Goal: Task Accomplishment & Management: Use online tool/utility

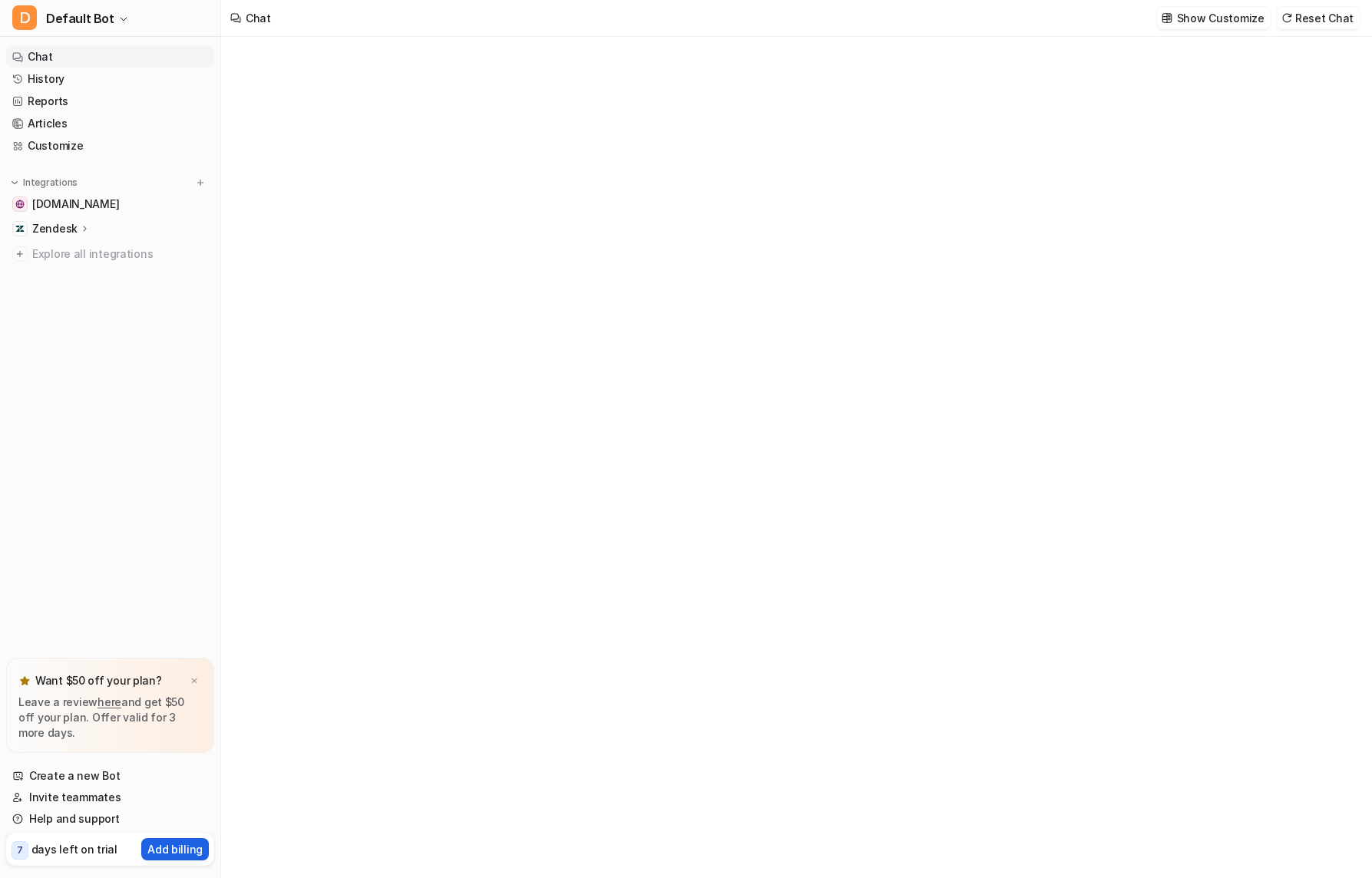
type textarea "**********"
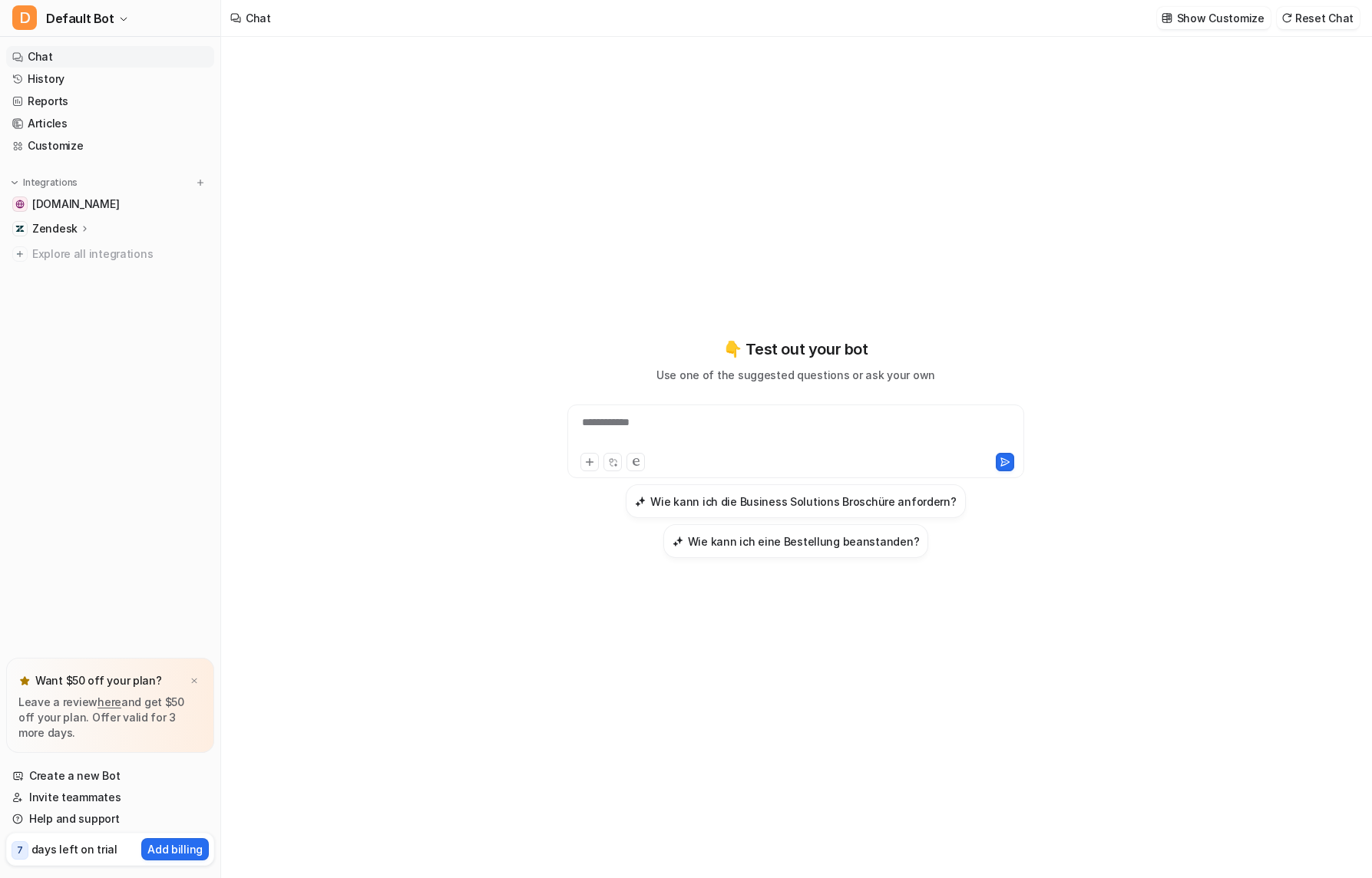
click at [52, 228] on p "Zendesk" at bounding box center [55, 228] width 46 height 16
click at [52, 349] on span "Explore all integrations" at bounding box center [120, 342] width 175 height 25
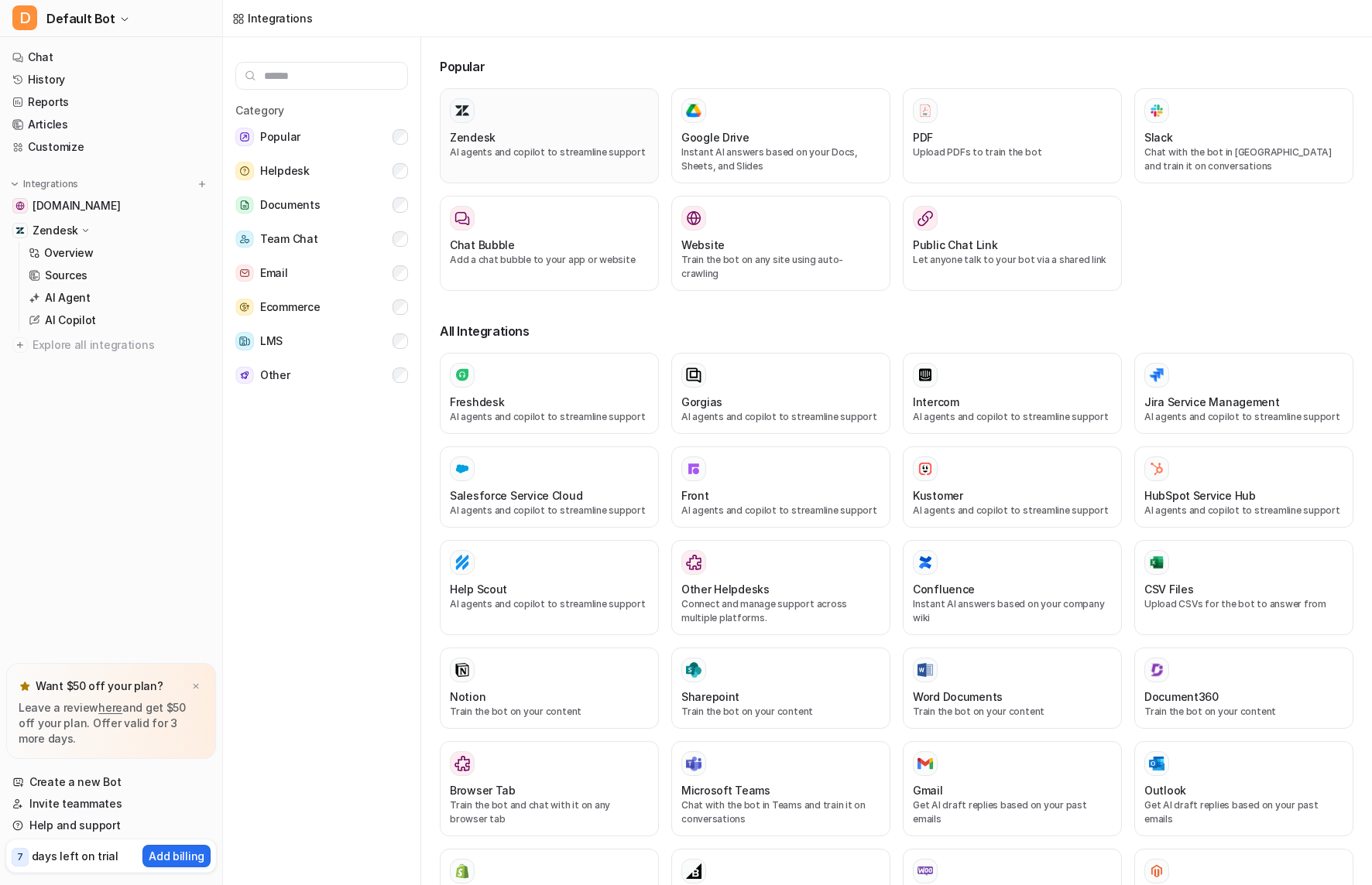
click at [522, 143] on div "Zendesk" at bounding box center [549, 137] width 199 height 17
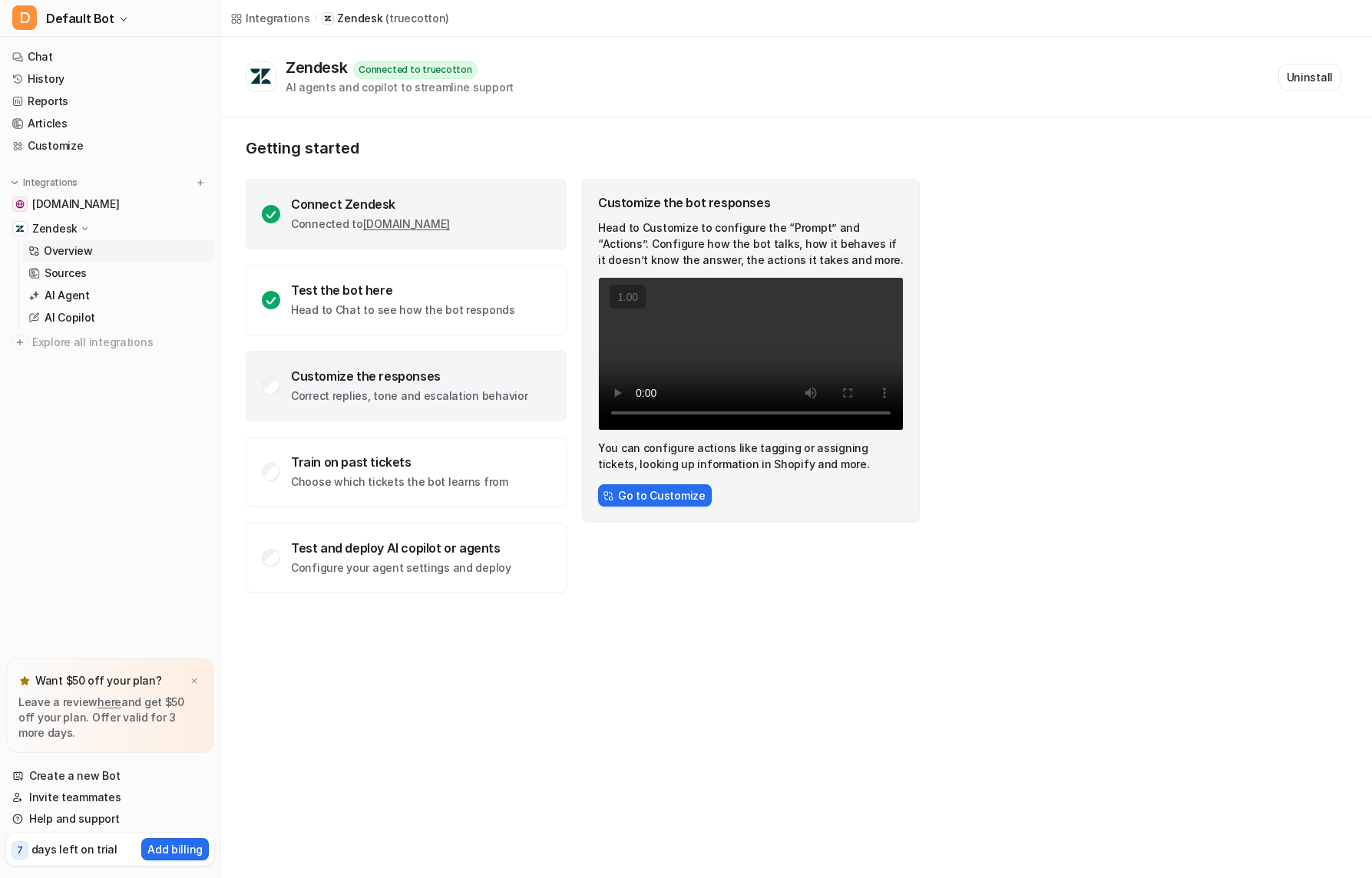
click at [314, 210] on div "Connect Zendesk" at bounding box center [371, 204] width 159 height 16
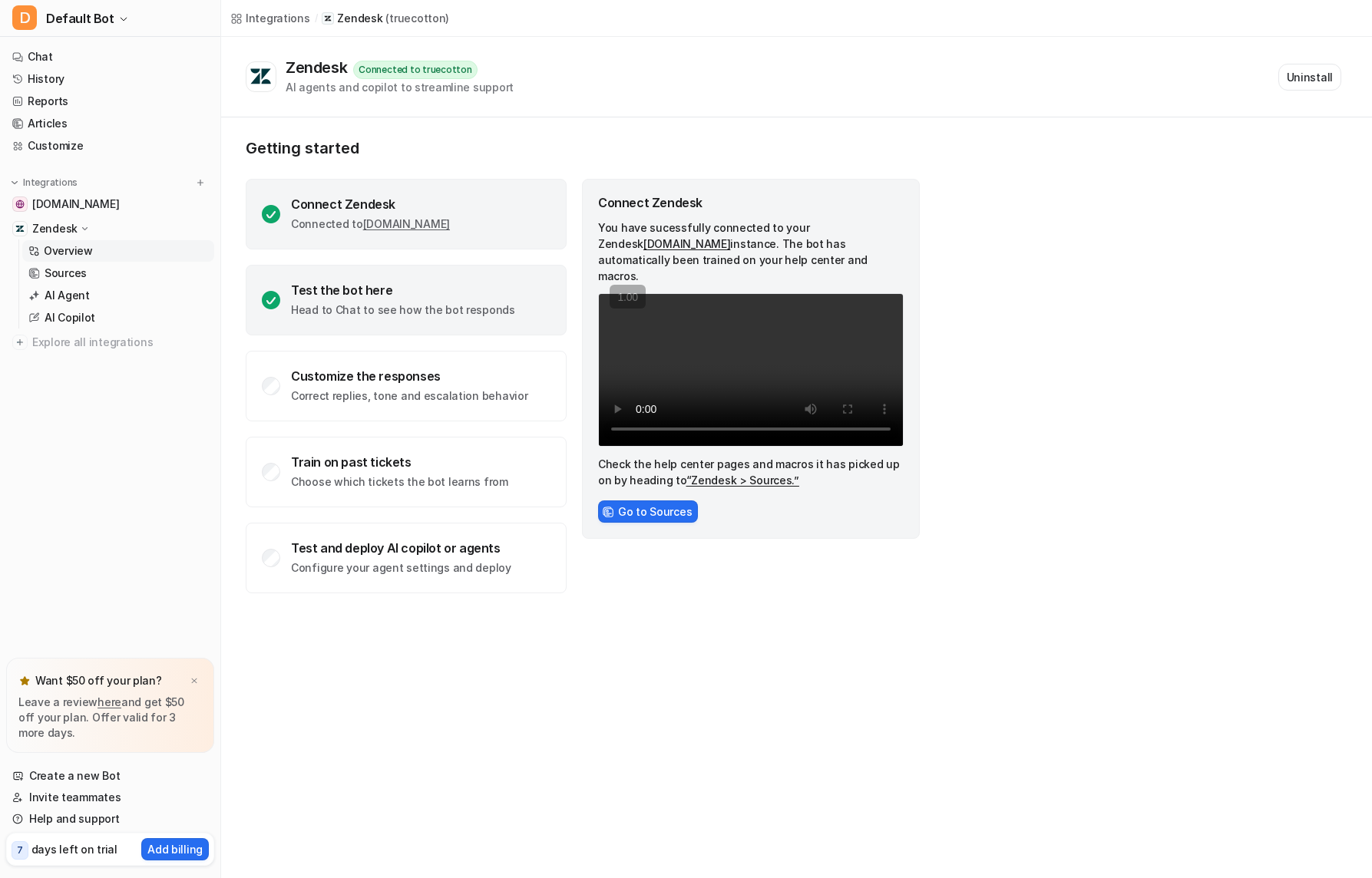
click at [322, 292] on div "Test the bot here" at bounding box center [403, 290] width 224 height 16
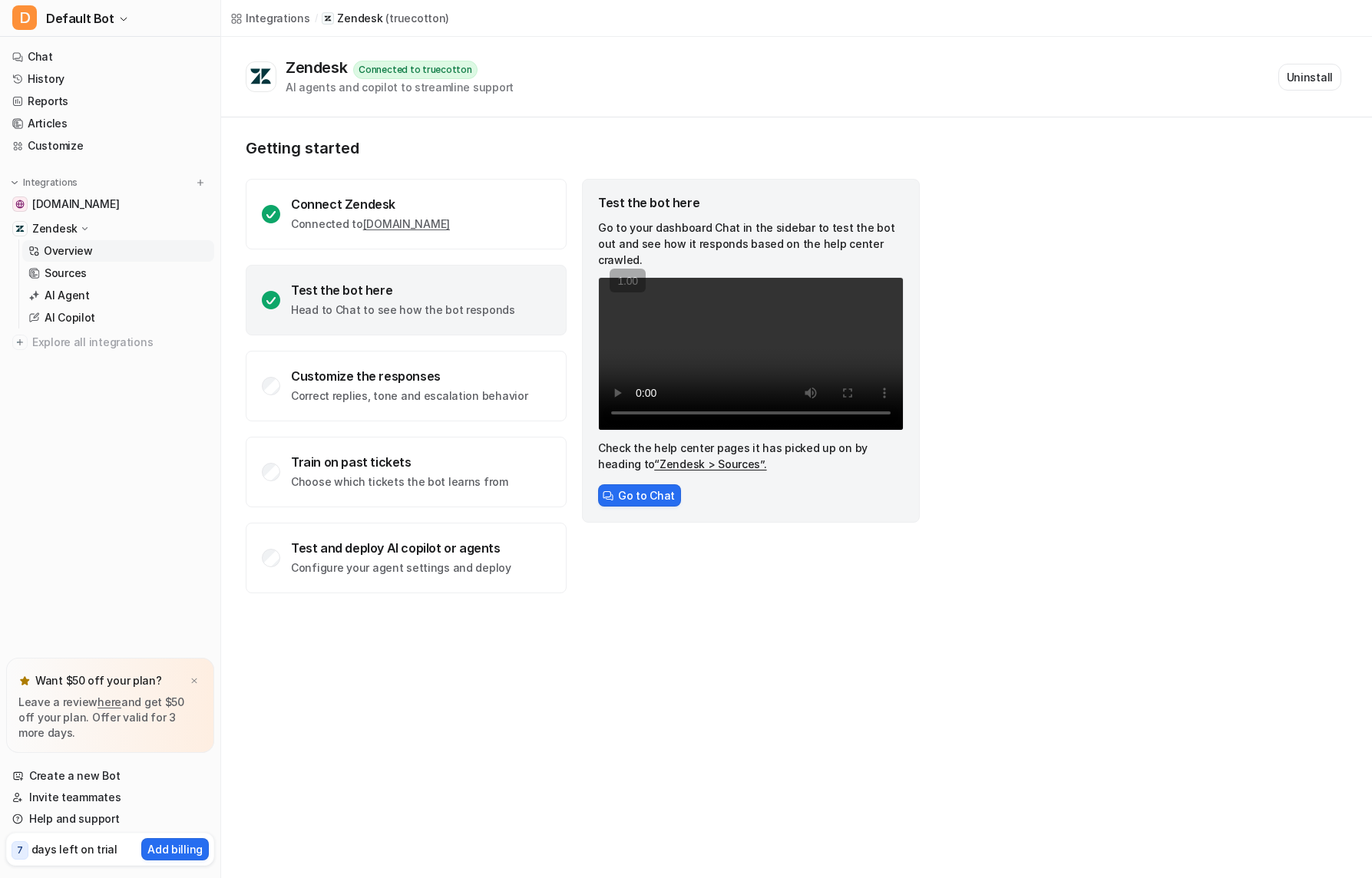
click at [317, 296] on div "Test the bot here" at bounding box center [403, 290] width 224 height 16
click at [68, 271] on p "Sources" at bounding box center [66, 273] width 42 height 16
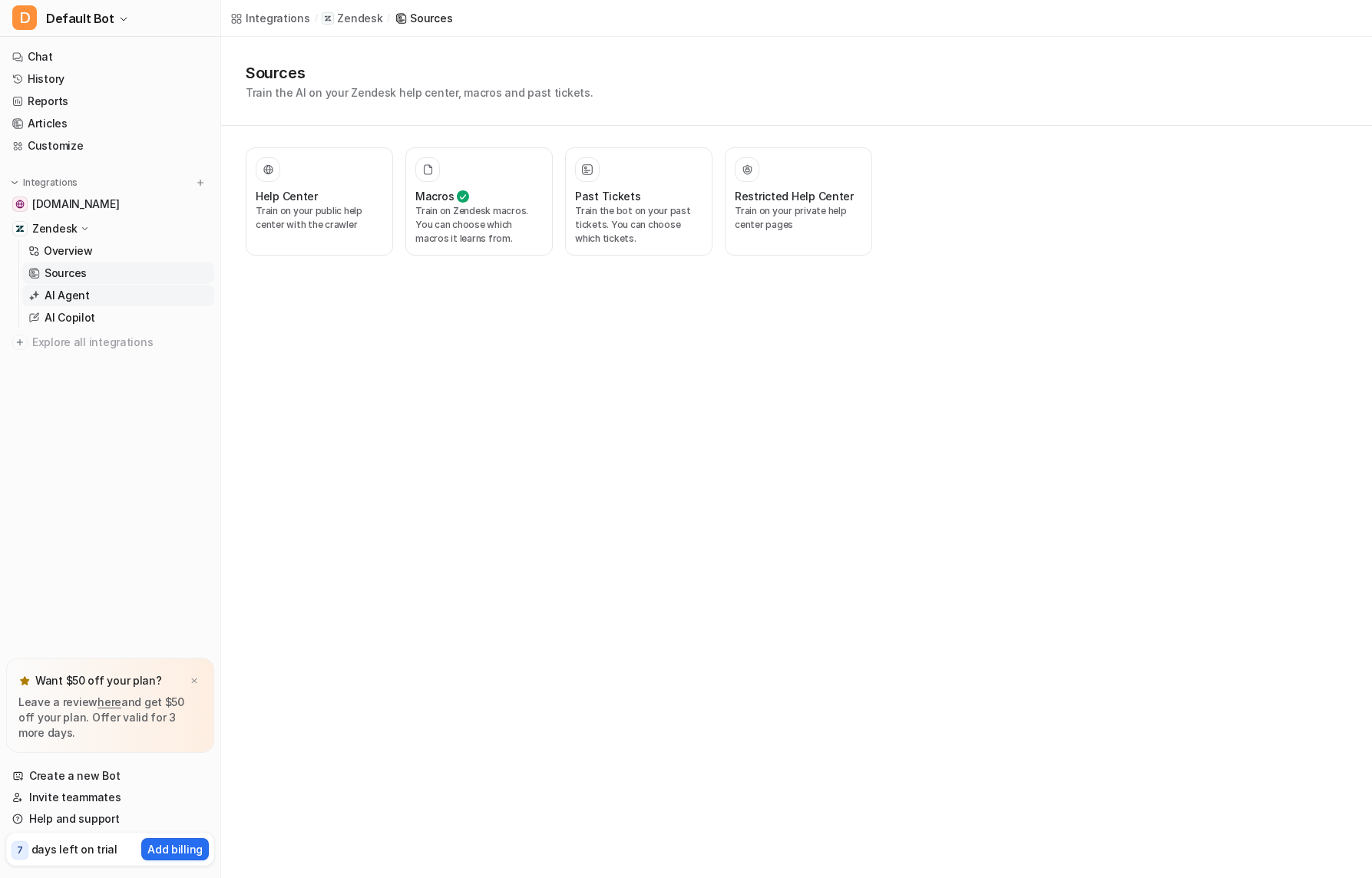
click at [63, 291] on p "AI Agent" at bounding box center [68, 295] width 46 height 16
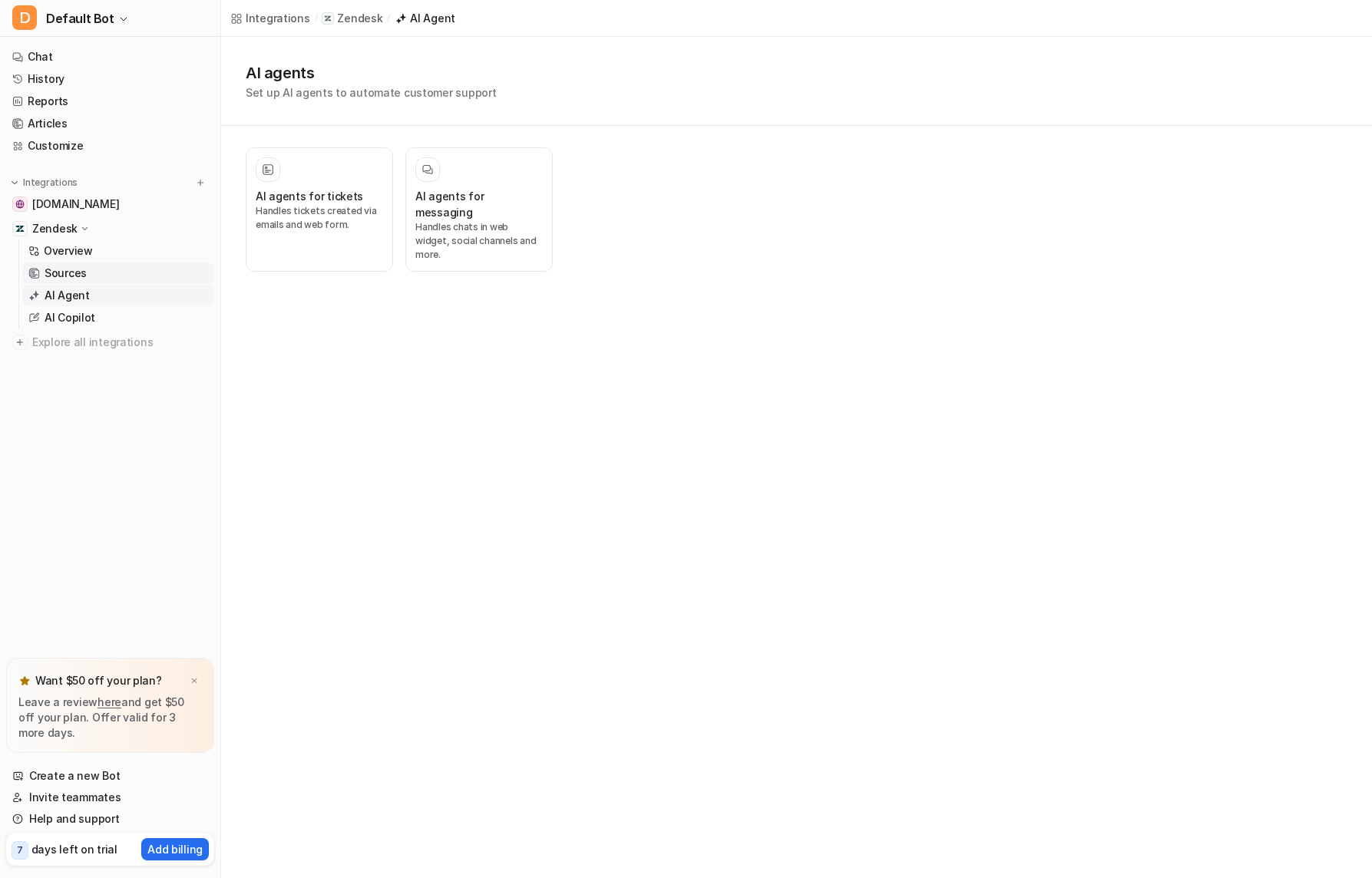
click at [69, 270] on p "Sources" at bounding box center [66, 273] width 42 height 16
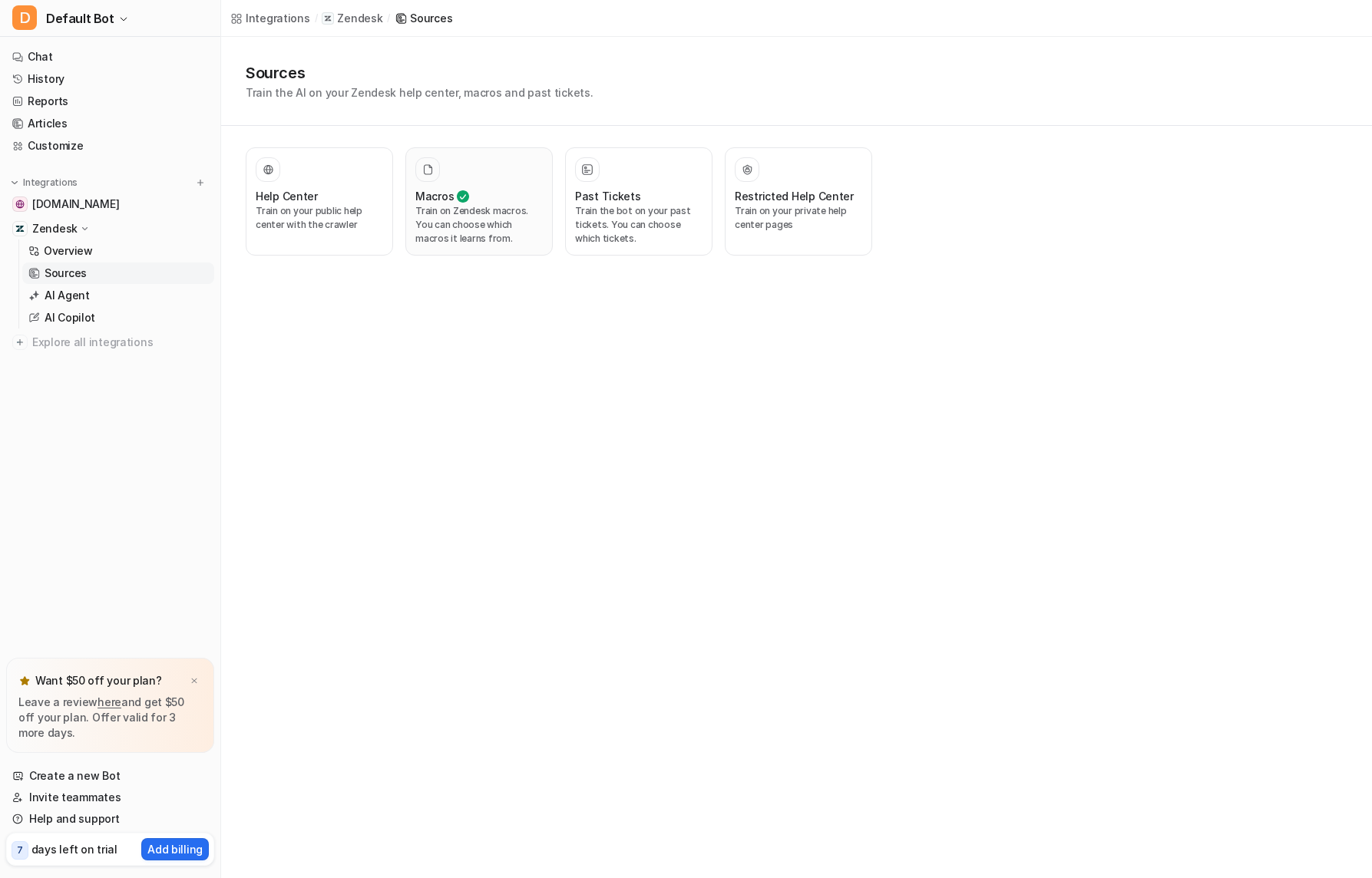
click at [468, 219] on p "Train on Zendesk macros. You can choose which macros it learns from." at bounding box center [480, 225] width 128 height 41
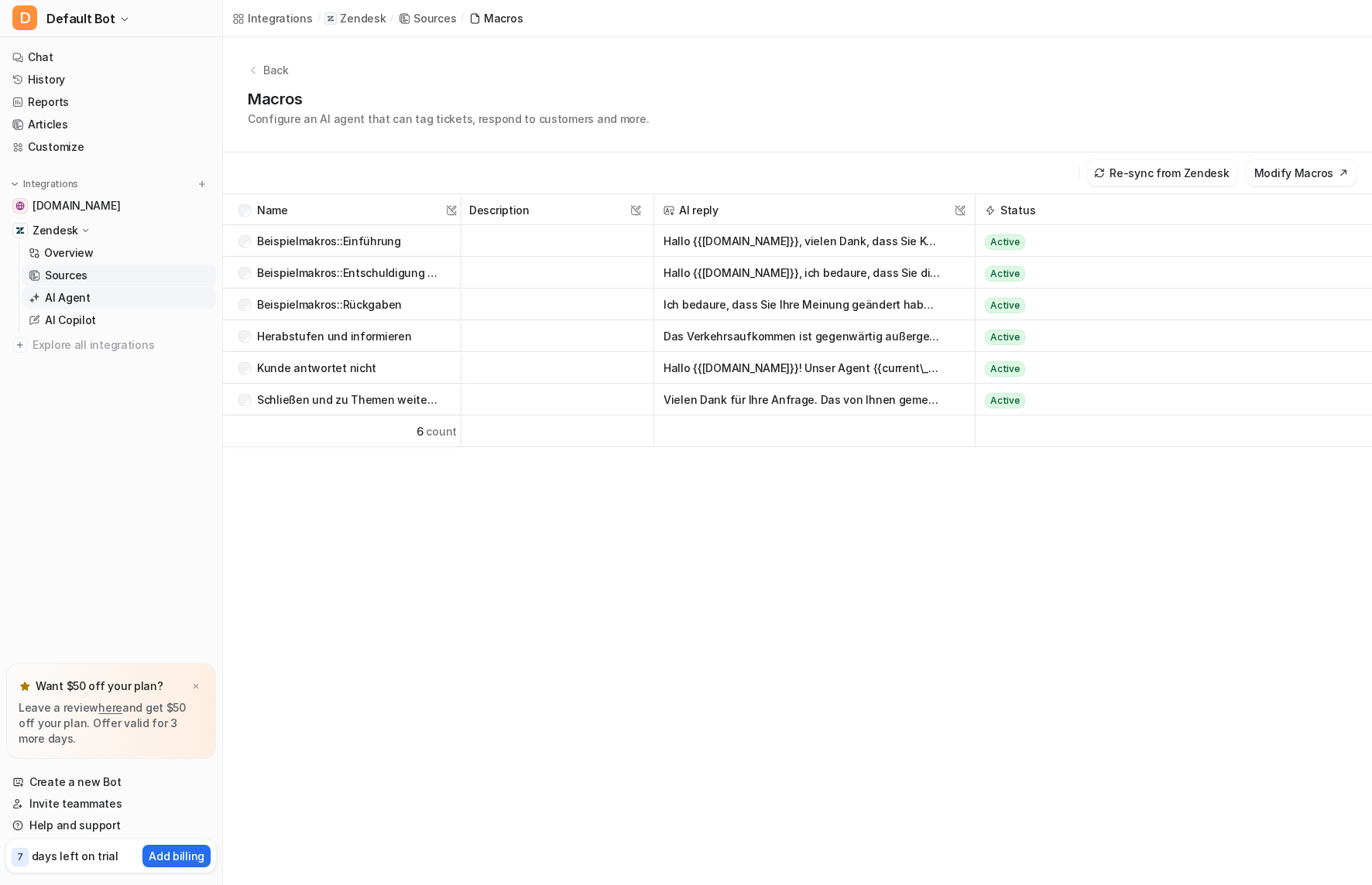
click at [75, 294] on p "AI Agent" at bounding box center [68, 297] width 46 height 16
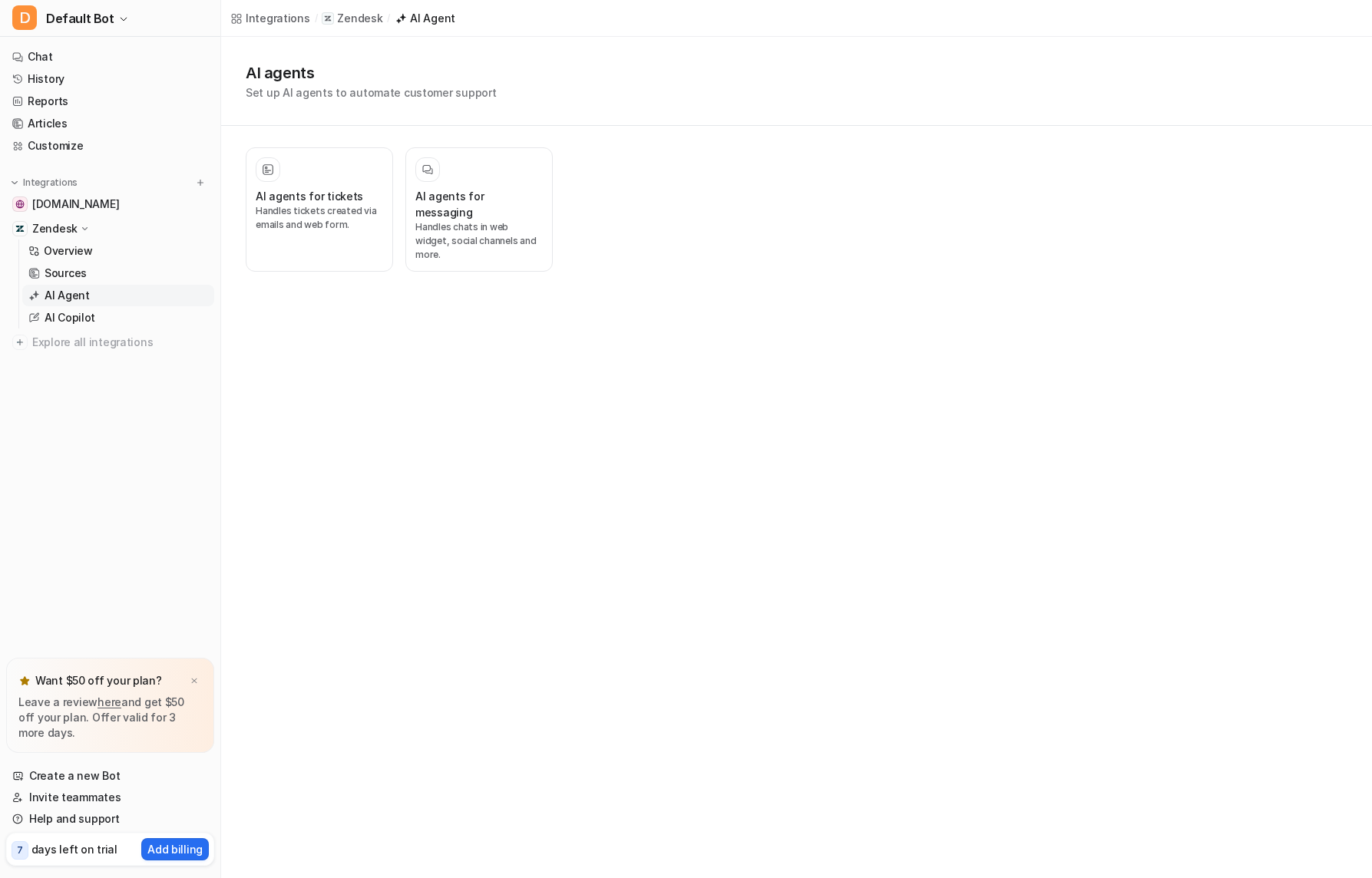
click at [63, 233] on p "Zendesk" at bounding box center [55, 228] width 46 height 16
click at [75, 256] on p "Overview" at bounding box center [69, 250] width 49 height 16
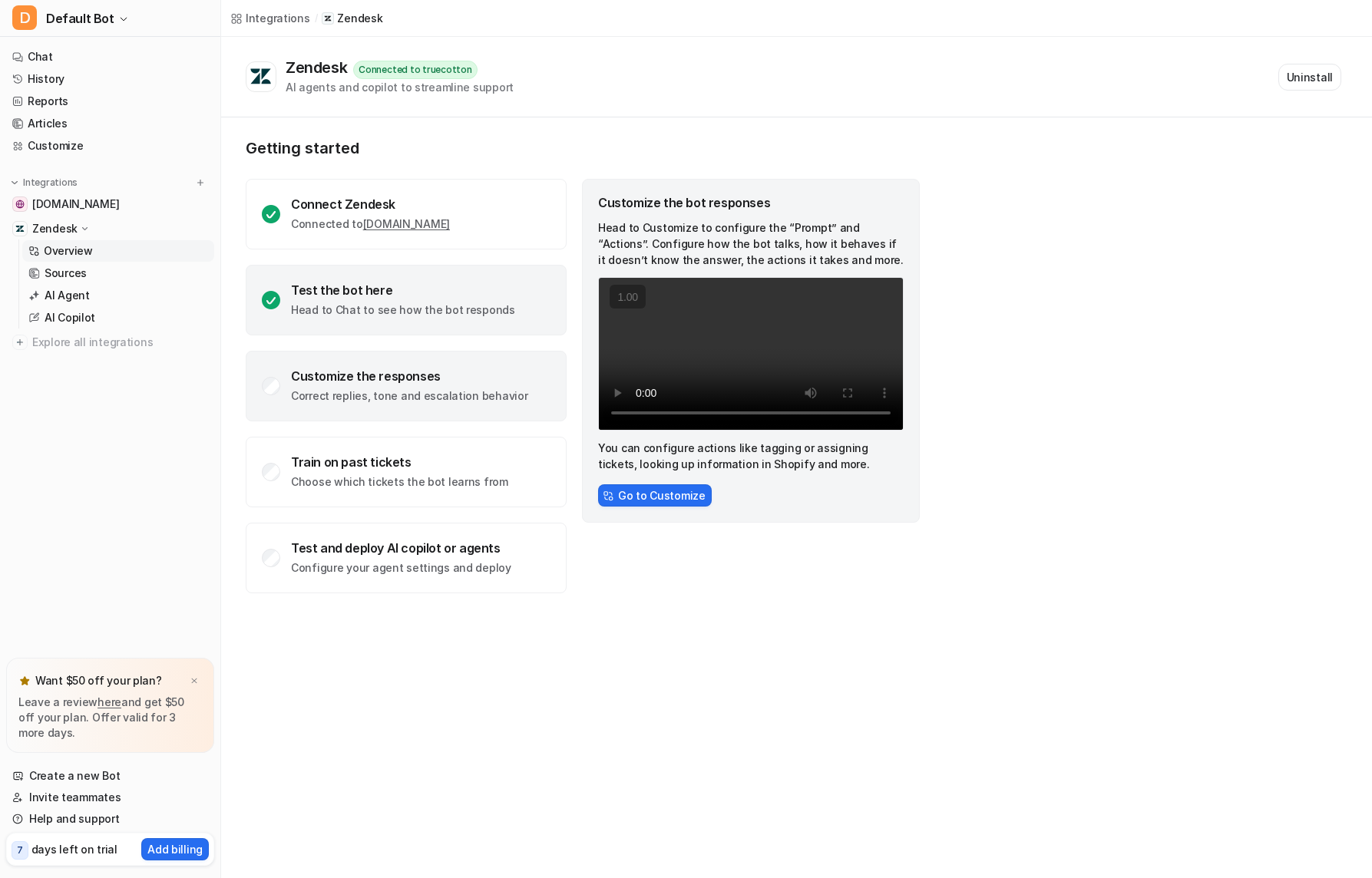
click at [367, 299] on div "Test the bot here Head to Chat to see how the bot responds" at bounding box center [403, 300] width 224 height 36
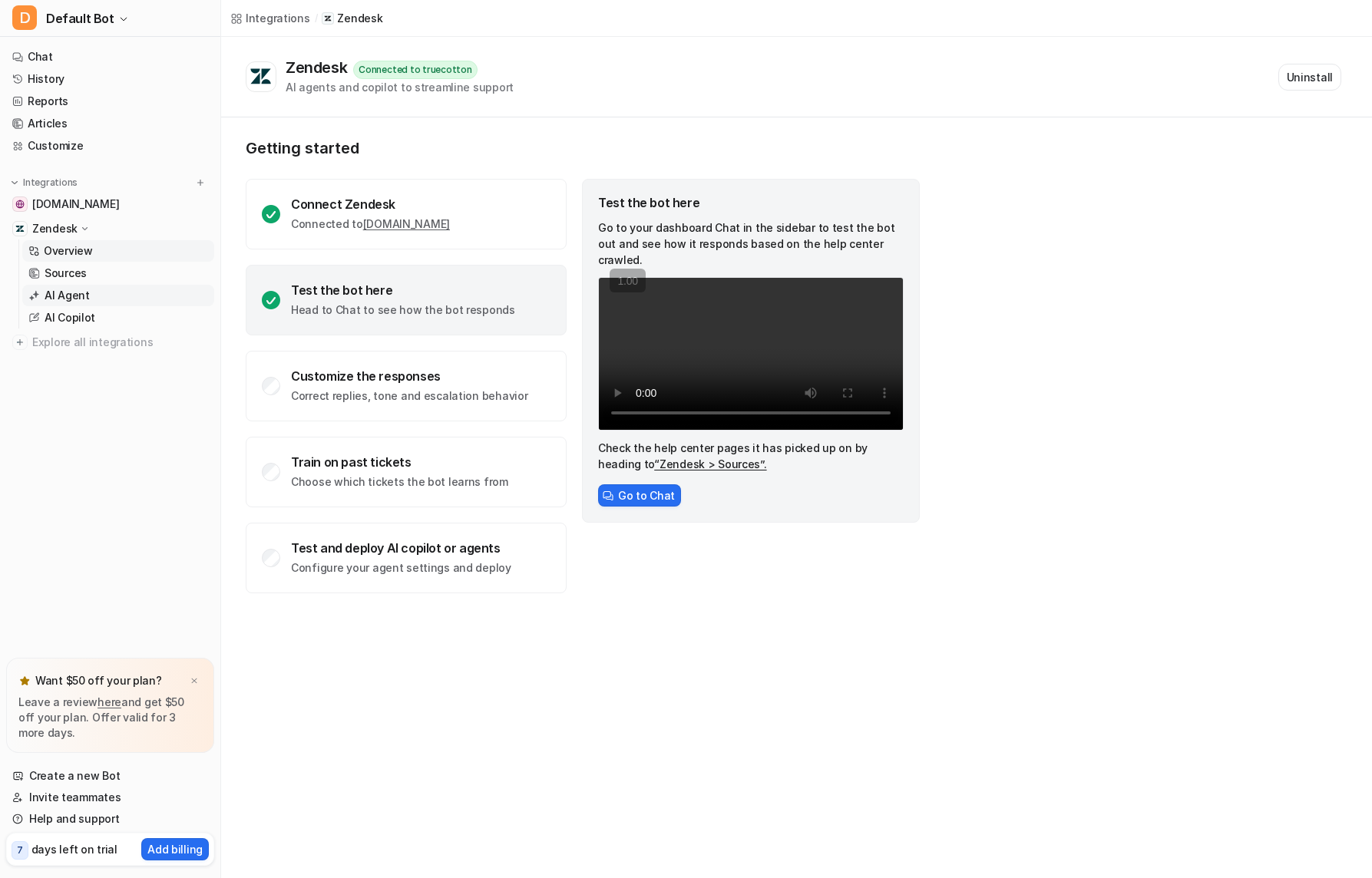
click at [65, 295] on p "AI Agent" at bounding box center [68, 295] width 46 height 16
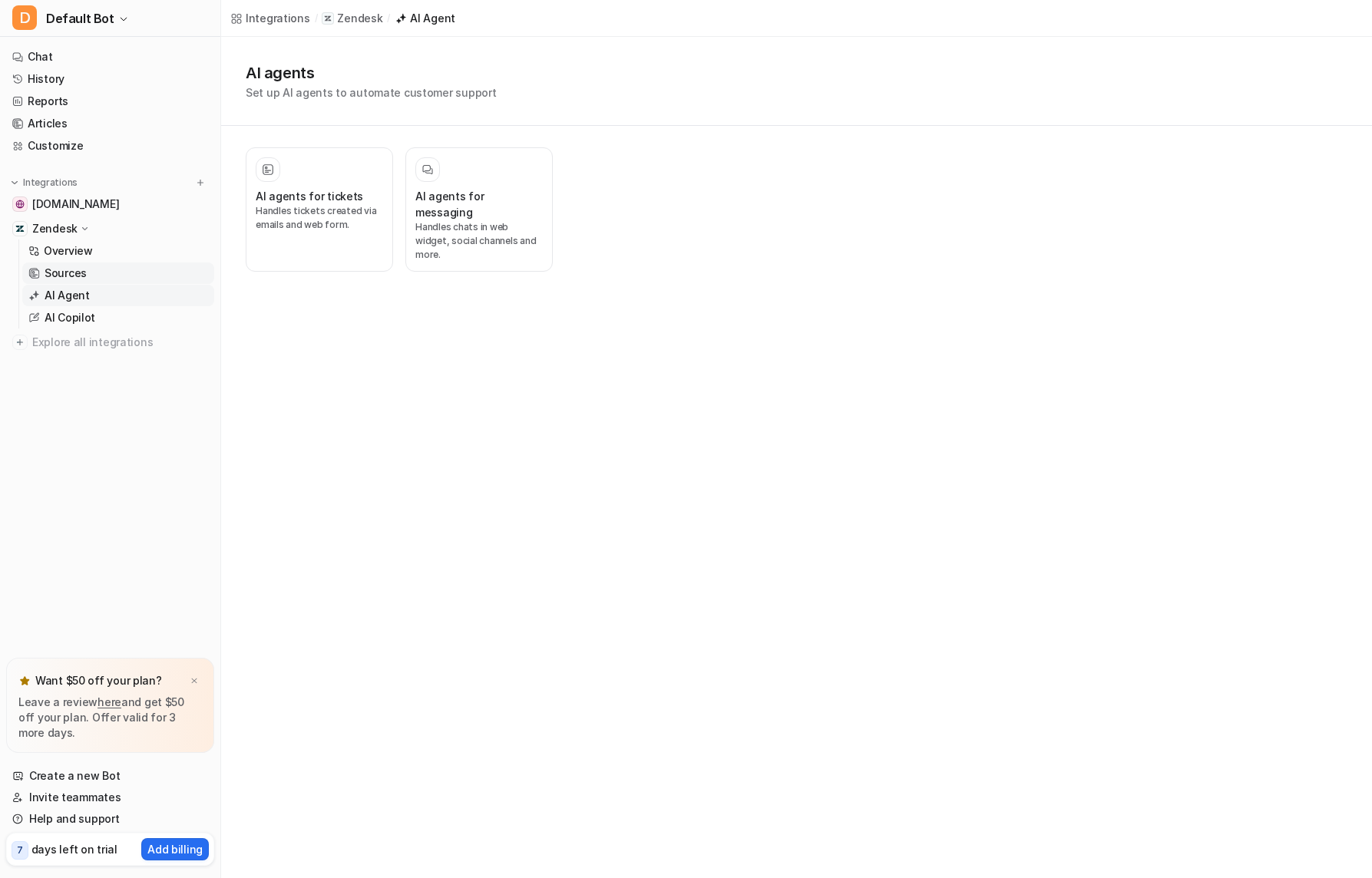
click at [57, 277] on p "Sources" at bounding box center [66, 273] width 42 height 16
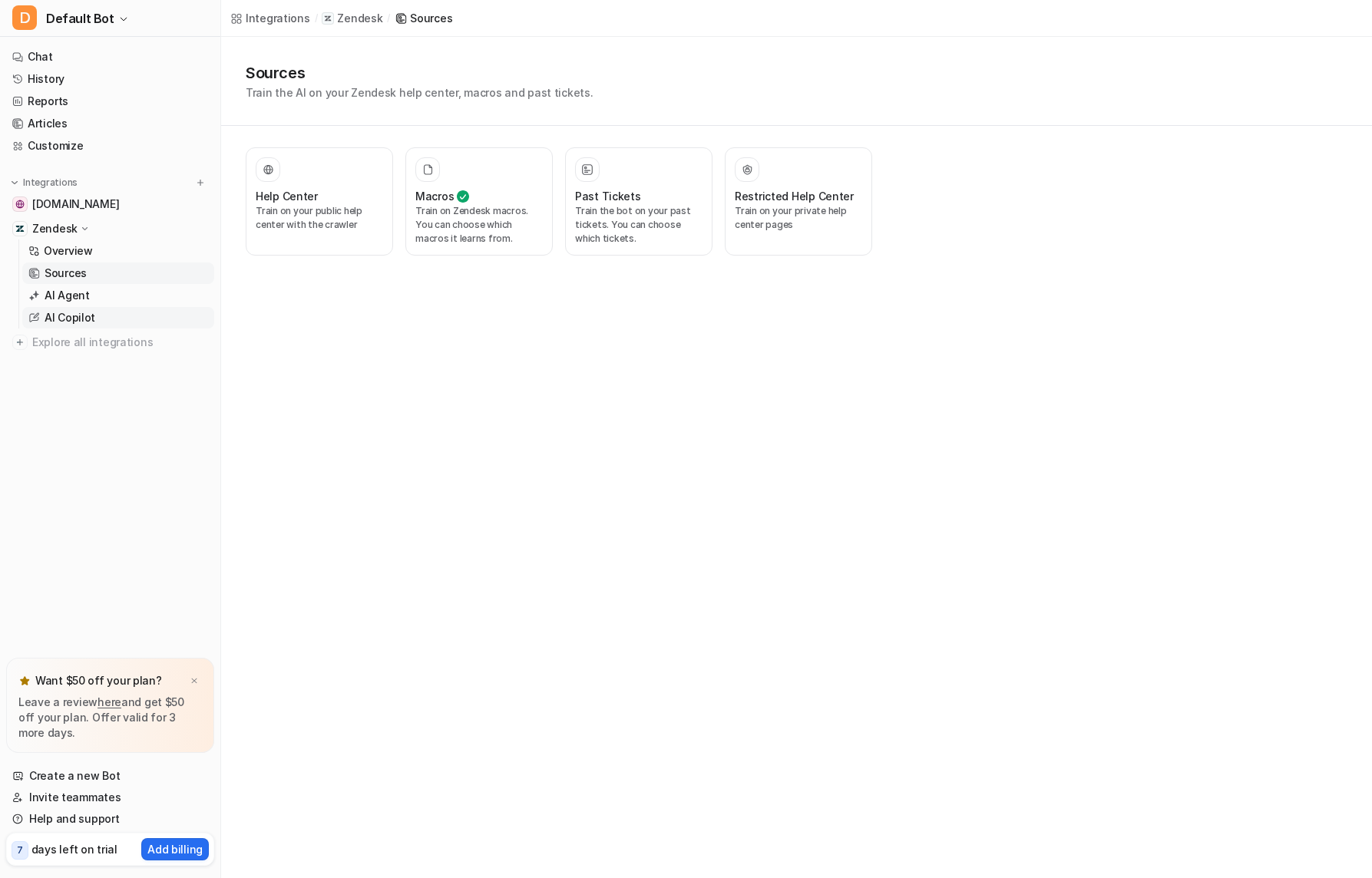
click at [61, 317] on p "AI Copilot" at bounding box center [69, 318] width 50 height 16
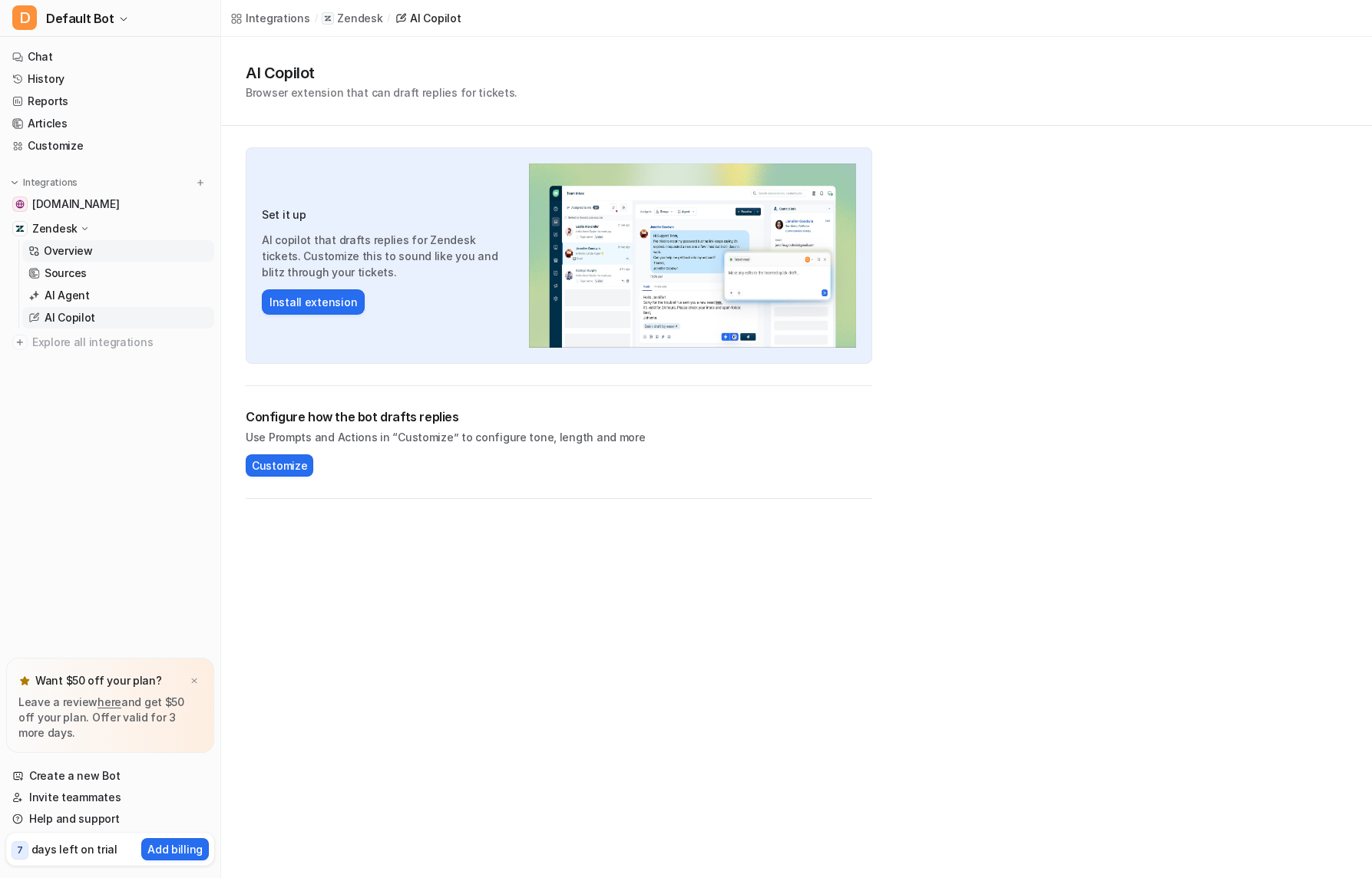
click at [60, 251] on p "Overview" at bounding box center [69, 250] width 49 height 16
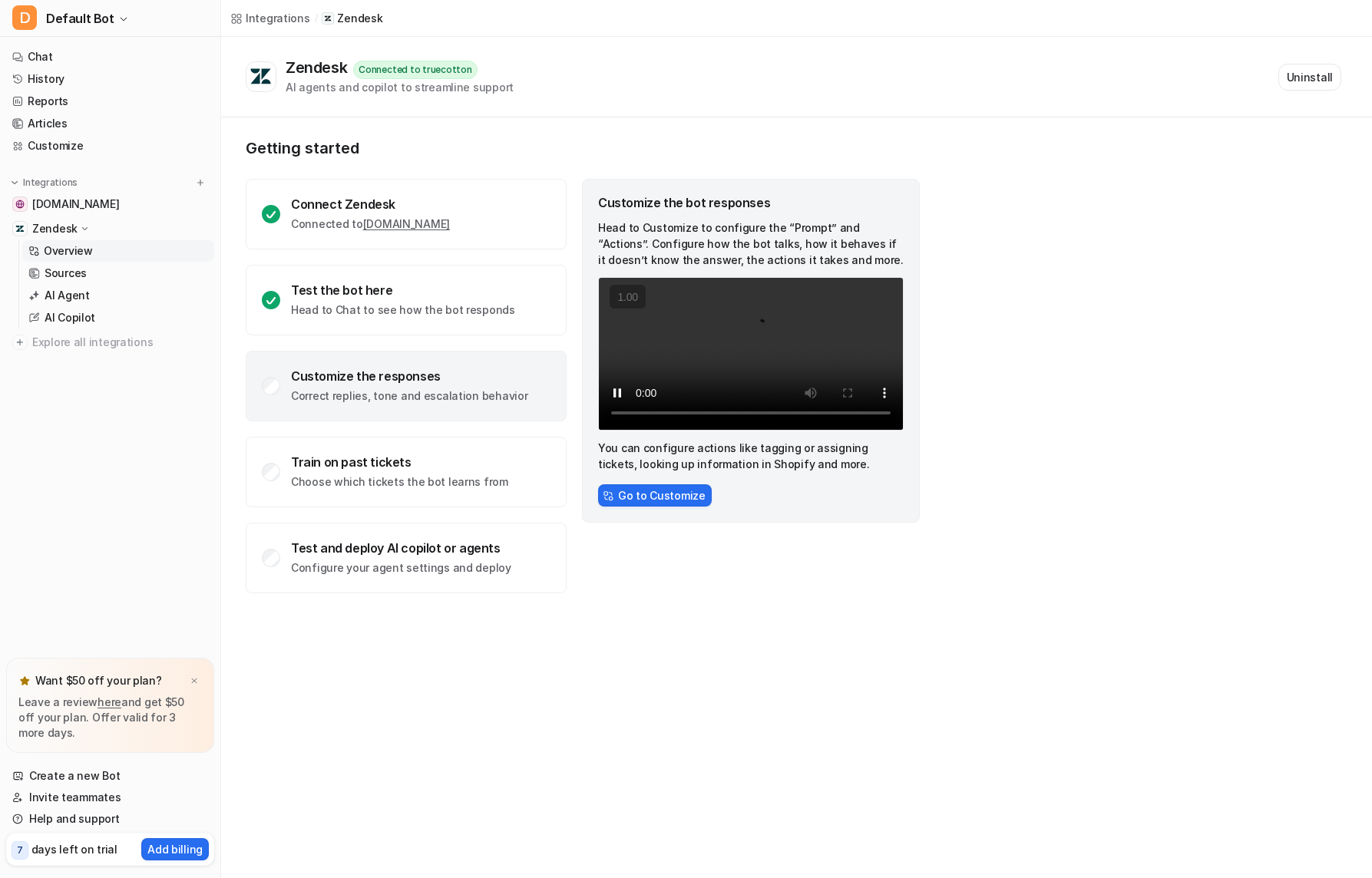
click at [55, 228] on p "Zendesk" at bounding box center [55, 228] width 46 height 16
click at [58, 249] on p "Overview" at bounding box center [69, 250] width 49 height 16
click at [393, 311] on p "Head to Chat to see how the bot responds" at bounding box center [403, 310] width 224 height 16
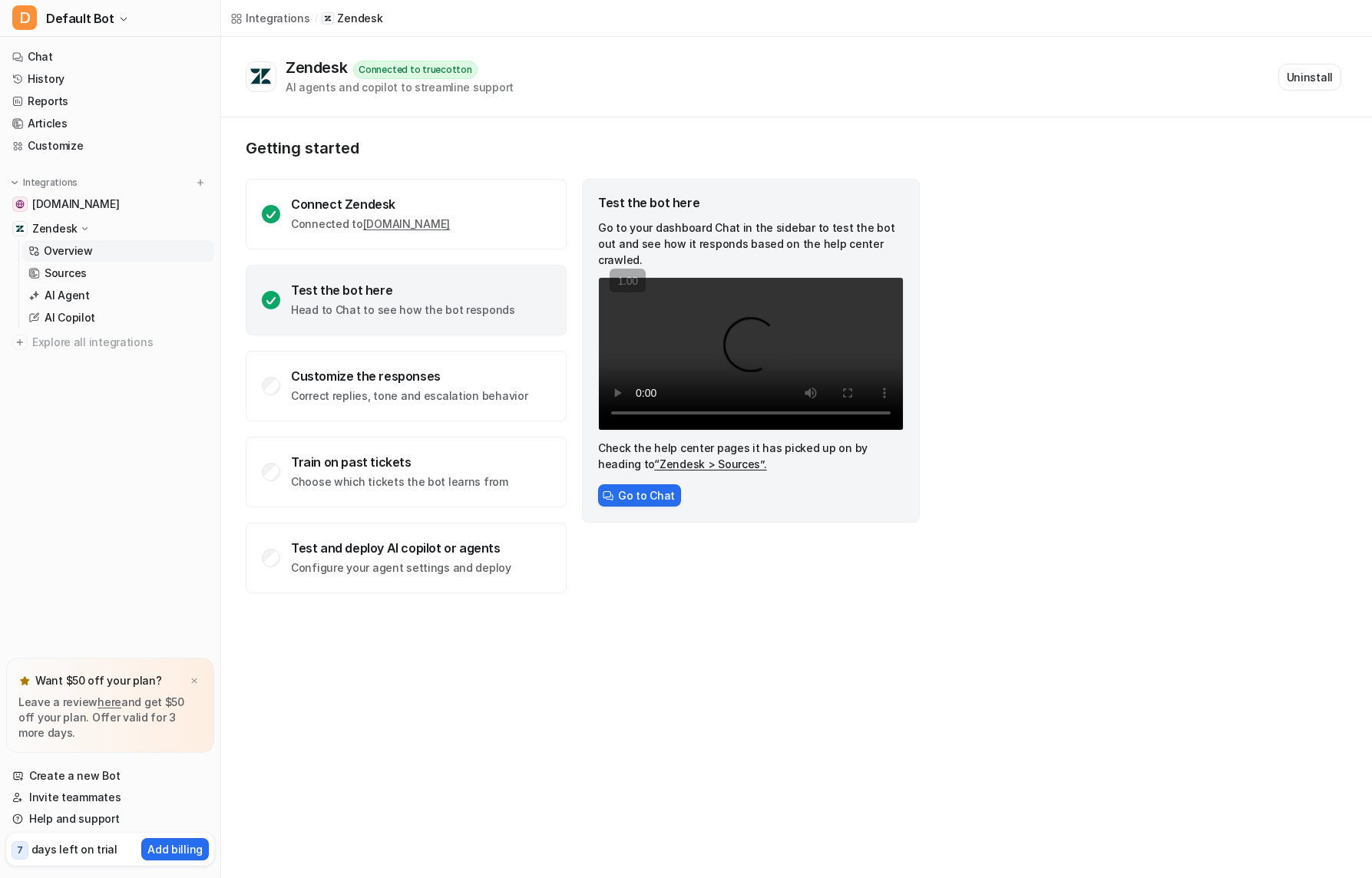
drag, startPoint x: 1326, startPoint y: 79, endPoint x: 702, endPoint y: 80, distance: 624.0
click at [1326, 79] on button "Uninstall" at bounding box center [1309, 77] width 63 height 26
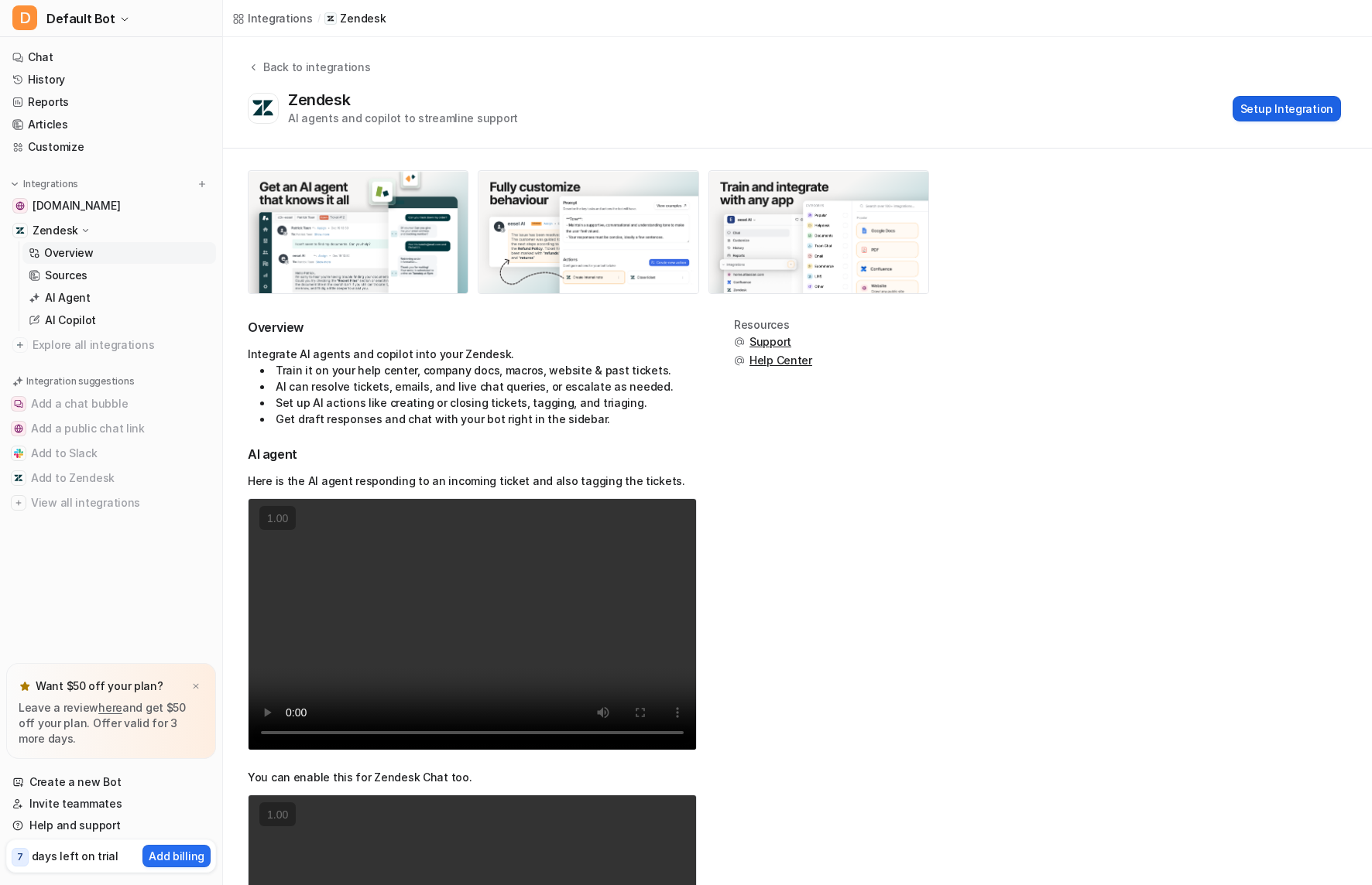
click at [1278, 110] on button "Setup Integration" at bounding box center [1287, 109] width 109 height 26
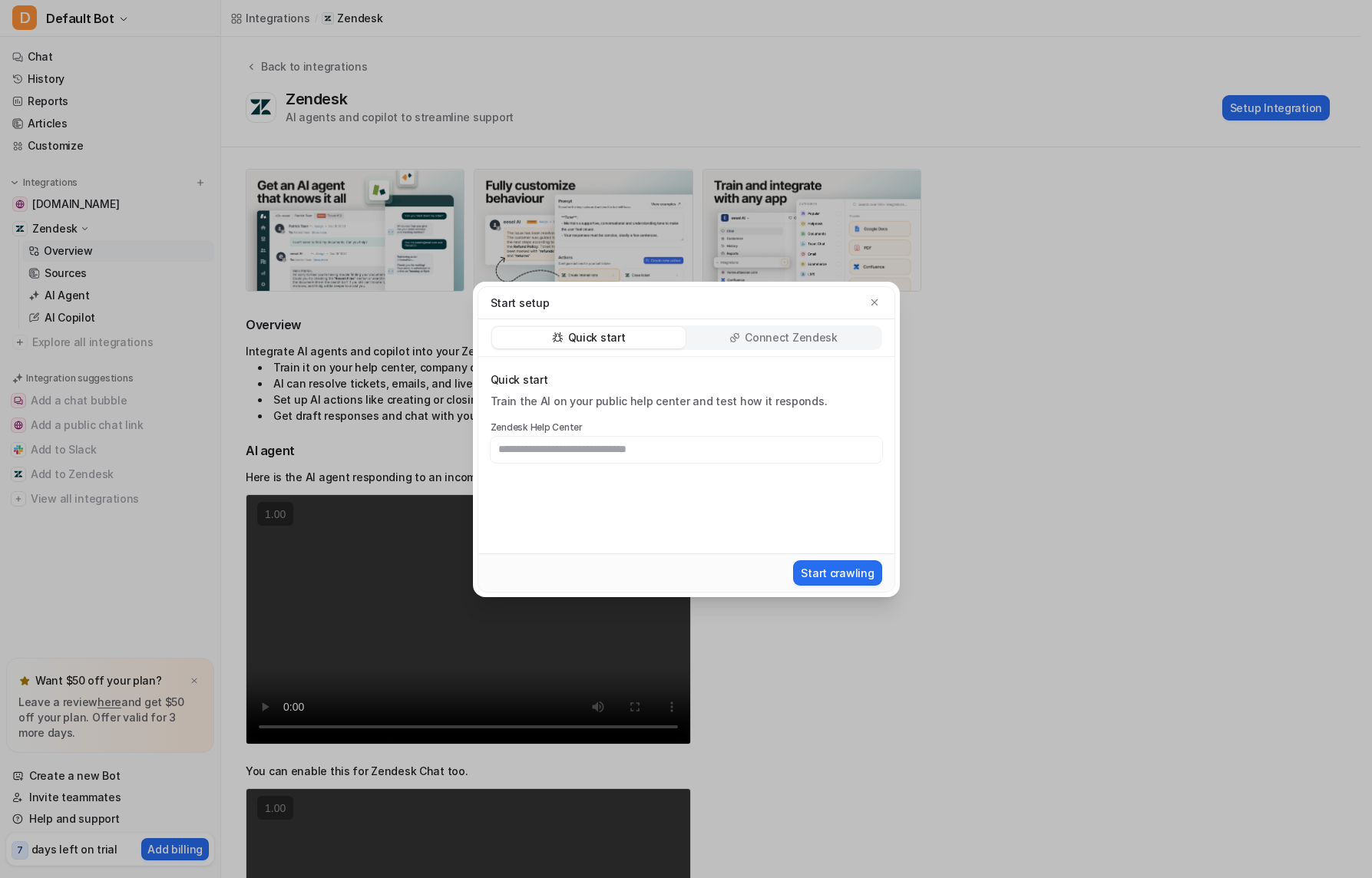
click at [717, 349] on div "Quick start Connect Zendesk" at bounding box center [686, 337] width 392 height 25
click at [736, 339] on icon at bounding box center [734, 338] width 11 height 11
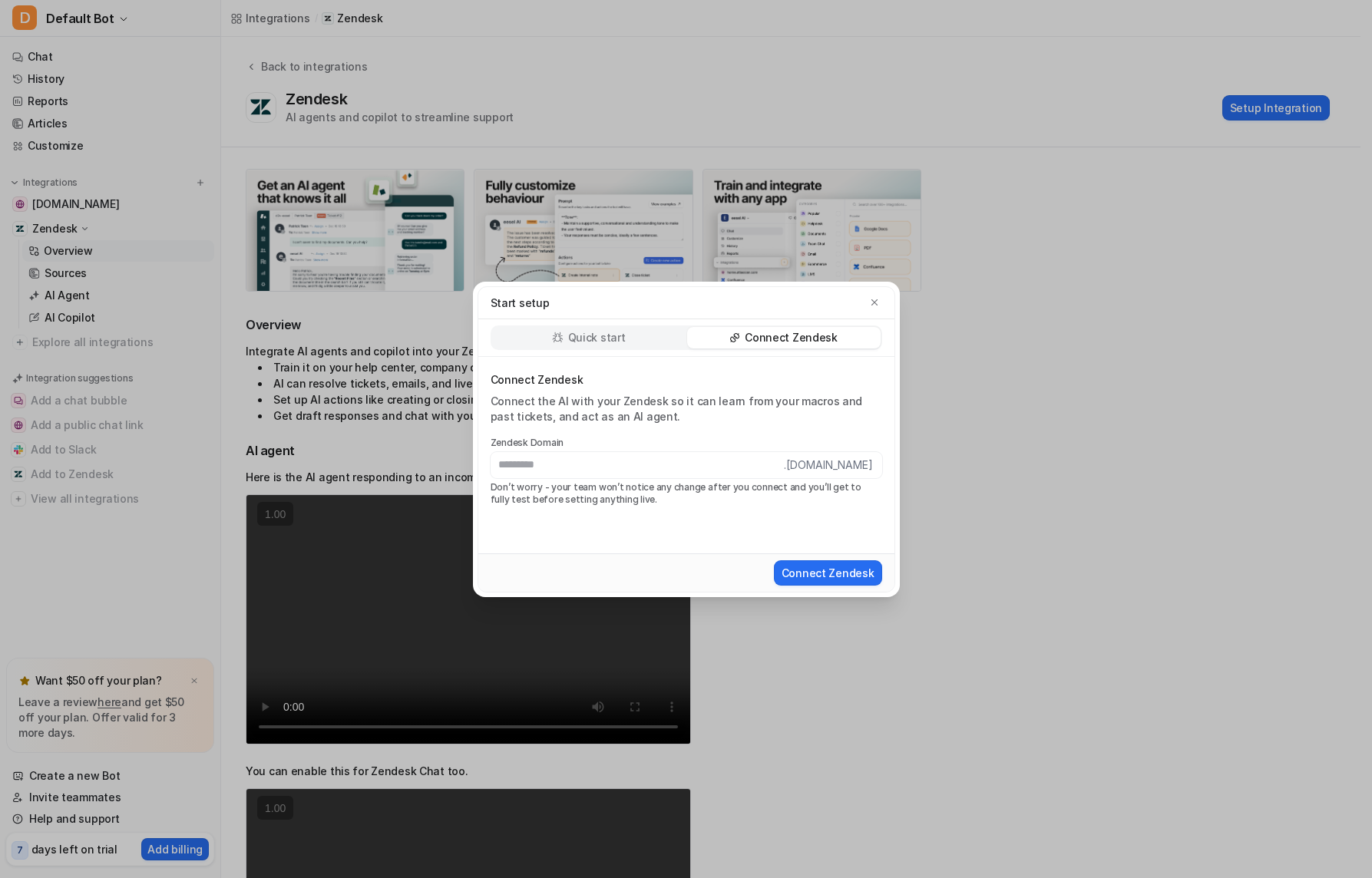
click at [554, 470] on input "text" at bounding box center [637, 465] width 293 height 26
drag, startPoint x: 262, startPoint y: 383, endPoint x: 279, endPoint y: 383, distance: 17.0
click at [264, 383] on div "Start setup Quick start Connect Zendesk Connect Zendesk Connect the AI with you…" at bounding box center [686, 439] width 1372 height 878
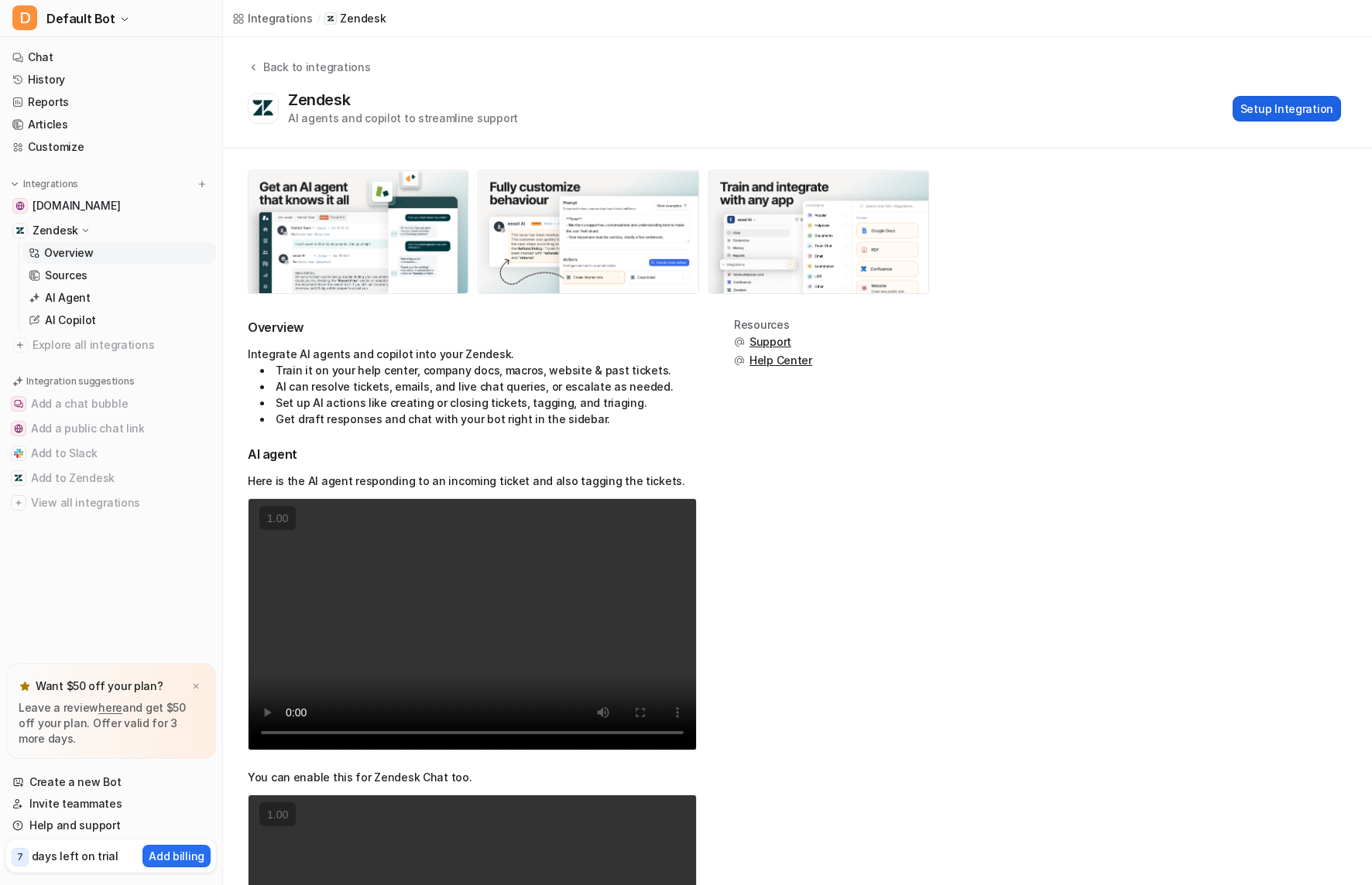
click at [1304, 98] on button "Setup Integration" at bounding box center [1287, 109] width 109 height 26
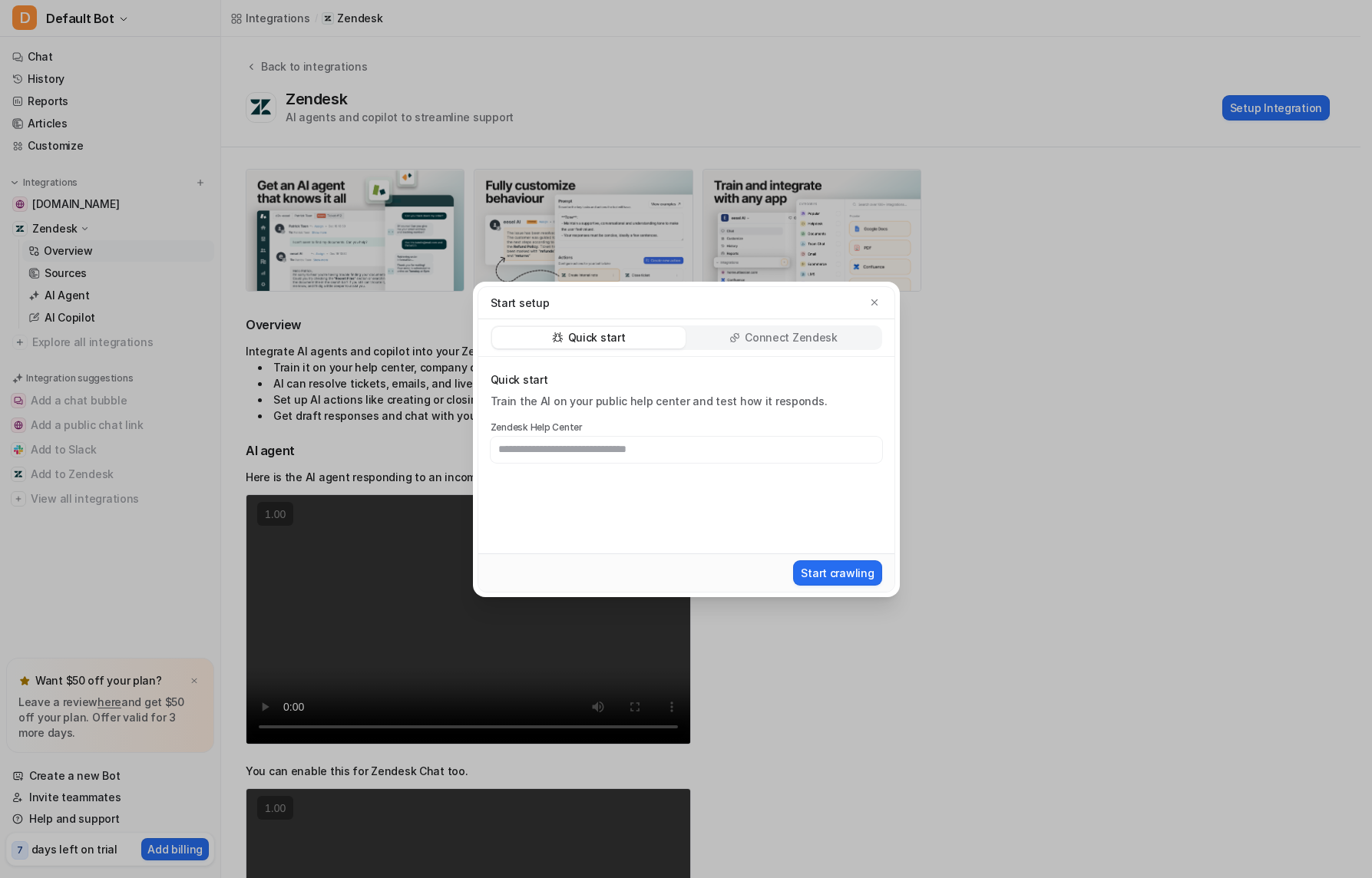
click at [797, 328] on div "Connect Zendesk" at bounding box center [784, 338] width 194 height 22
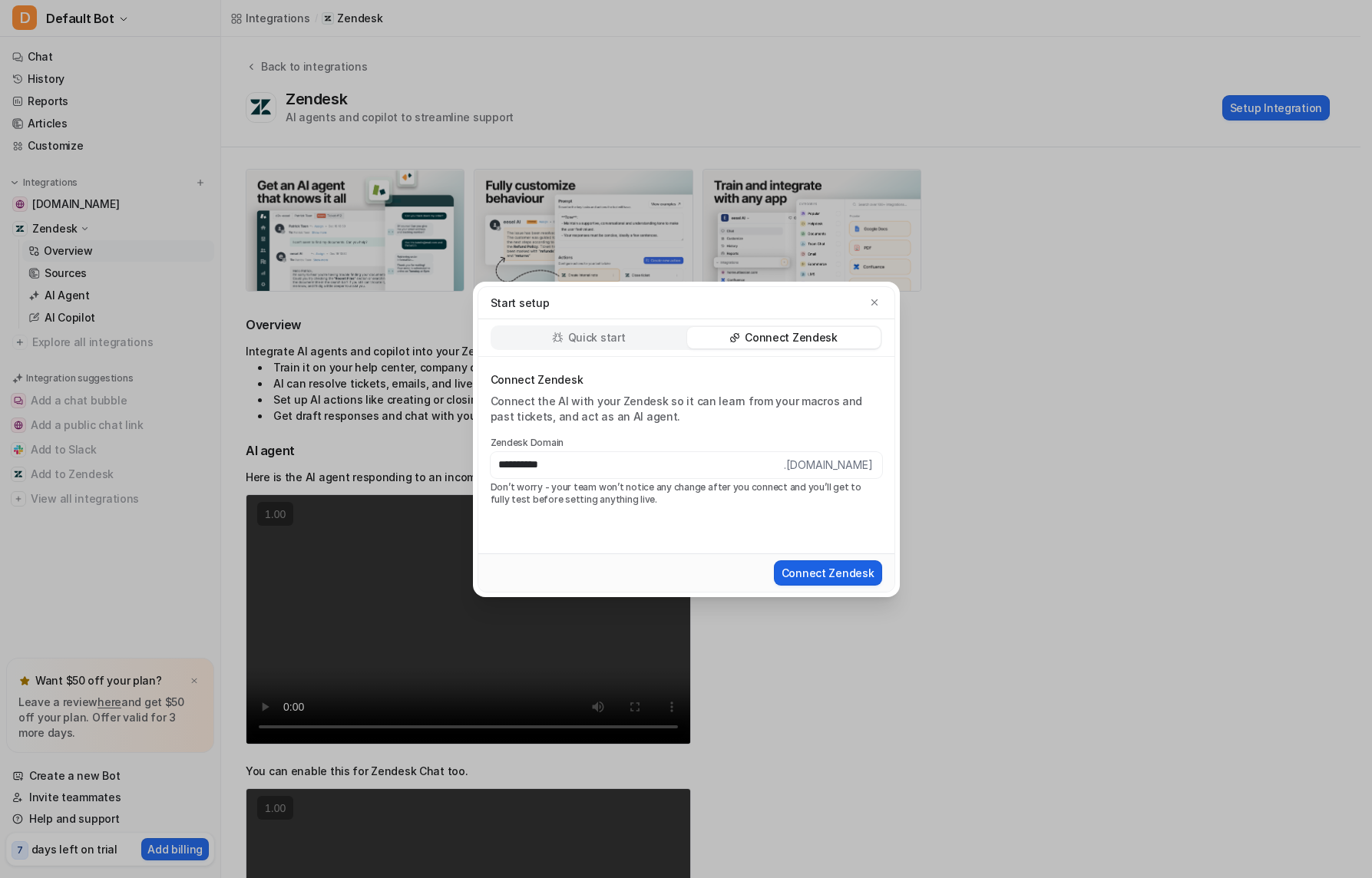
type input "**********"
click at [824, 571] on button "Connect Zendesk" at bounding box center [828, 574] width 109 height 26
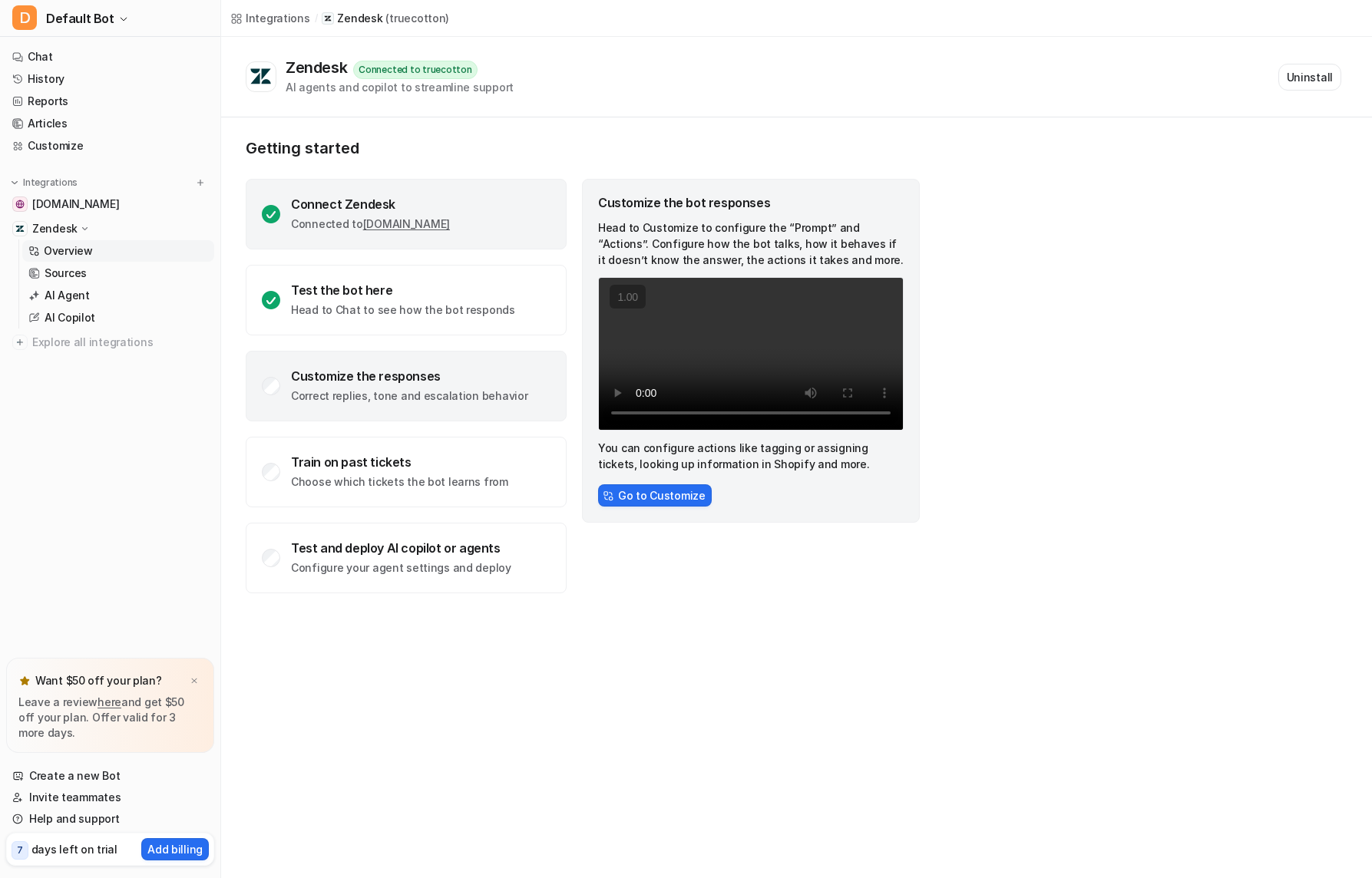
click at [298, 214] on div "Connect Zendesk Connected to truecotton.zendesk.com" at bounding box center [371, 214] width 159 height 36
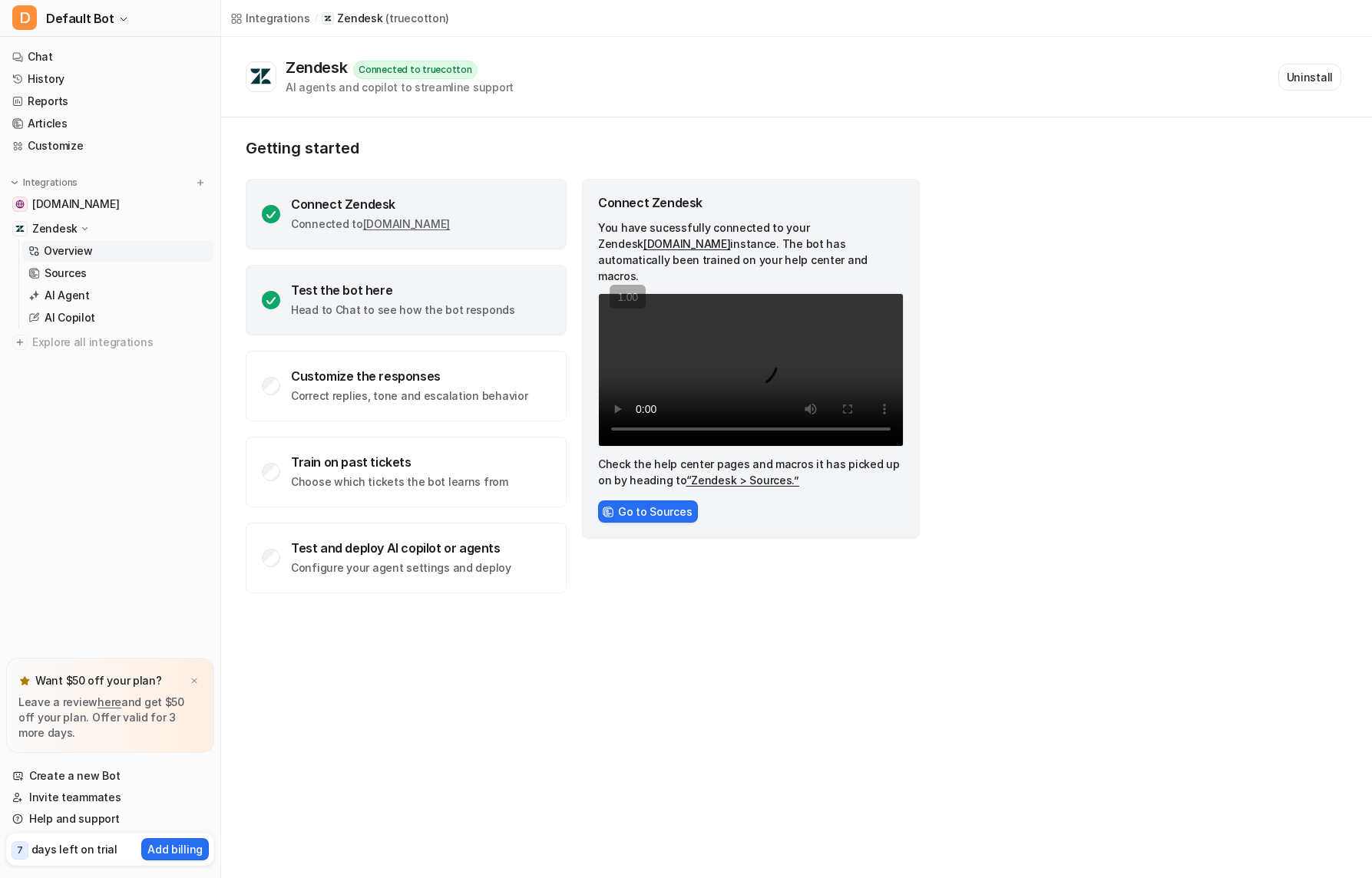
click at [322, 291] on div "Test the bot here" at bounding box center [403, 290] width 224 height 16
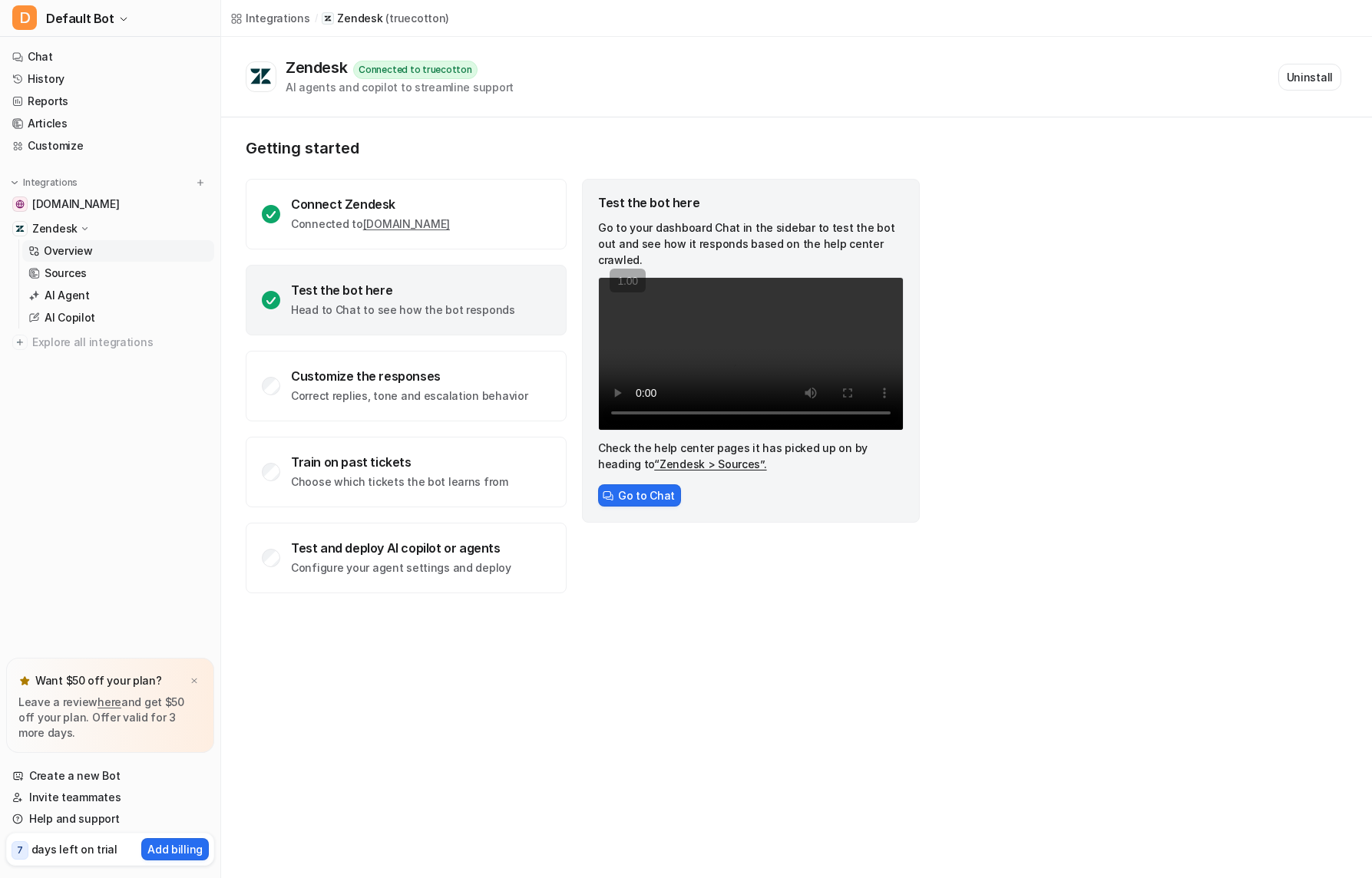
click at [334, 309] on p "Head to Chat to see how the bot responds" at bounding box center [403, 310] width 224 height 16
click at [654, 470] on link "“Zendesk > Sources”." at bounding box center [710, 464] width 112 height 13
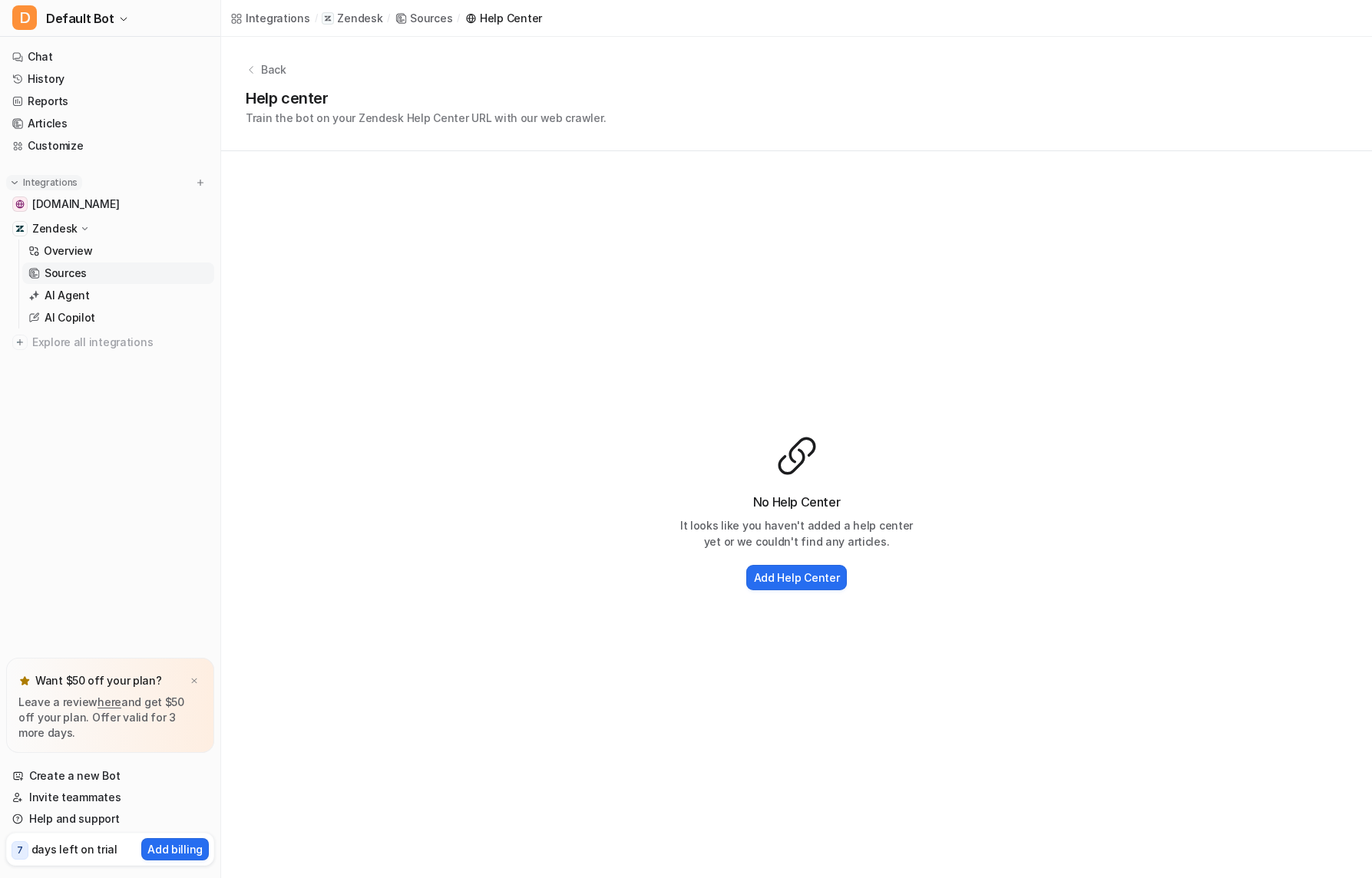
click at [46, 185] on p "Integrations" at bounding box center [50, 182] width 55 height 12
click at [47, 200] on span "[DOMAIN_NAME]" at bounding box center [75, 204] width 87 height 16
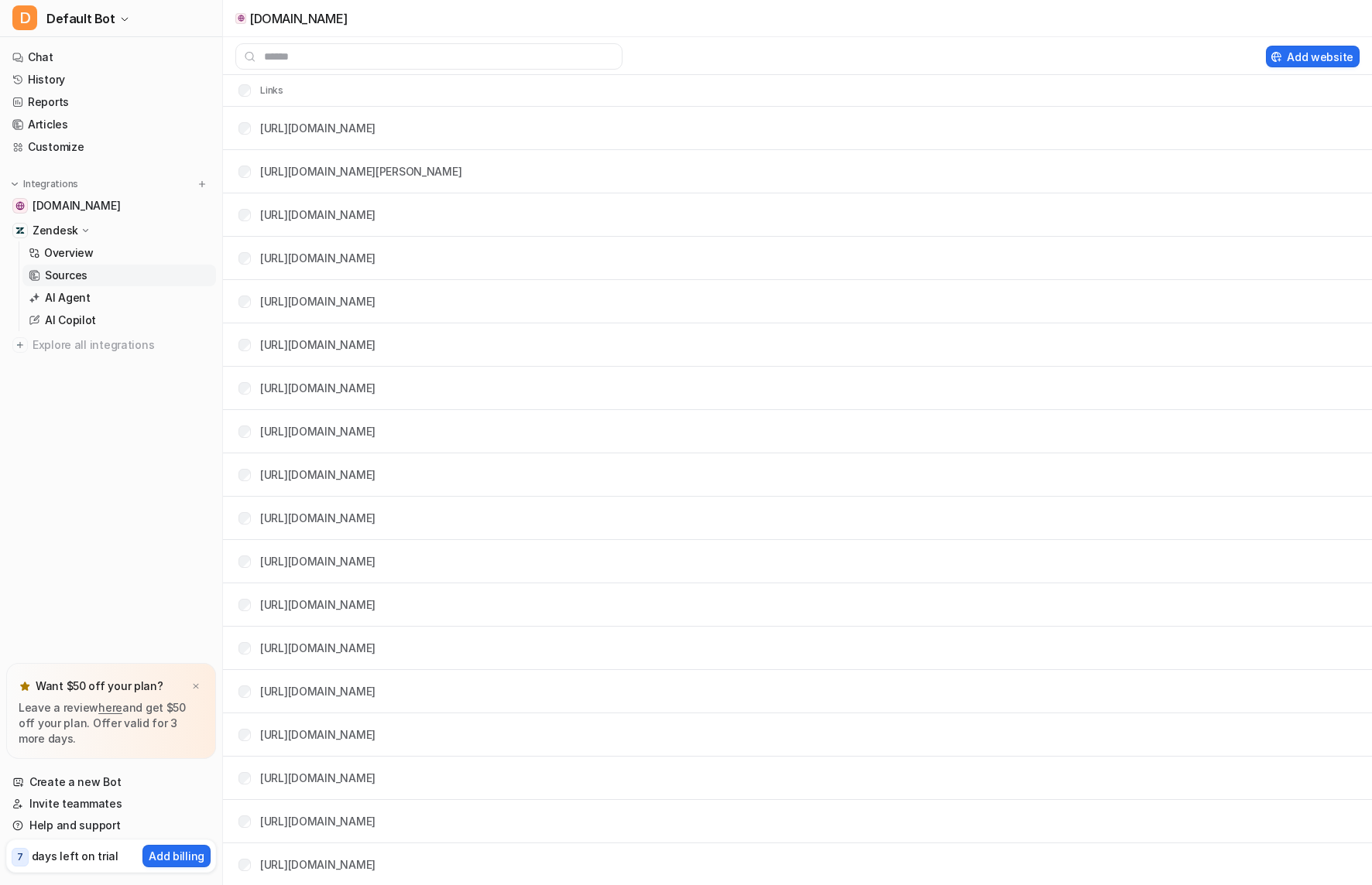
click at [66, 274] on p "Sources" at bounding box center [66, 275] width 42 height 16
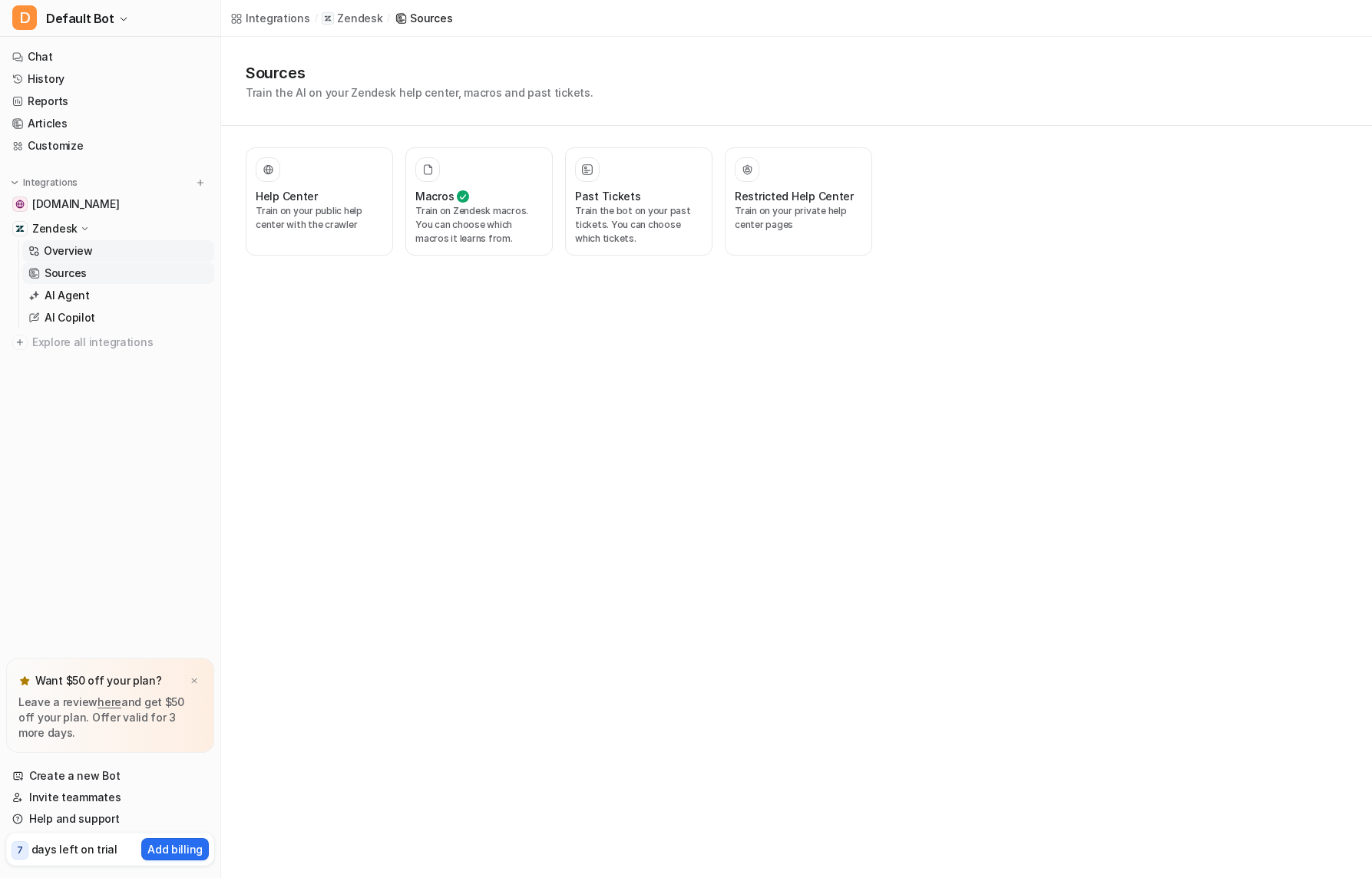
click at [71, 247] on p "Overview" at bounding box center [69, 250] width 49 height 16
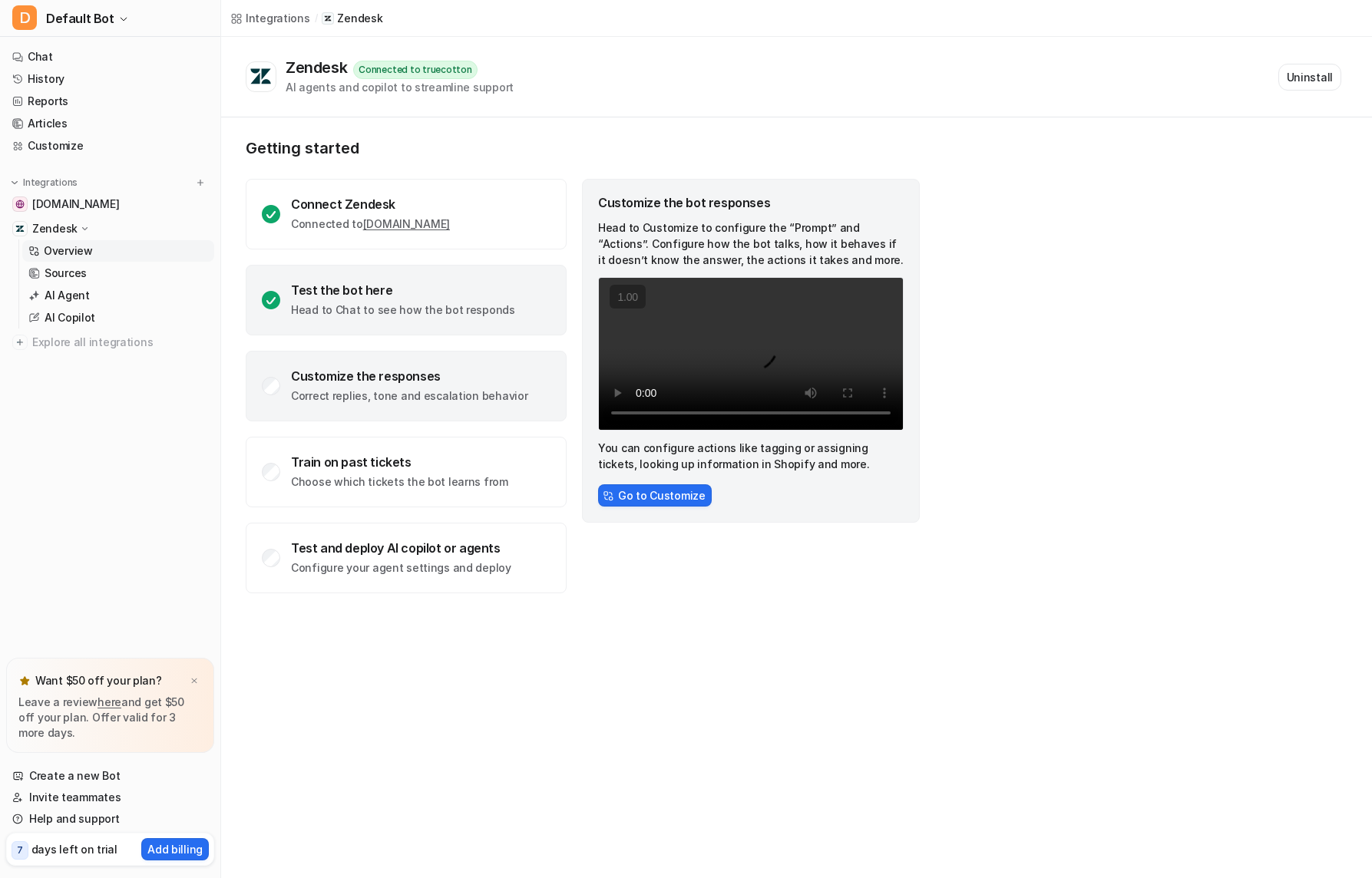
click at [397, 315] on p "Head to Chat to see how the bot responds" at bounding box center [403, 310] width 224 height 16
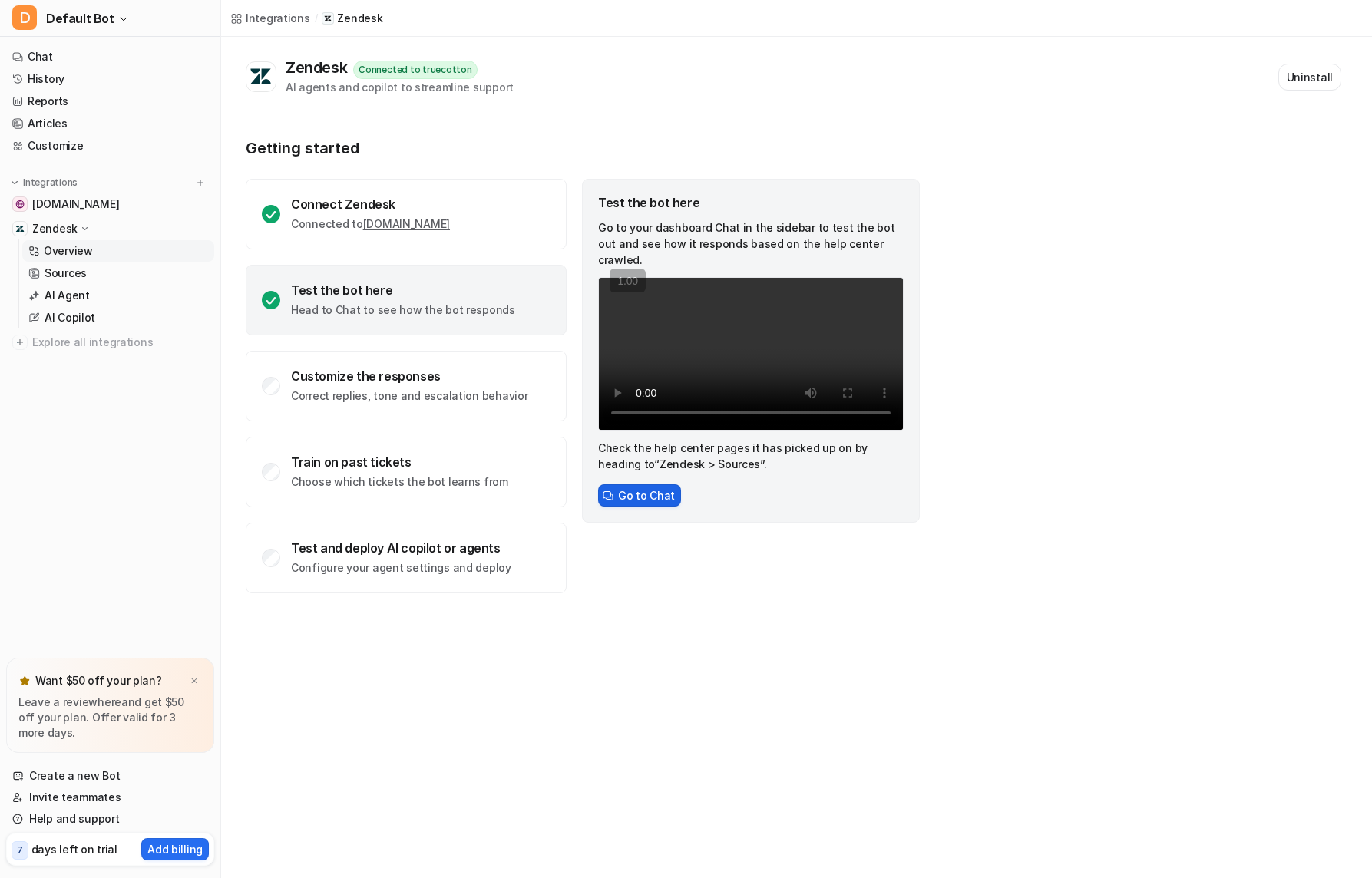
click at [621, 498] on button "Go to Chat" at bounding box center [639, 495] width 83 height 22
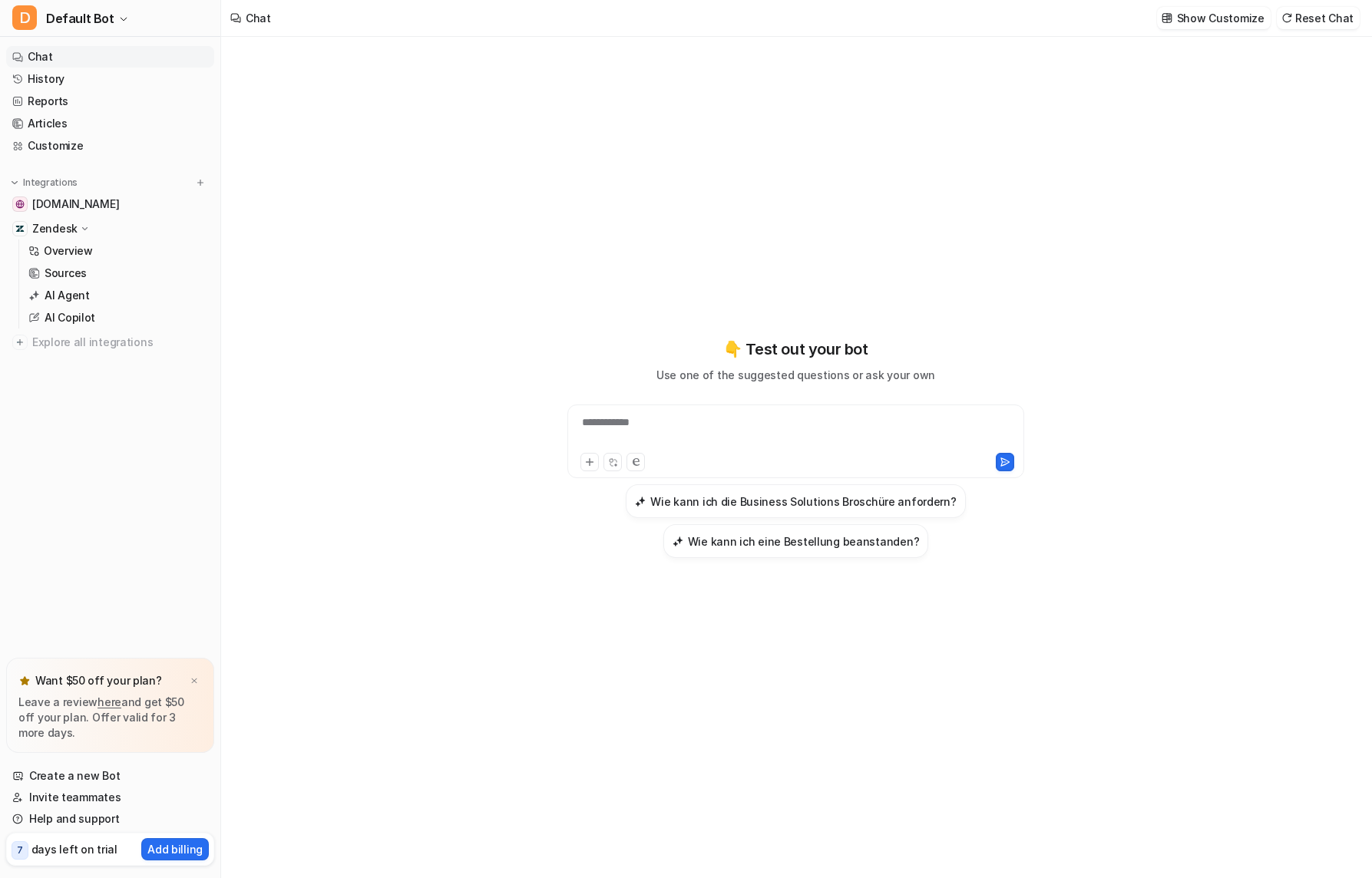
click at [753, 438] on div "**********" at bounding box center [796, 432] width 449 height 36
click at [65, 292] on p "AI Agent" at bounding box center [68, 295] width 46 height 16
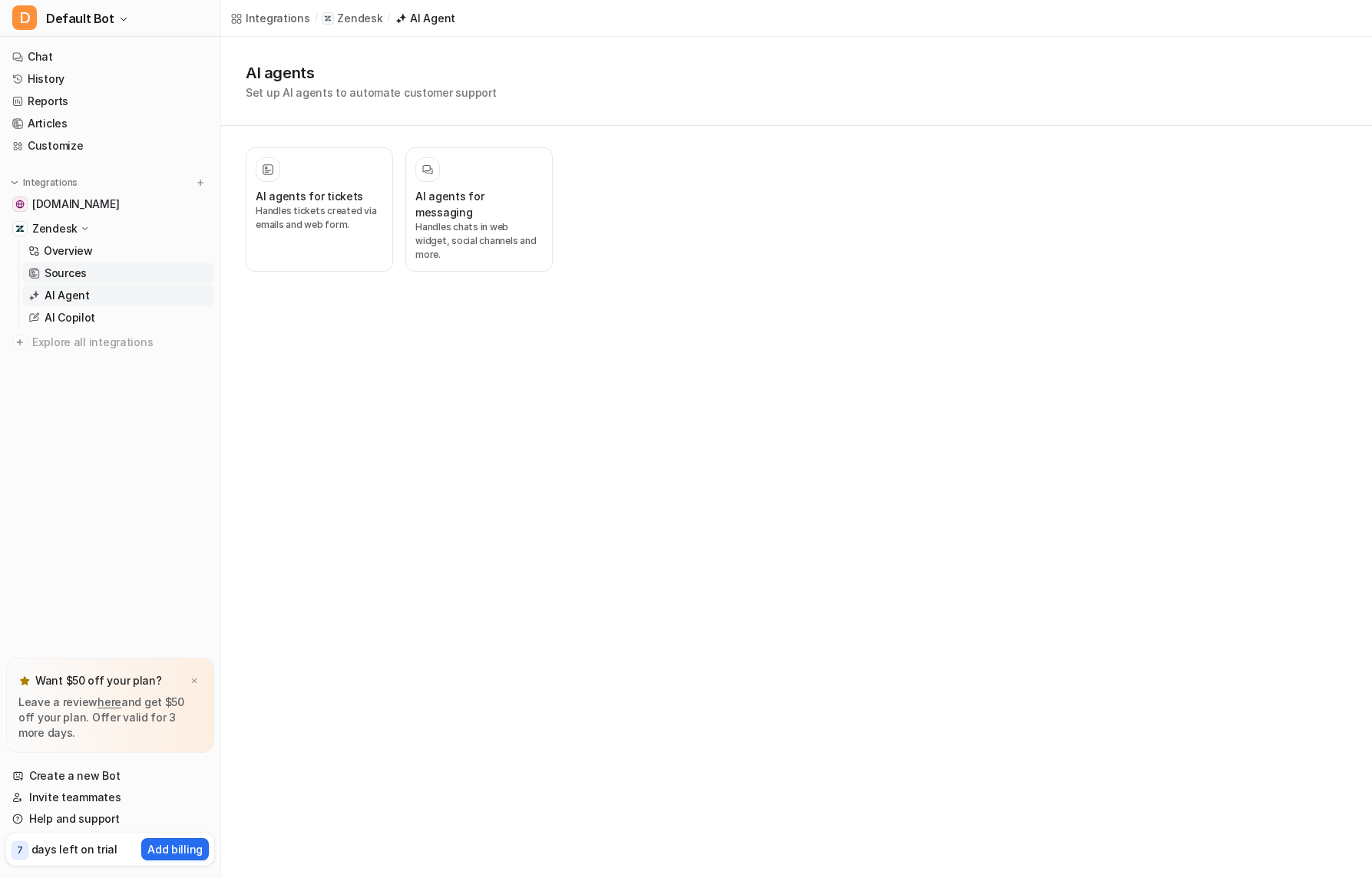
click at [62, 274] on p "Sources" at bounding box center [66, 273] width 42 height 16
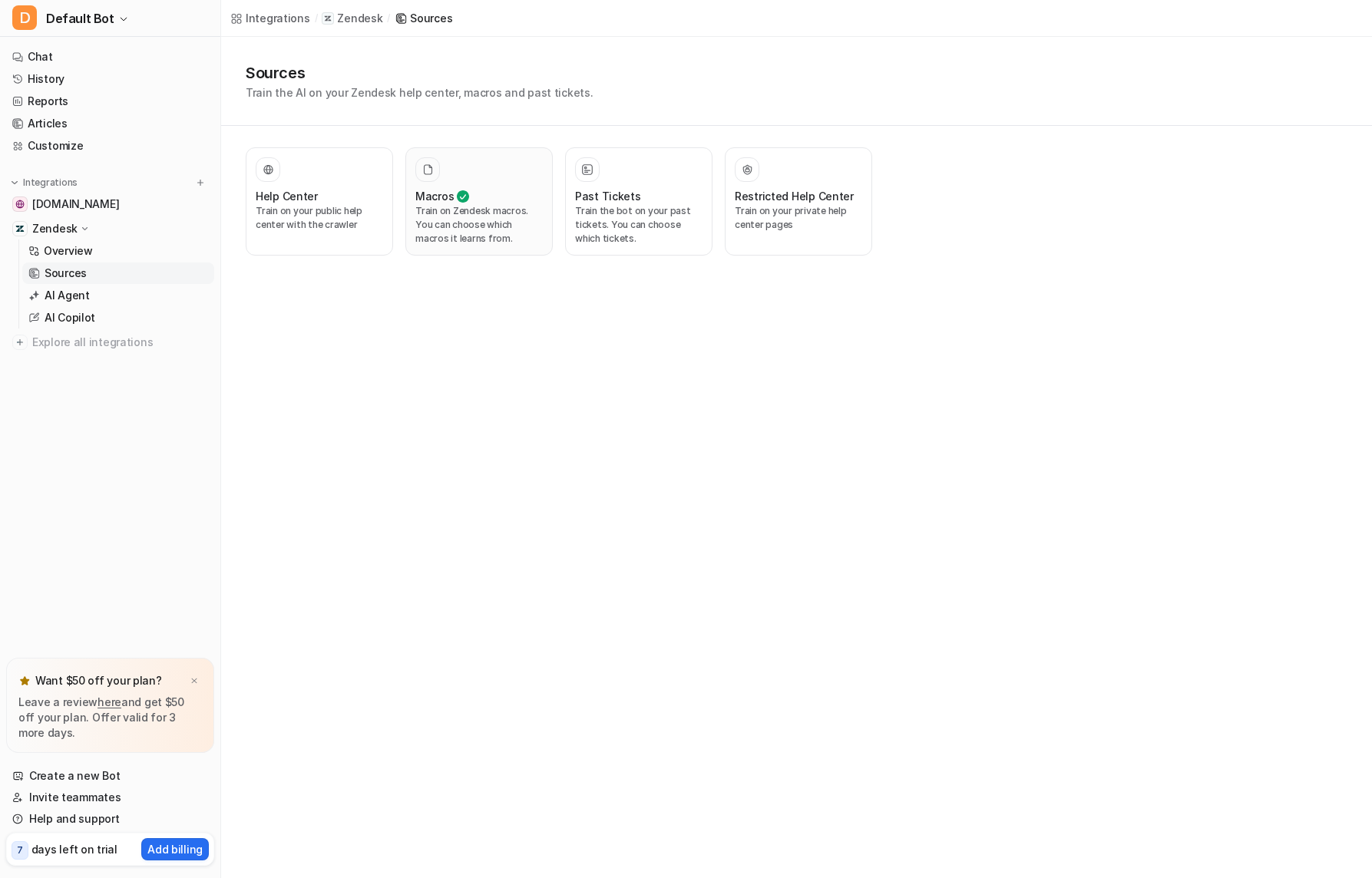
click at [463, 216] on p "Train on Zendesk macros. You can choose which macros it learns from." at bounding box center [480, 225] width 128 height 41
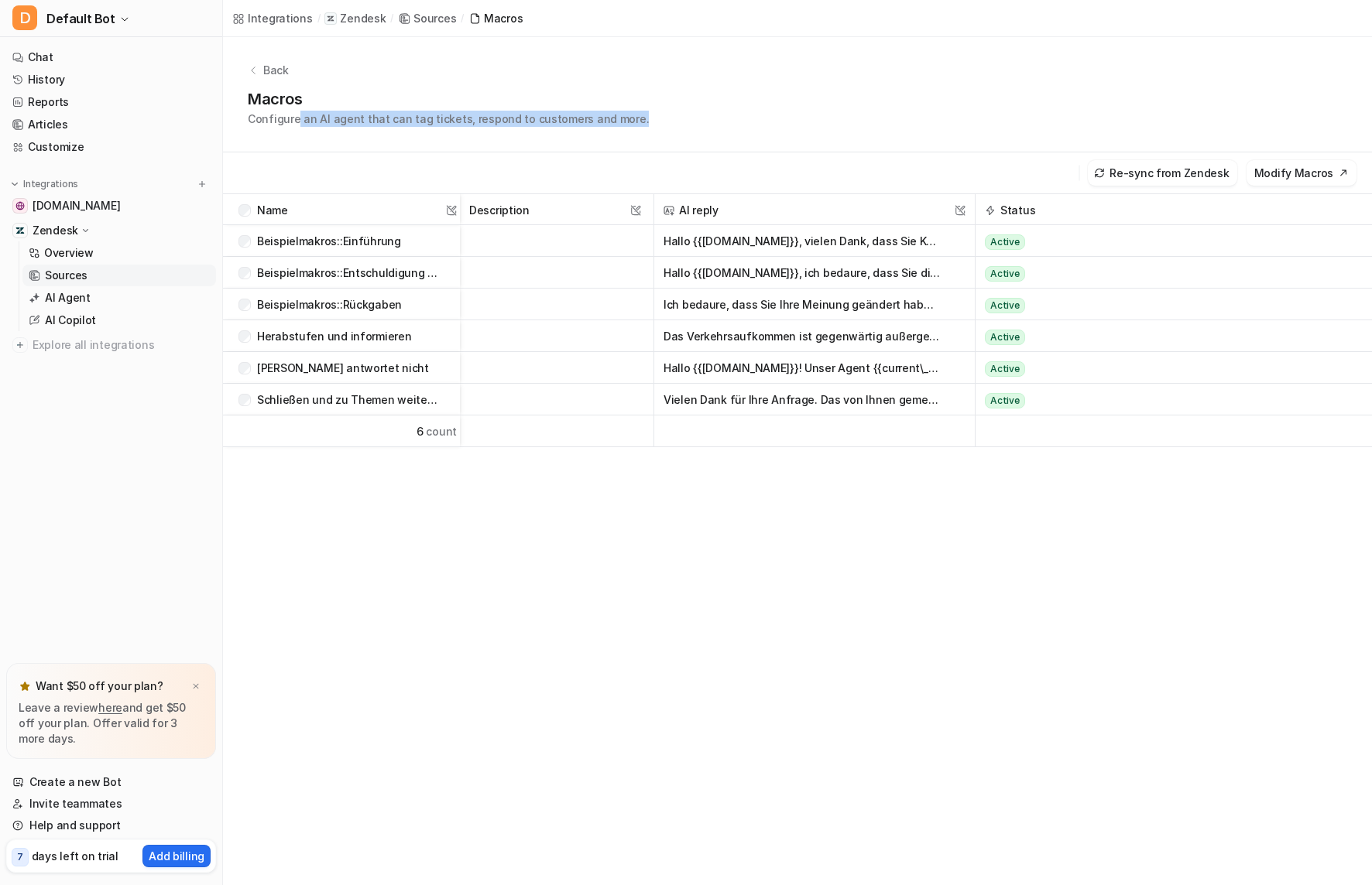
drag, startPoint x: 311, startPoint y: 122, endPoint x: 624, endPoint y: 129, distance: 313.1
click at [624, 129] on div "Back Macros Configure an AI agent that can tag tickets, respond to customers an…" at bounding box center [797, 94] width 1149 height 115
click at [1270, 172] on button "Modify Macros" at bounding box center [1301, 173] width 110 height 26
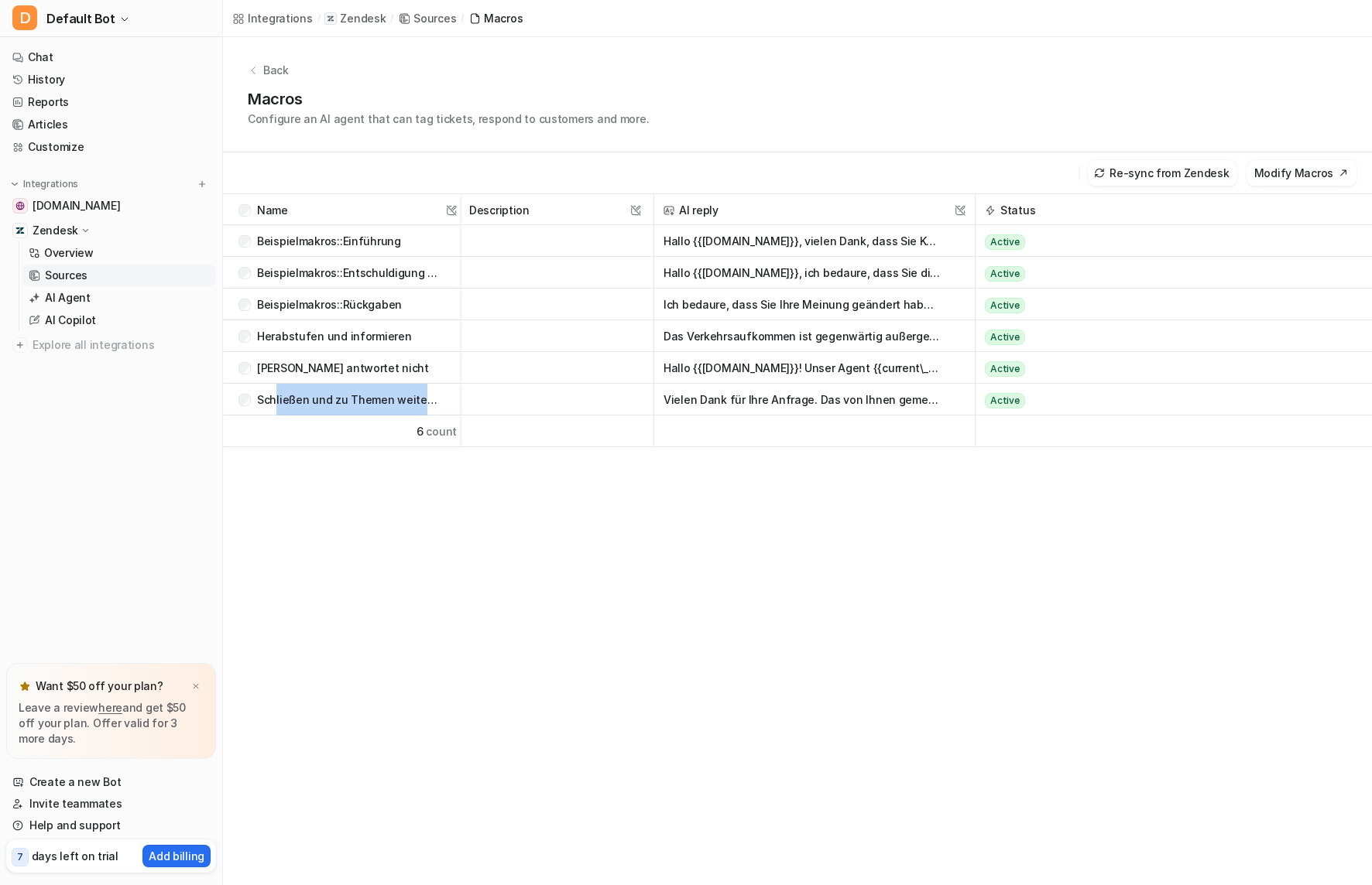
drag, startPoint x: 280, startPoint y: 397, endPoint x: 541, endPoint y: 400, distance: 261.0
click at [0, 0] on div "Schließen und zu Themen weiterleiten Vielen Dank für Ihre Anfrage. Das von Ihne…" at bounding box center [0, 0] width 0 height 0
click at [61, 253] on p "Overview" at bounding box center [69, 252] width 50 height 16
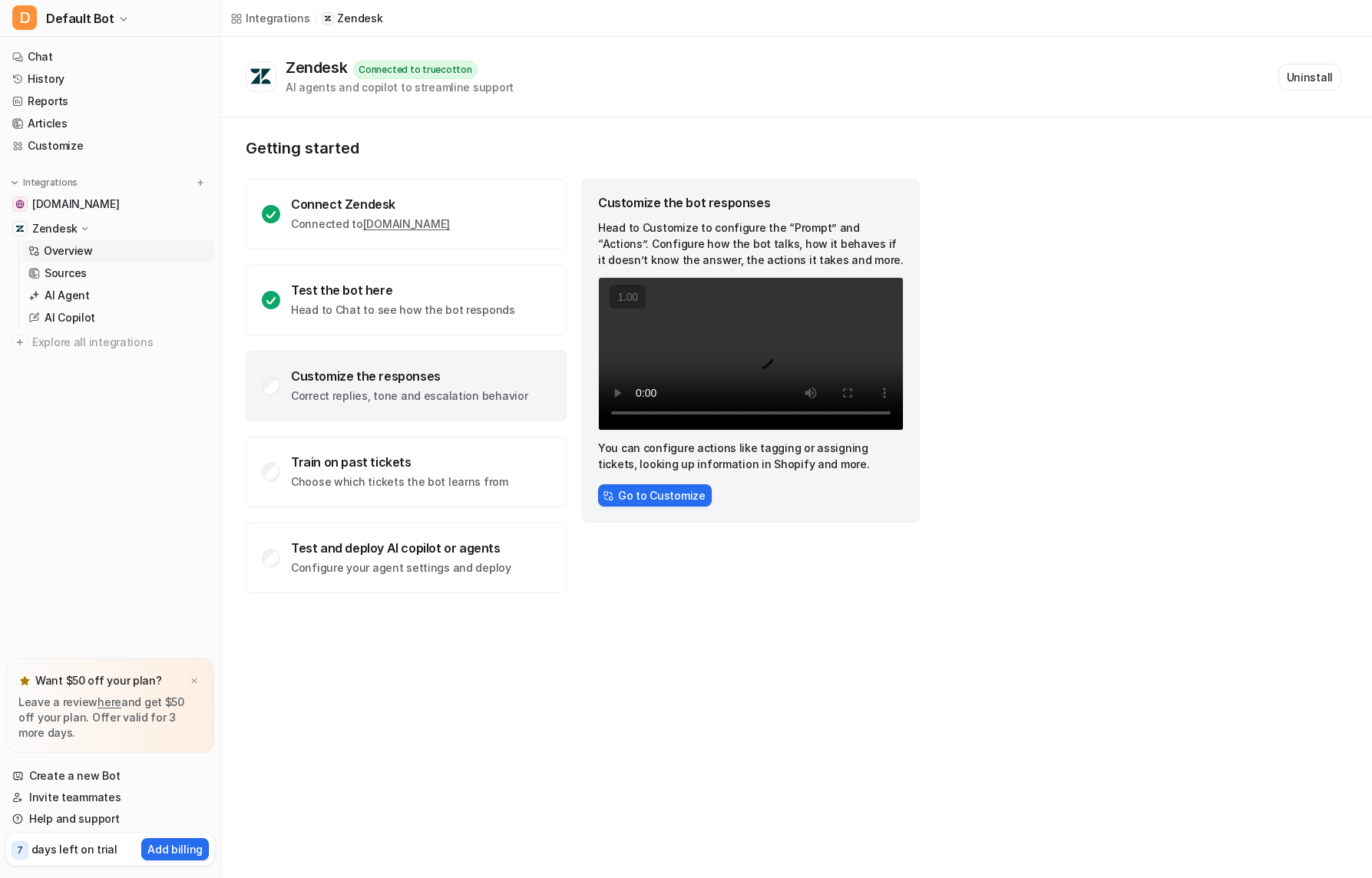
click at [57, 231] on p "Zendesk" at bounding box center [55, 228] width 46 height 16
click at [73, 349] on span "Explore all integrations" at bounding box center [120, 342] width 175 height 25
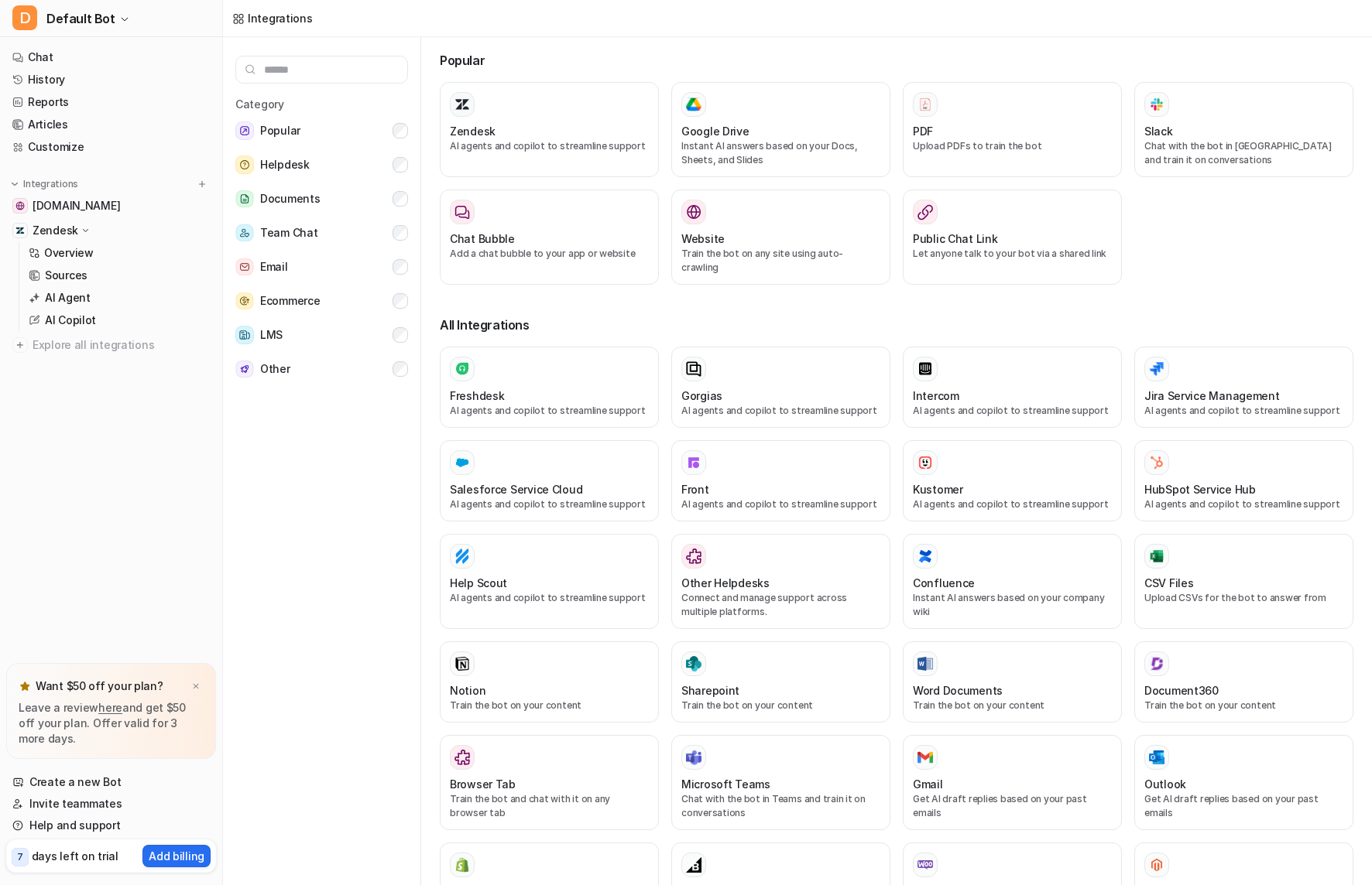
click at [62, 229] on p "Zendesk" at bounding box center [55, 230] width 46 height 16
click at [76, 251] on p "Overview" at bounding box center [69, 252] width 50 height 16
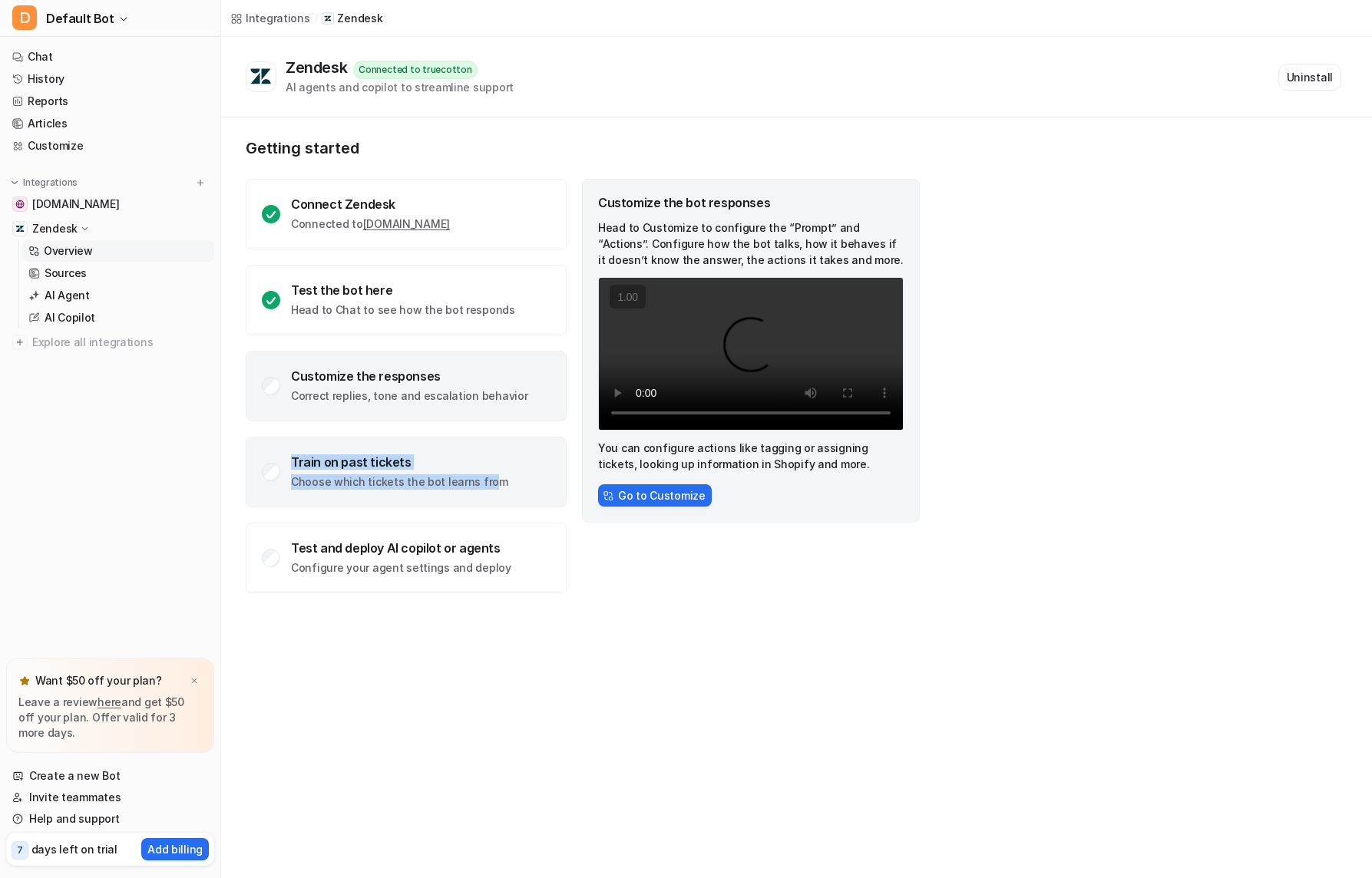
drag, startPoint x: 479, startPoint y: 489, endPoint x: 276, endPoint y: 457, distance: 205.5
click at [276, 457] on div "Train on past tickets Choose which tickets the bot learns from" at bounding box center [406, 471] width 321 height 70
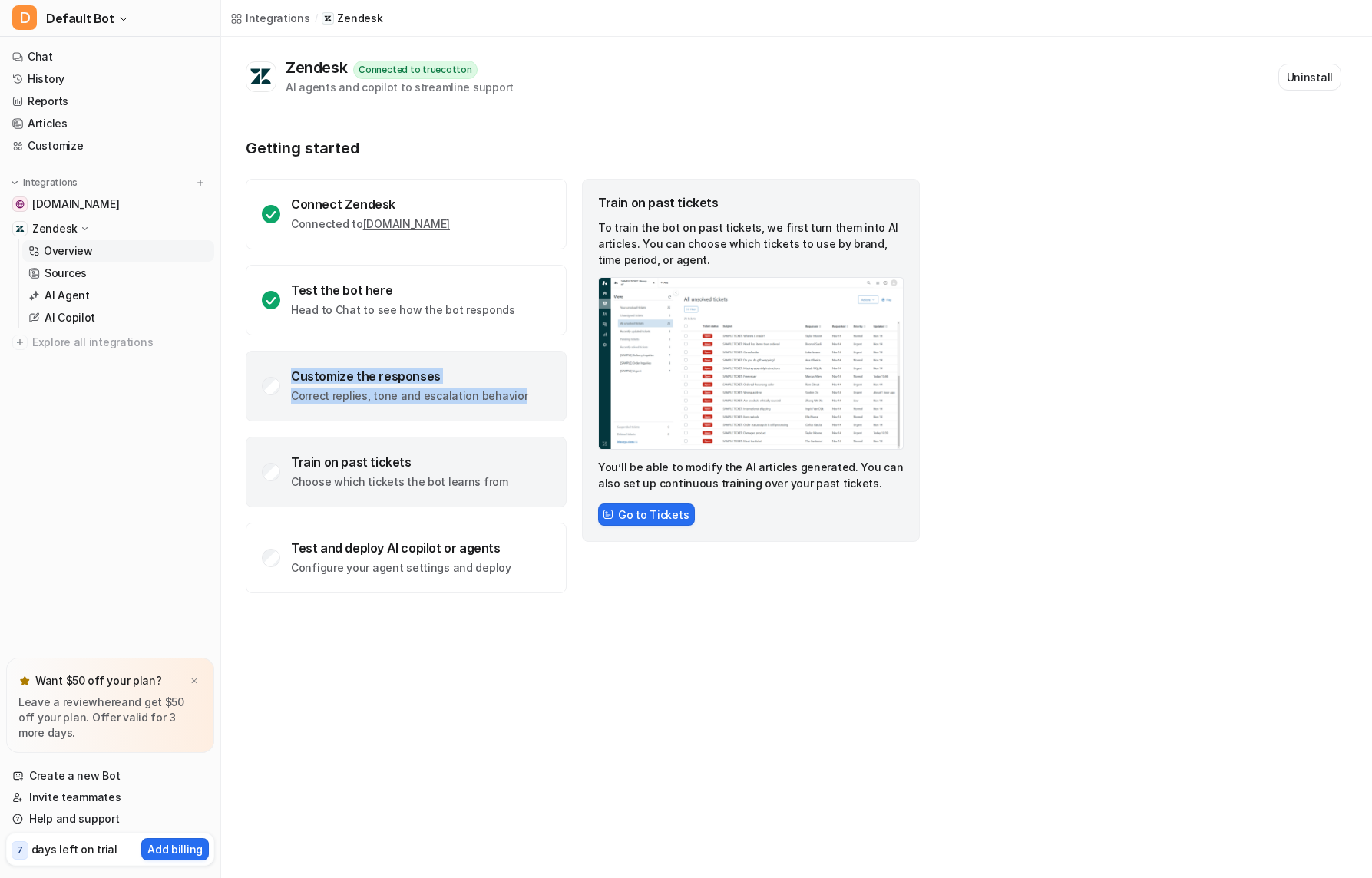
drag, startPoint x: 517, startPoint y: 394, endPoint x: 290, endPoint y: 362, distance: 229.2
click at [290, 362] on div "Customize the responses Correct replies, tone and escalation behavior" at bounding box center [406, 386] width 321 height 70
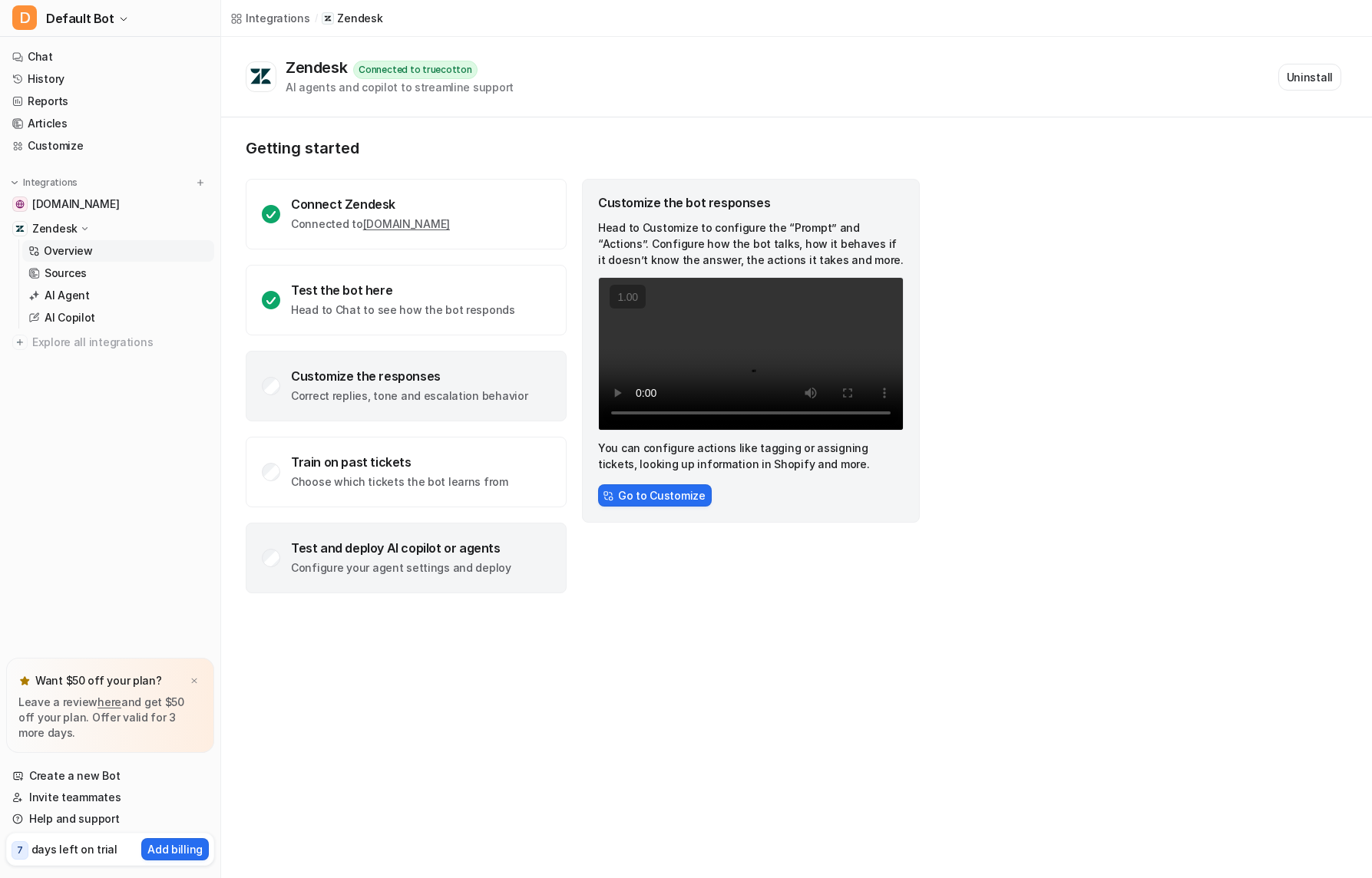
click at [396, 566] on p "Configure your agent settings and deploy" at bounding box center [401, 568] width 220 height 16
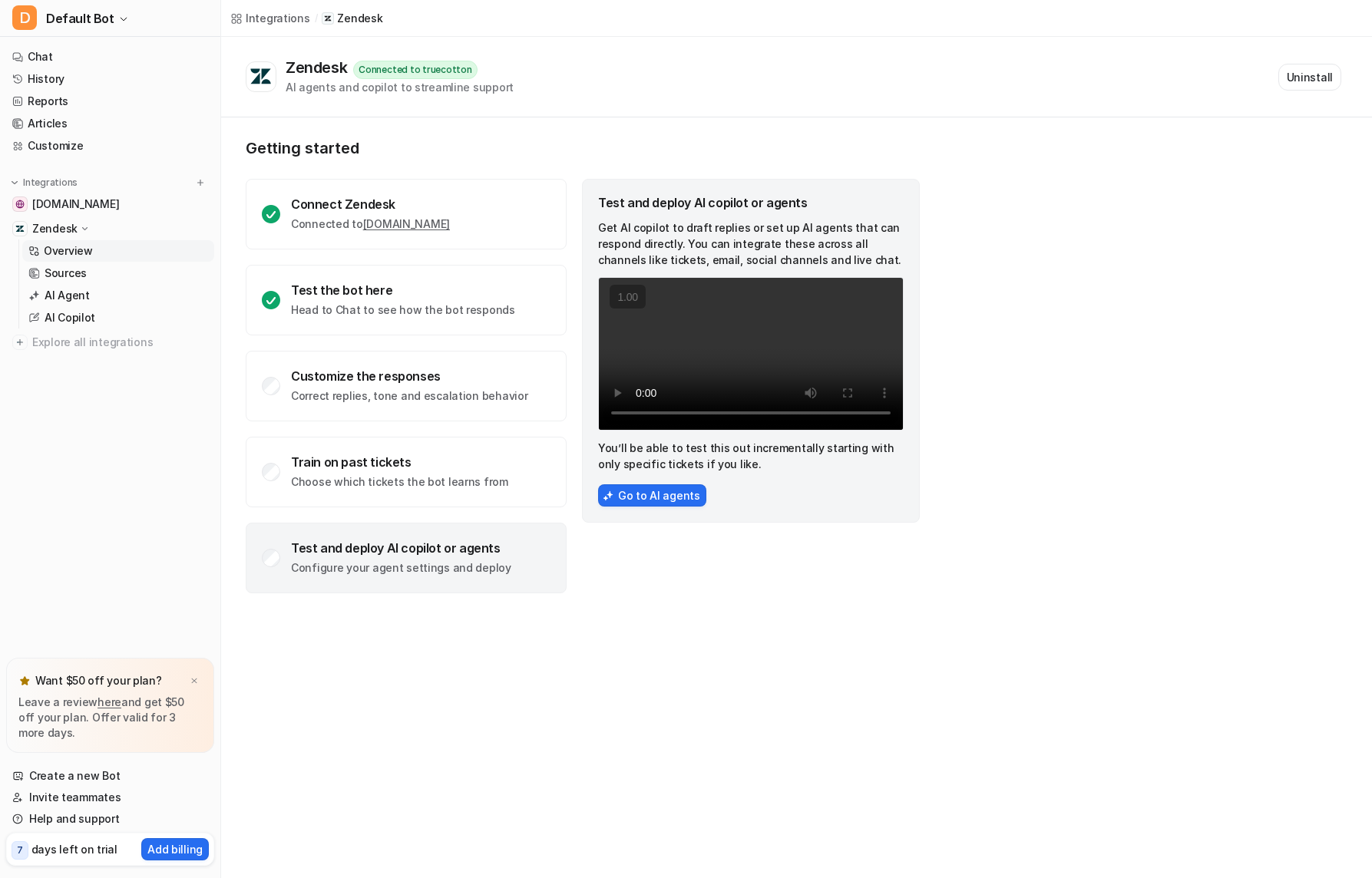
click at [60, 261] on link "Overview" at bounding box center [118, 251] width 192 height 22
click at [76, 280] on p "Sources" at bounding box center [66, 273] width 42 height 16
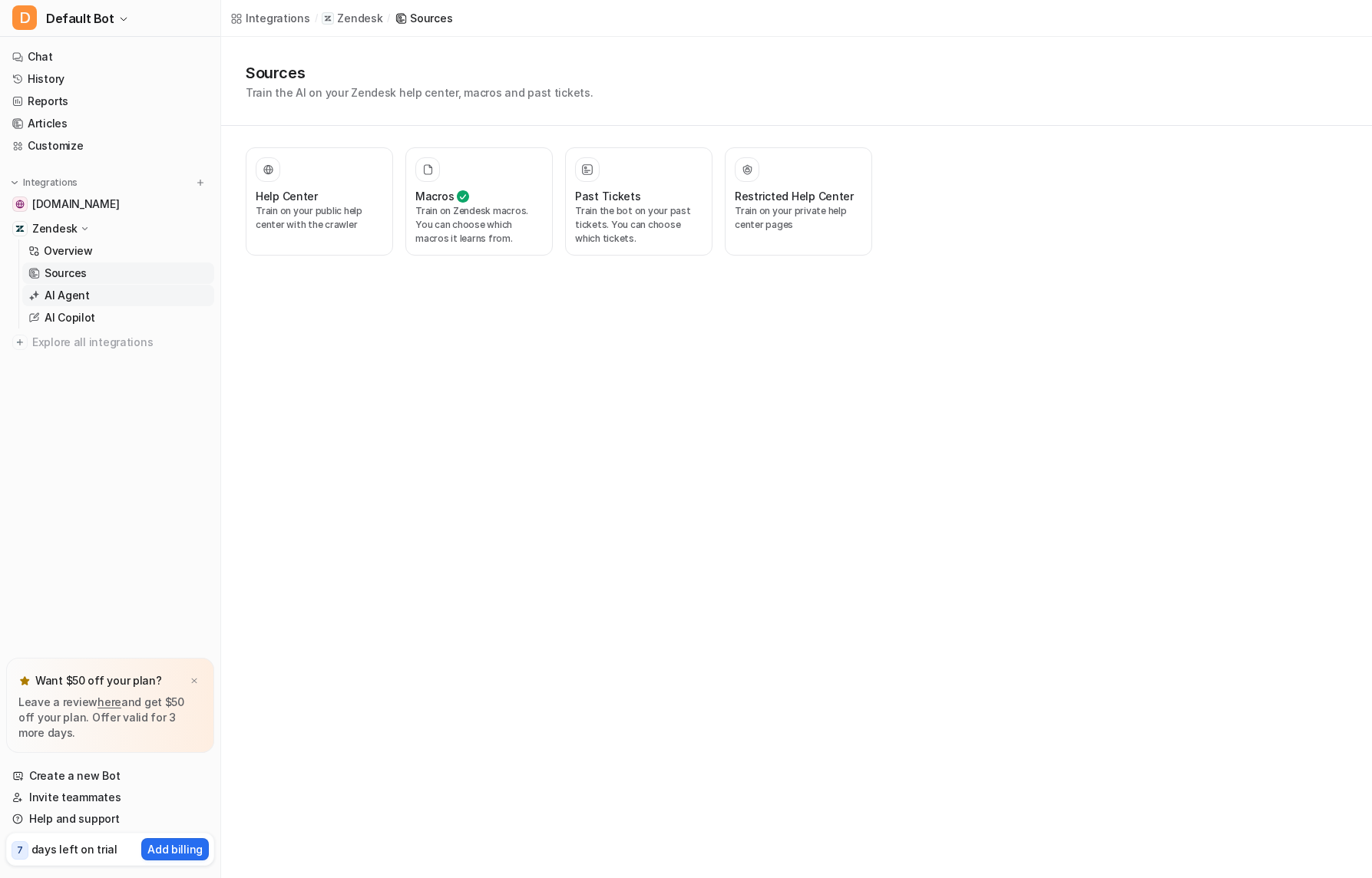
click at [57, 291] on p "AI Agent" at bounding box center [68, 295] width 46 height 16
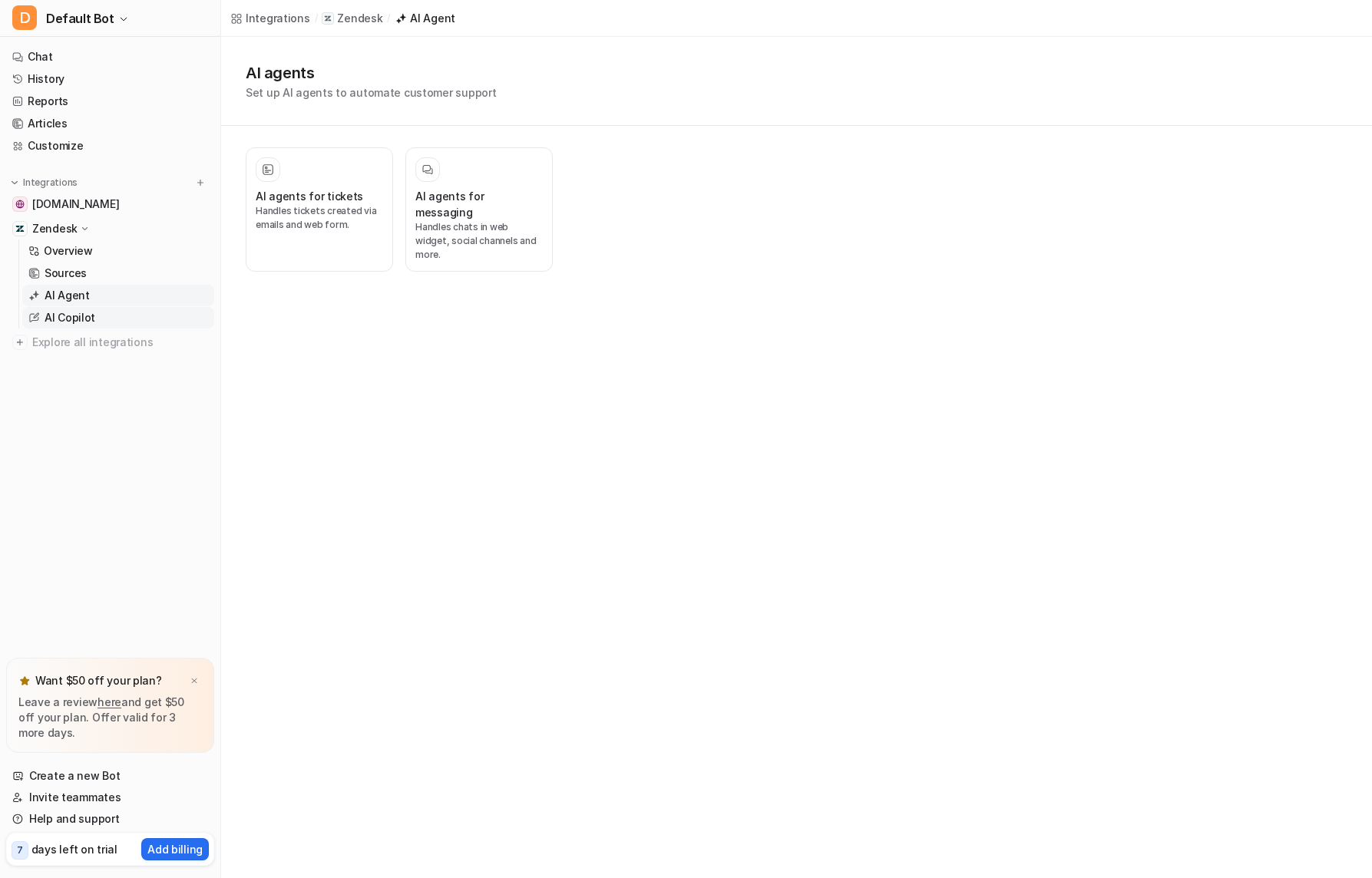
click at [63, 318] on p "AI Copilot" at bounding box center [69, 318] width 50 height 16
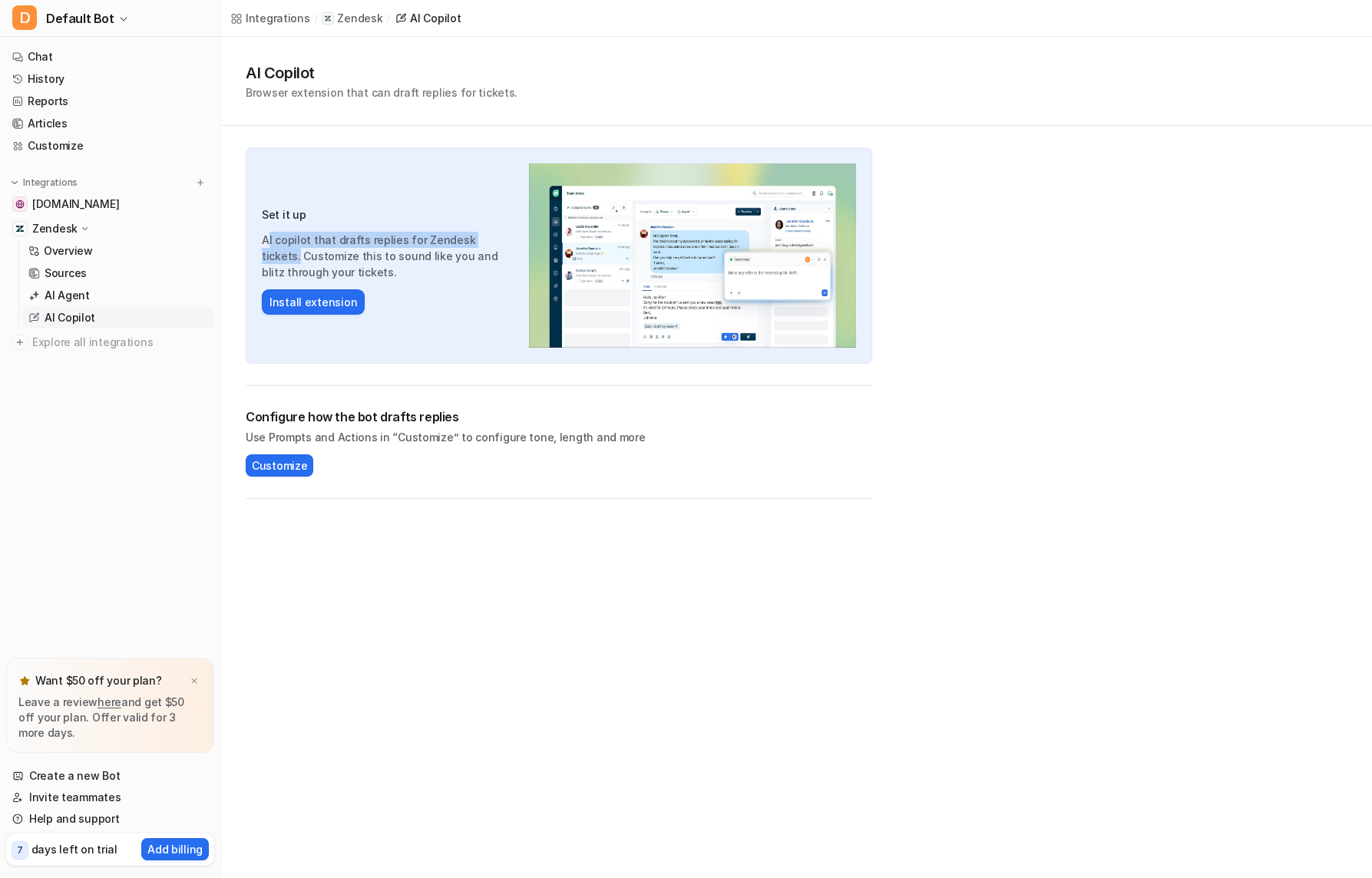
drag, startPoint x: 267, startPoint y: 237, endPoint x: 469, endPoint y: 258, distance: 203.1
click at [501, 247] on p "AI copilot that drafts replies for Zendesk tickets. Customize this to sound lik…" at bounding box center [388, 256] width 252 height 48
drag, startPoint x: 335, startPoint y: 266, endPoint x: 267, endPoint y: 243, distance: 71.8
click at [258, 244] on div "Set it up AI copilot that drafts replies for Zendesk tickets. Customize this to…" at bounding box center [559, 255] width 627 height 217
click at [58, 227] on p "Zendesk" at bounding box center [55, 228] width 46 height 16
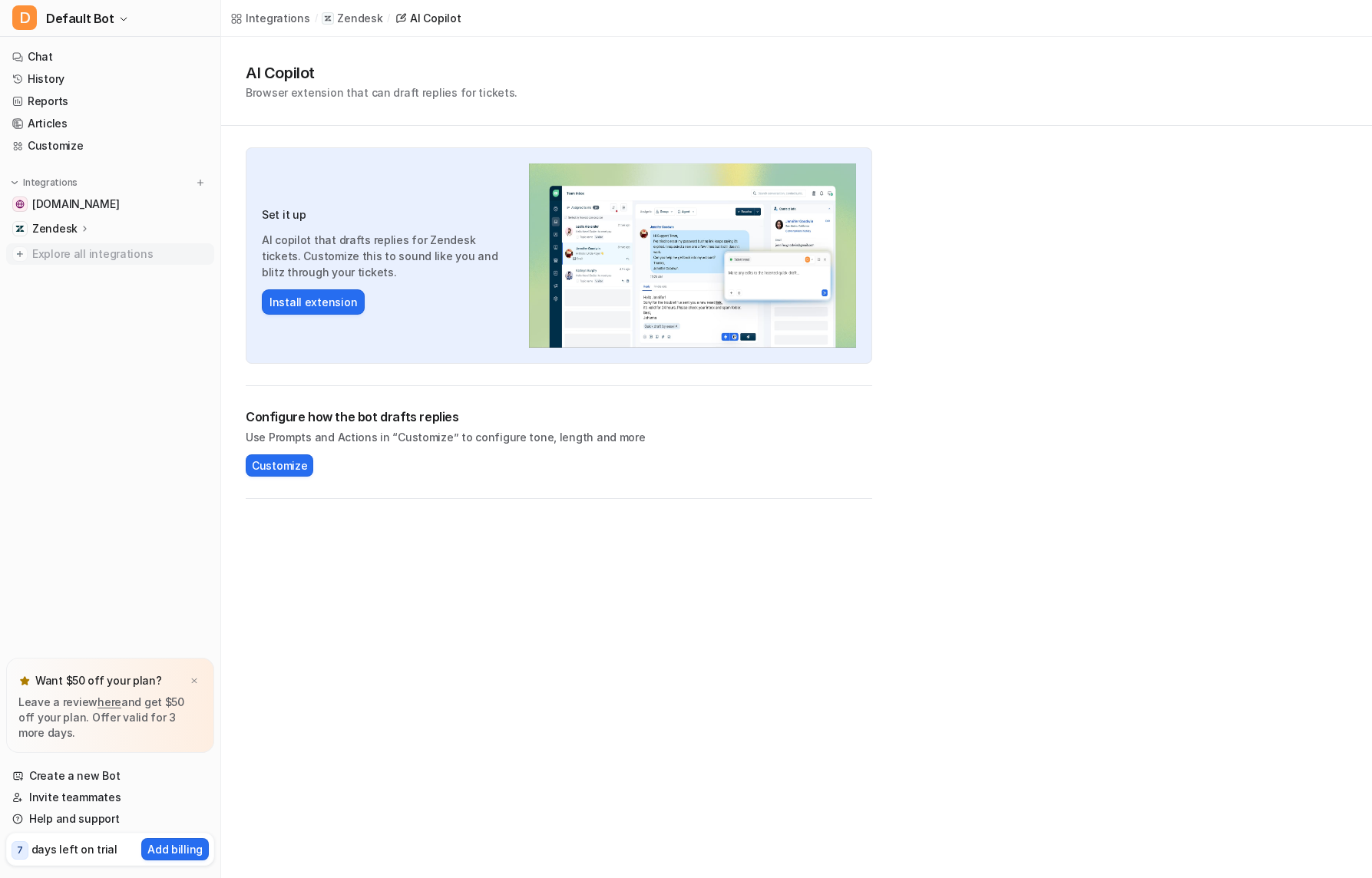
click at [100, 250] on span "Explore all integrations" at bounding box center [120, 254] width 175 height 25
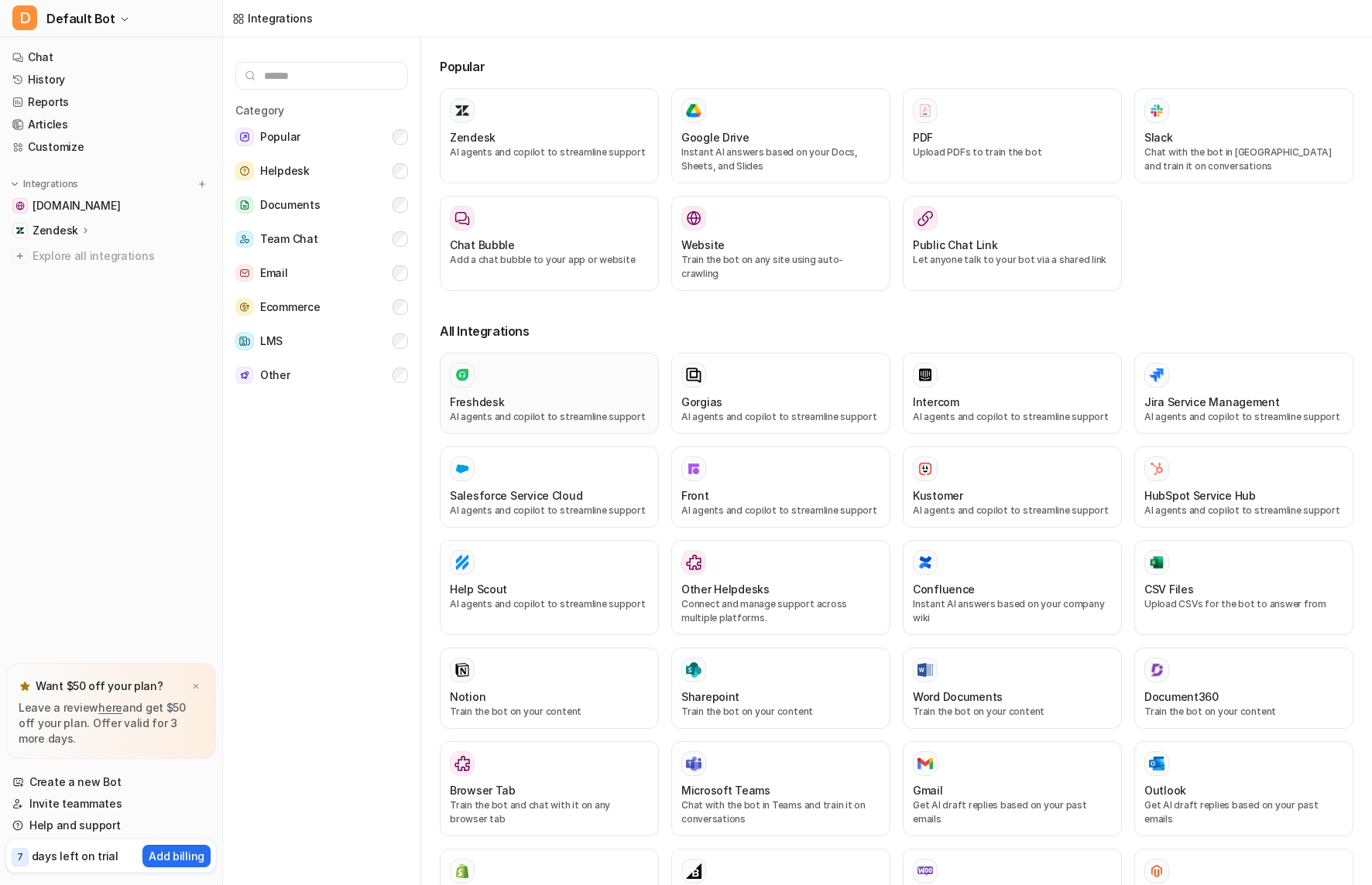
click at [548, 377] on div "Freshdesk AI agents and copilot to streamline support" at bounding box center [549, 393] width 199 height 61
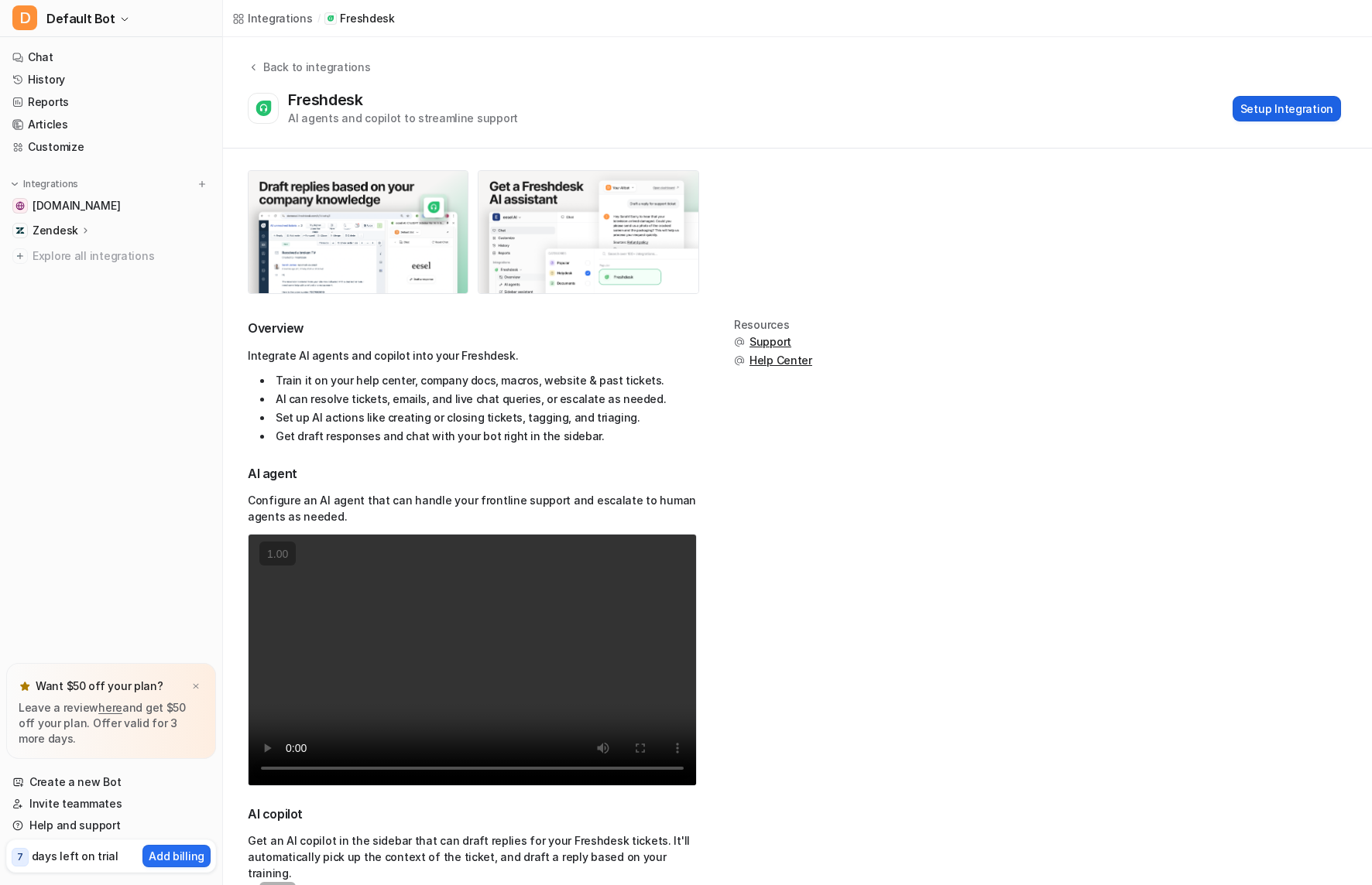
click at [1281, 100] on button "Setup Integration" at bounding box center [1287, 109] width 109 height 26
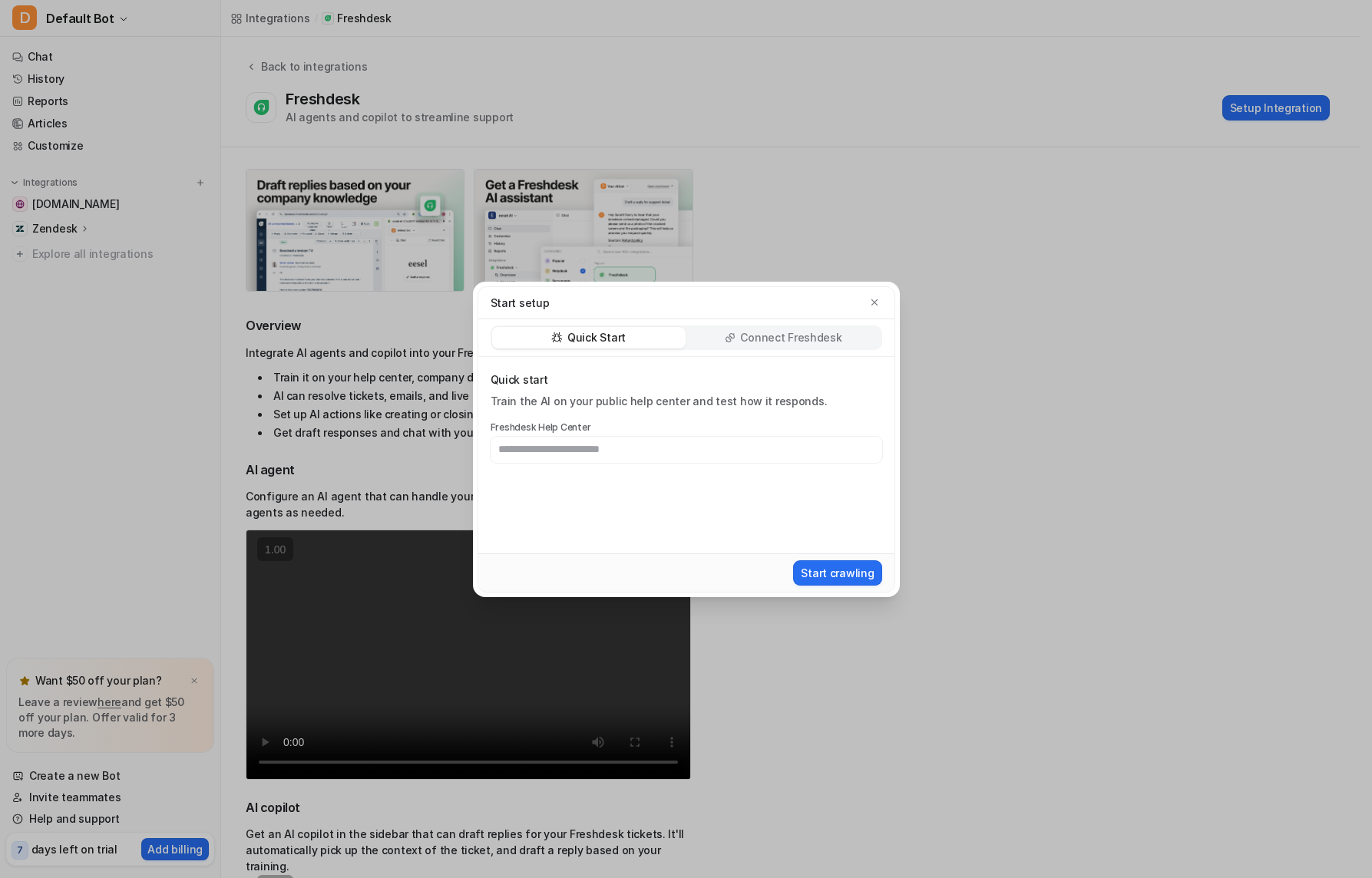
click at [582, 332] on p "Quick Start" at bounding box center [596, 337] width 58 height 16
click at [767, 354] on div "Quick Start Connect Freshdesk" at bounding box center [687, 338] width 417 height 37
click at [775, 340] on p "Connect Freshdesk" at bounding box center [790, 337] width 101 height 16
click at [587, 339] on p "Quick Start" at bounding box center [596, 337] width 58 height 16
click at [829, 357] on div "Quick start Train the AI on your public help center and test how it responds. F…" at bounding box center [687, 455] width 417 height 196
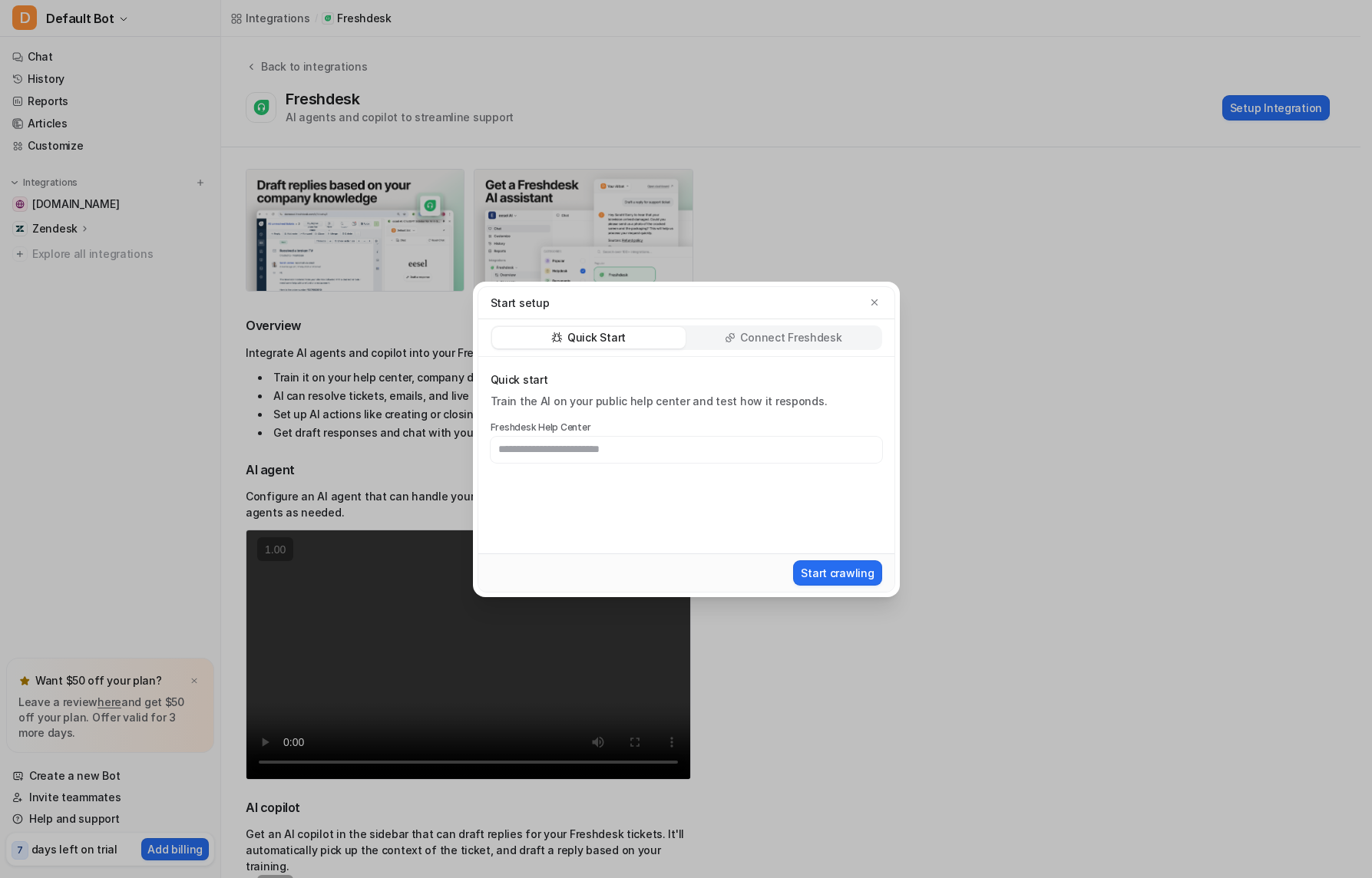
click at [819, 339] on p "Connect Freshdesk" at bounding box center [790, 337] width 101 height 16
click at [877, 301] on icon "button" at bounding box center [874, 302] width 11 height 11
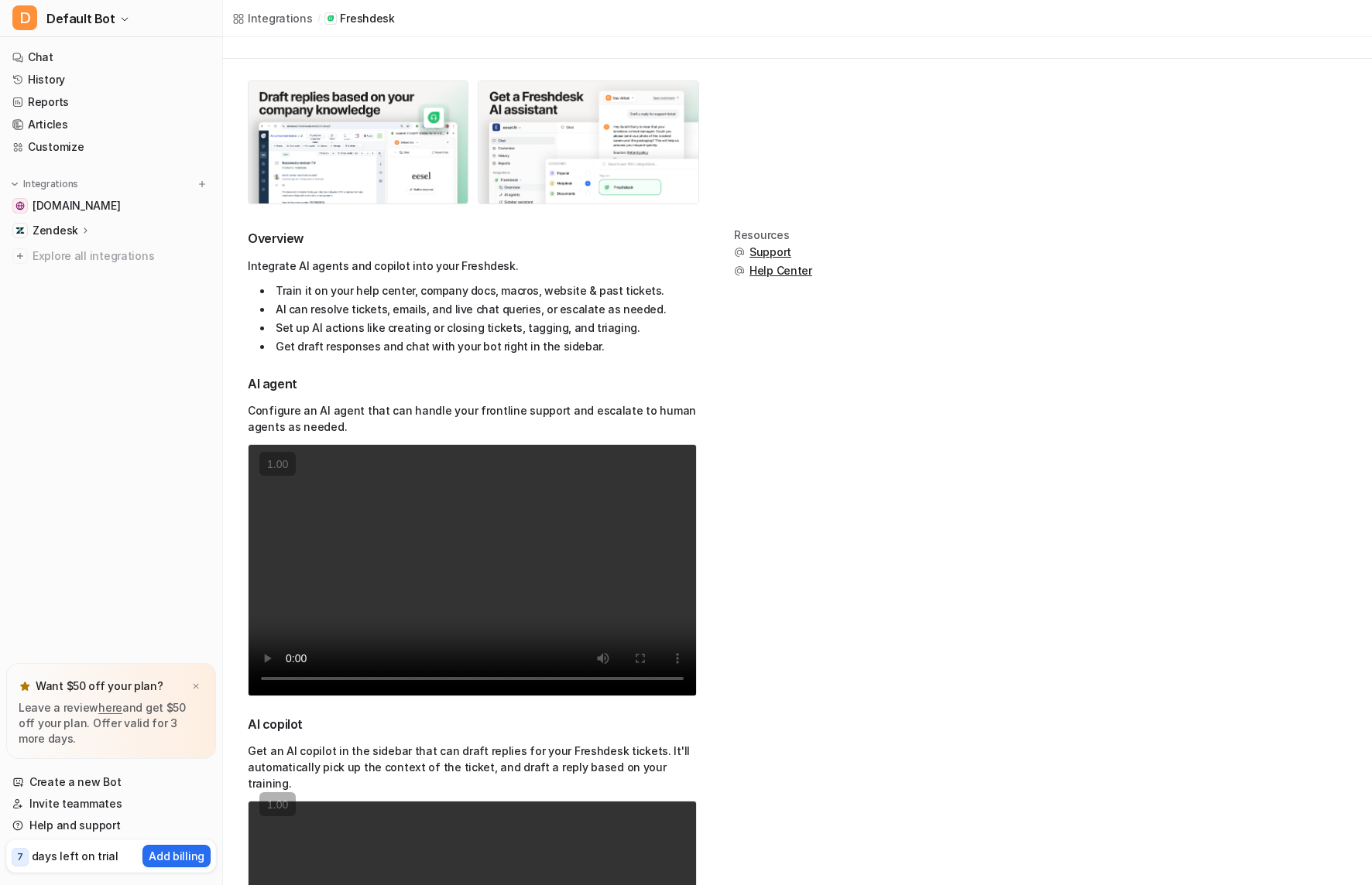
scroll to position [282, 0]
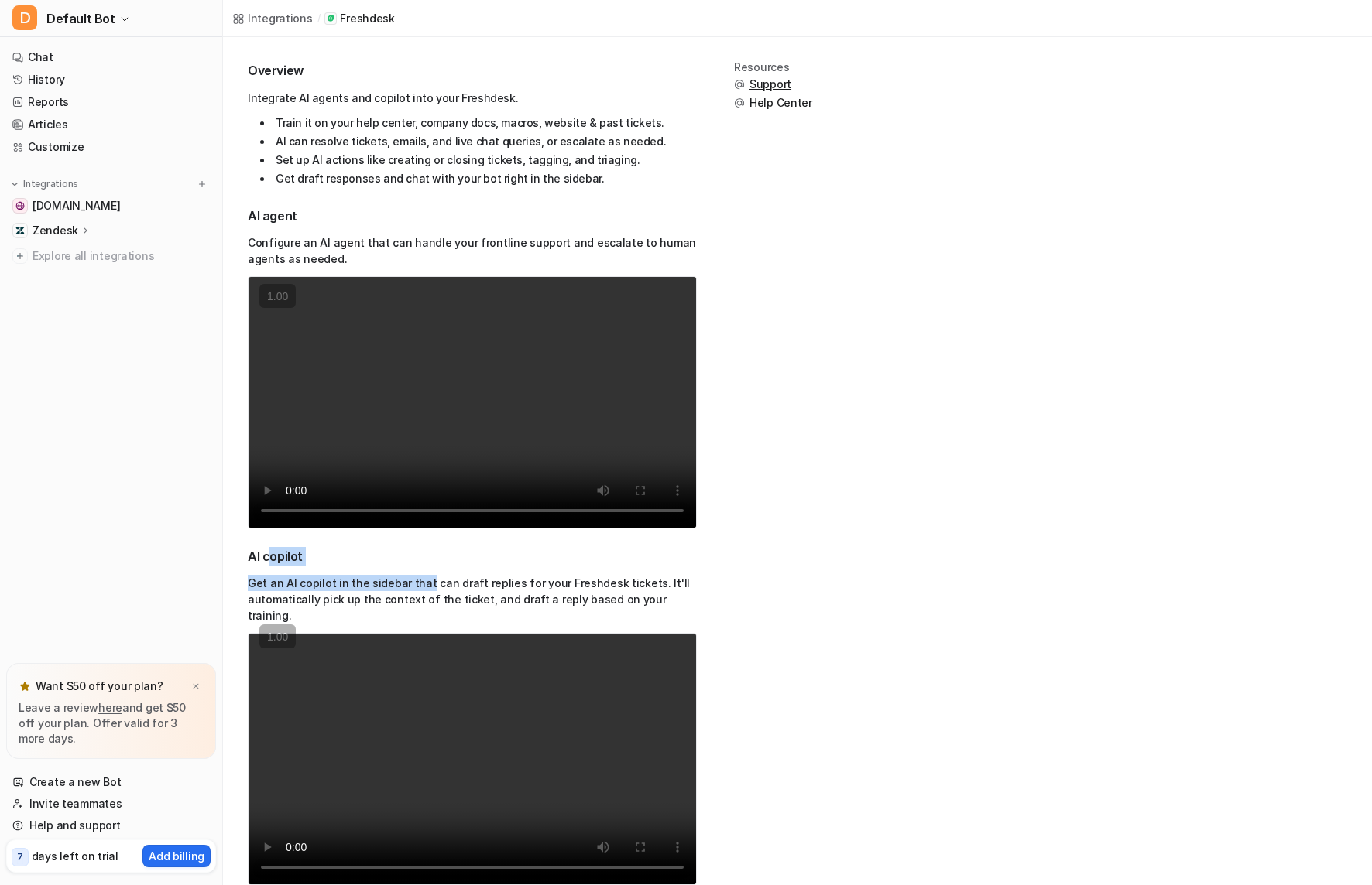
drag, startPoint x: 332, startPoint y: 544, endPoint x: 434, endPoint y: 553, distance: 102.4
click at [429, 552] on div "Overview Integrate AI agents and copilot into your Freshdesk. Train it on your …" at bounding box center [472, 455] width 449 height 788
drag, startPoint x: 288, startPoint y: 188, endPoint x: 429, endPoint y: 210, distance: 142.7
click at [428, 210] on div "Overview Integrate AI agents and copilot into your Freshdesk. Train it on your …" at bounding box center [472, 455] width 449 height 788
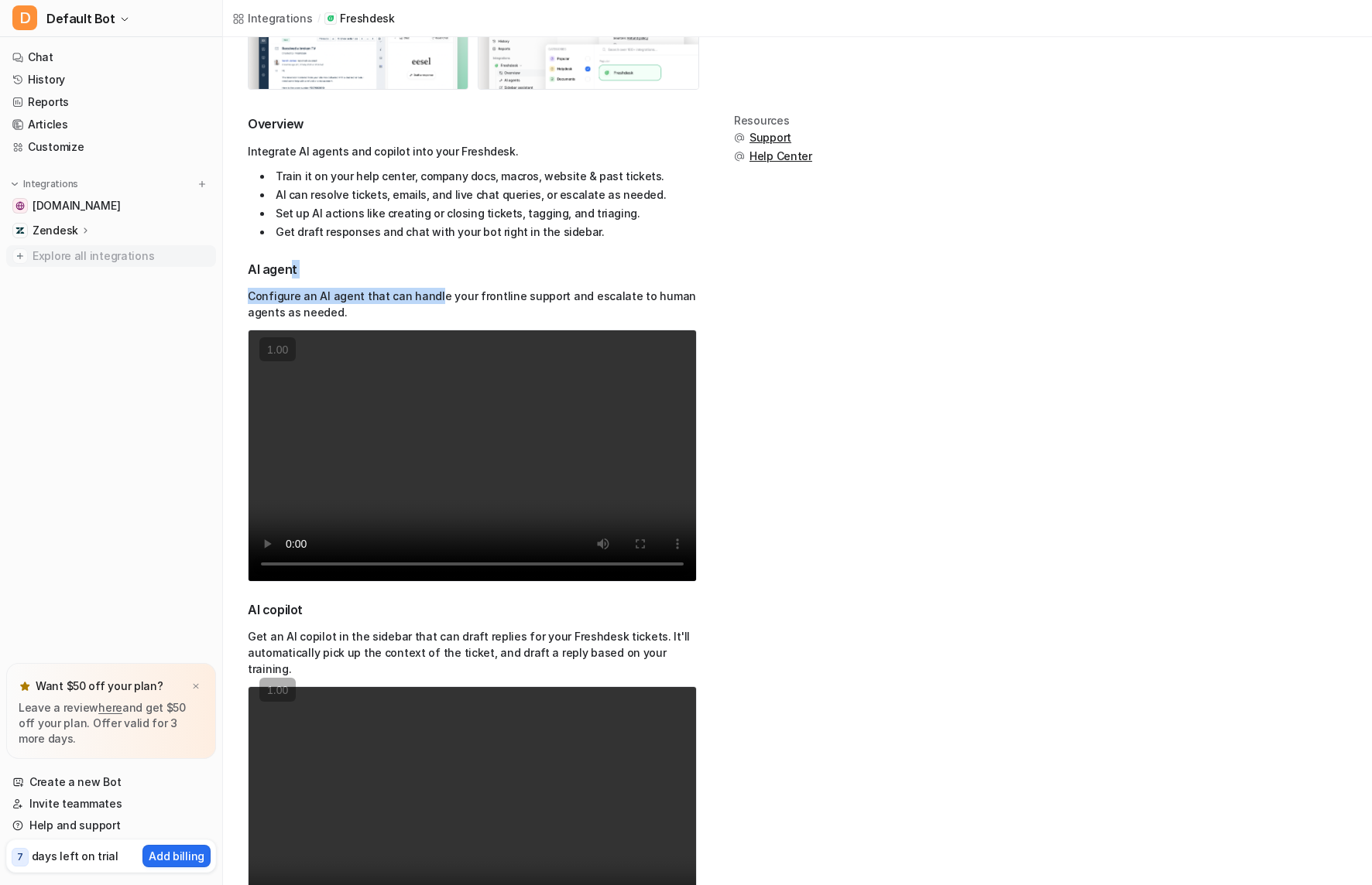
click at [41, 256] on span "Explore all integrations" at bounding box center [121, 256] width 177 height 25
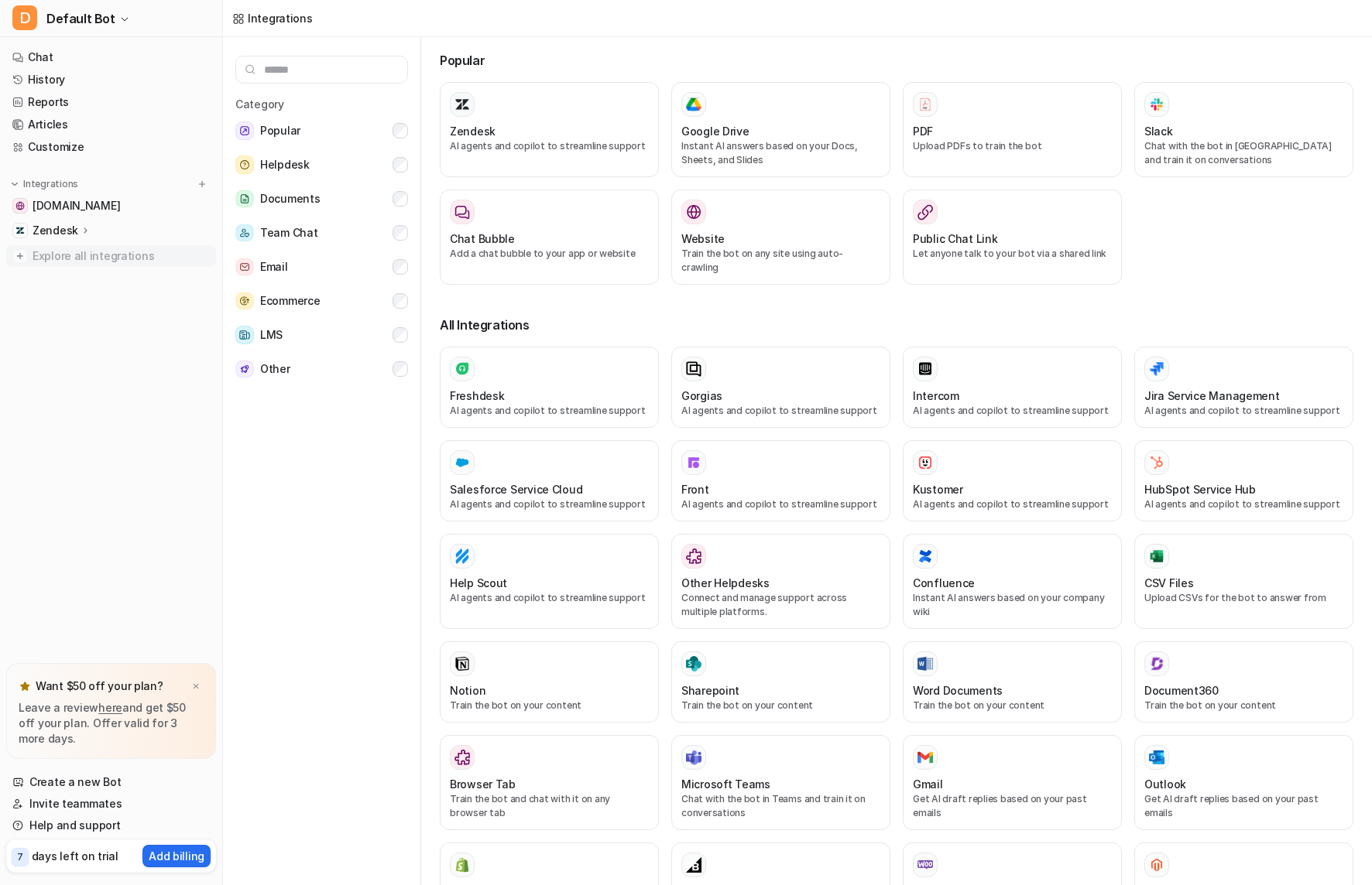
scroll to position [6, 0]
click at [288, 334] on button "LMS" at bounding box center [321, 335] width 172 height 31
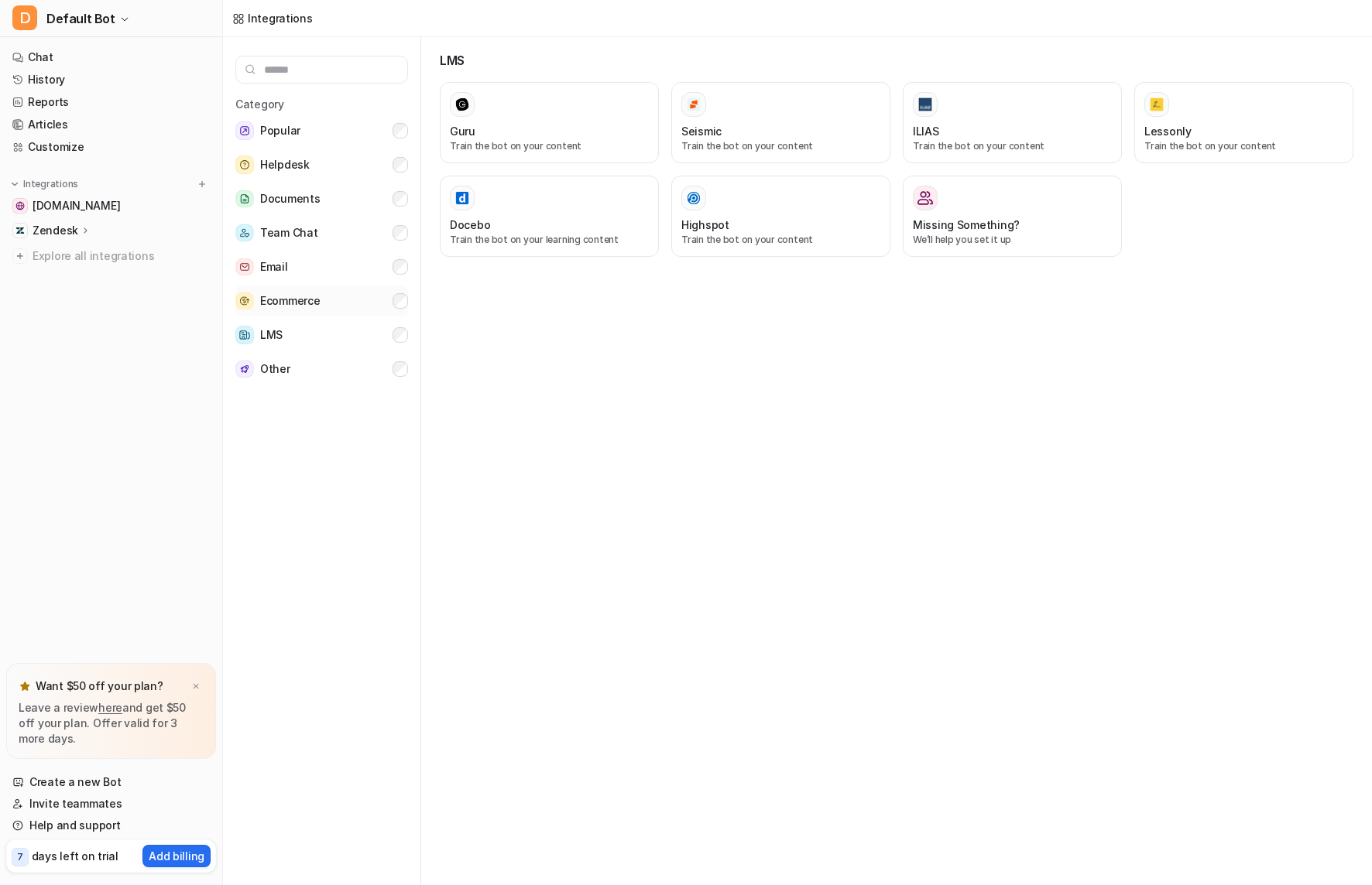
click at [285, 311] on button "Ecommerce" at bounding box center [321, 301] width 172 height 31
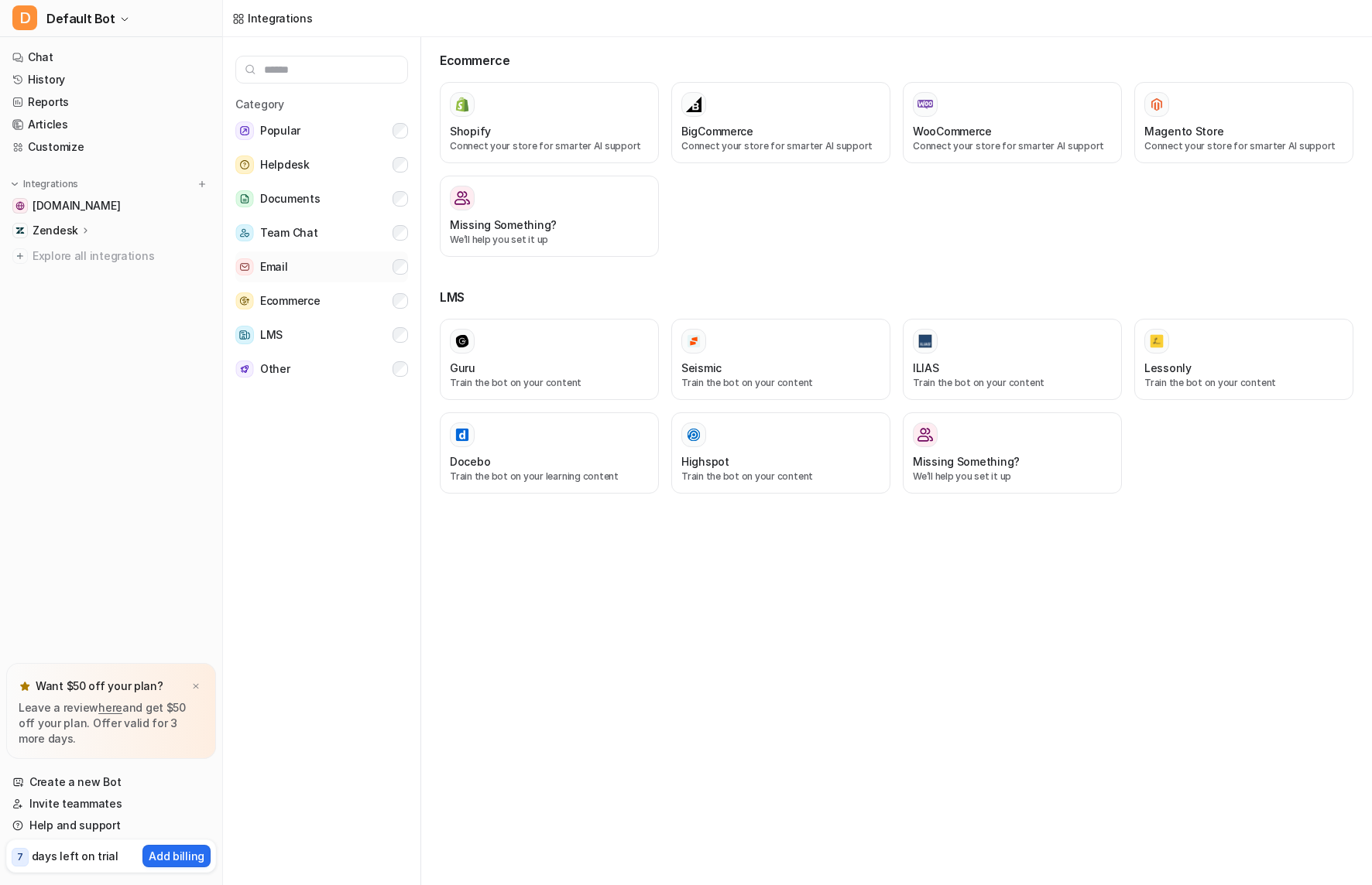
click at [294, 264] on button "Email" at bounding box center [321, 267] width 172 height 31
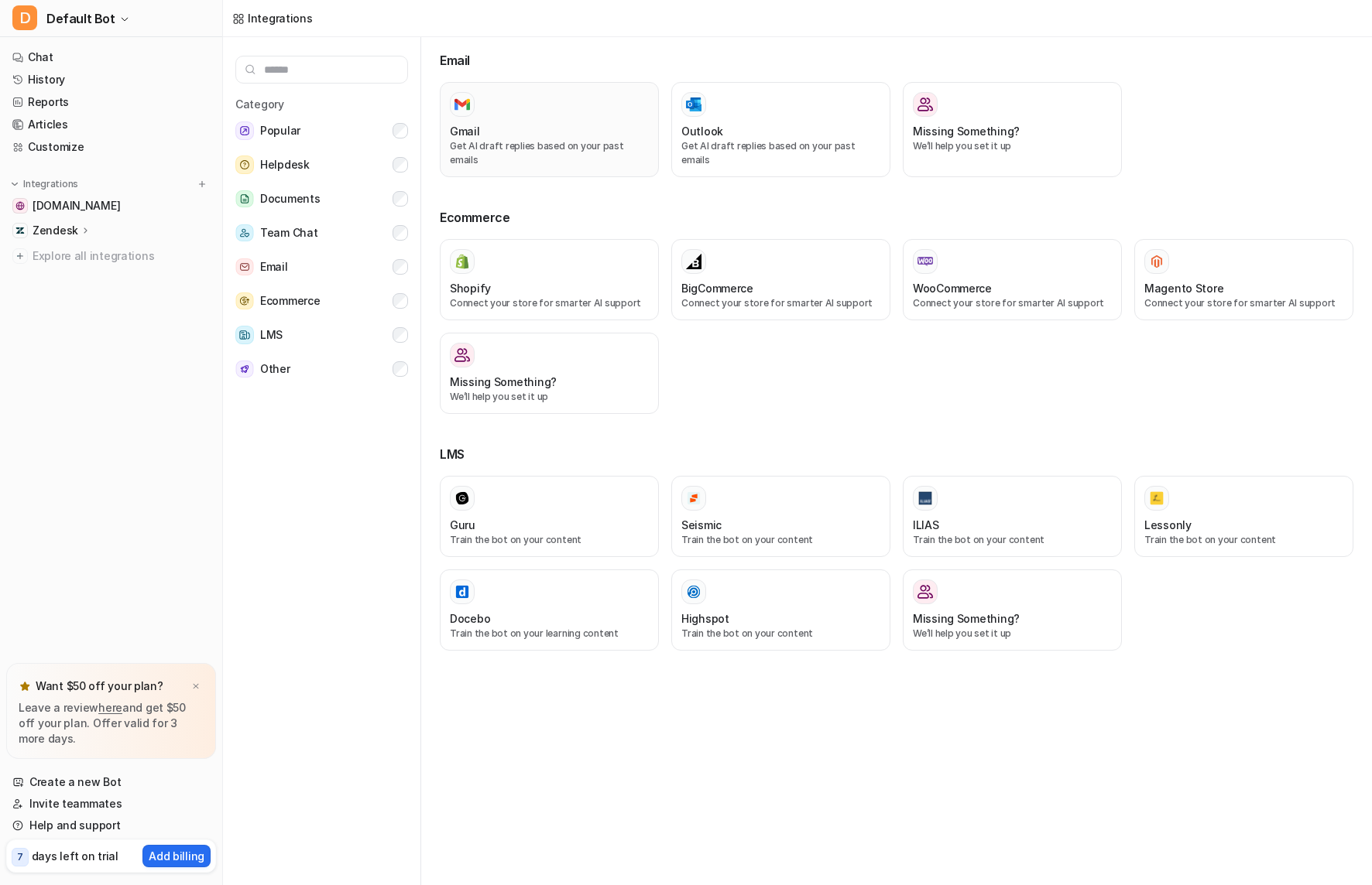
click at [502, 130] on div "Gmail" at bounding box center [549, 132] width 199 height 17
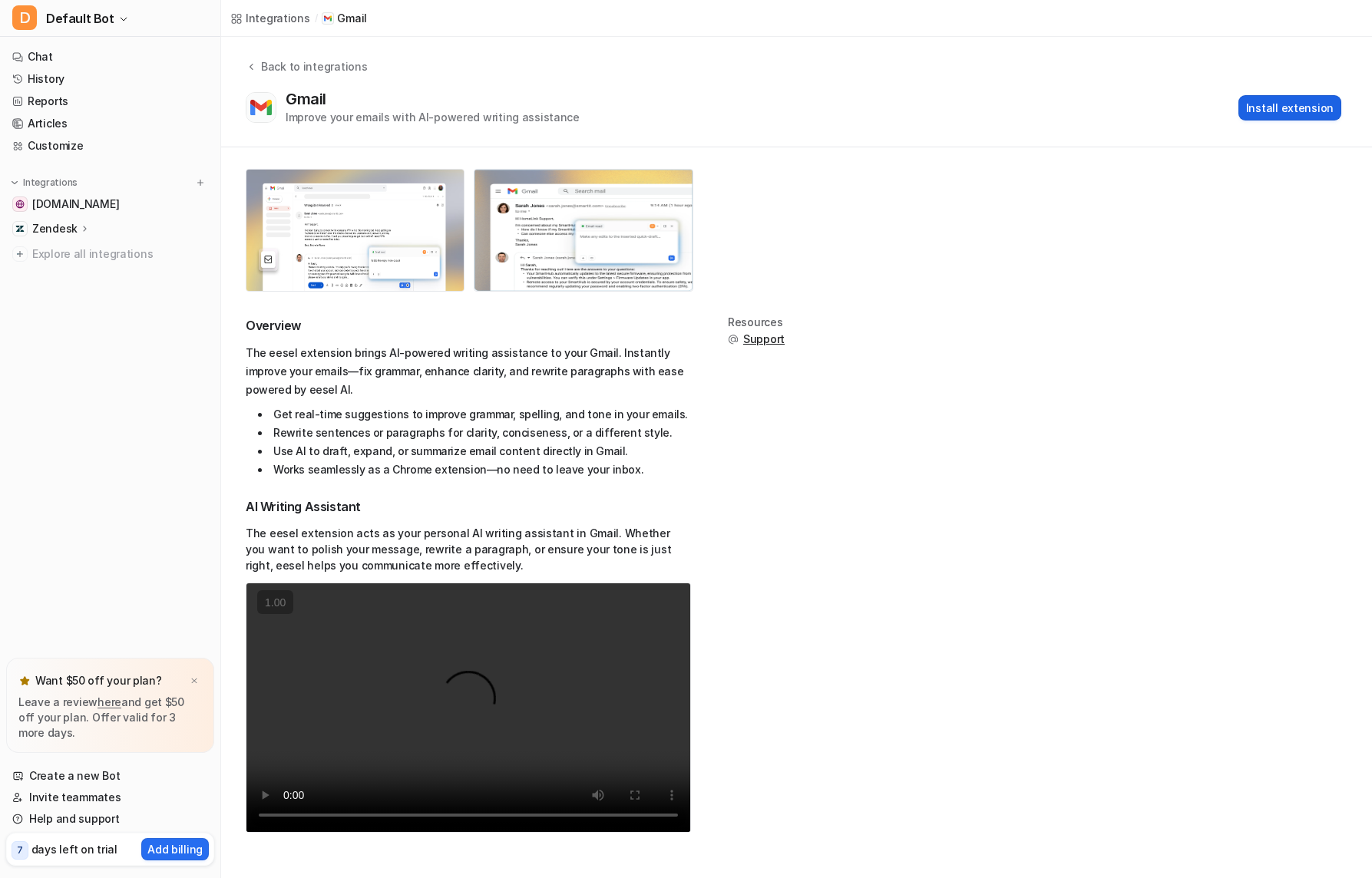
click at [1316, 105] on button "Install extension" at bounding box center [1290, 108] width 103 height 26
click at [50, 226] on p "Zendesk" at bounding box center [55, 228] width 46 height 16
click at [78, 206] on span "[DOMAIN_NAME]" at bounding box center [75, 204] width 87 height 16
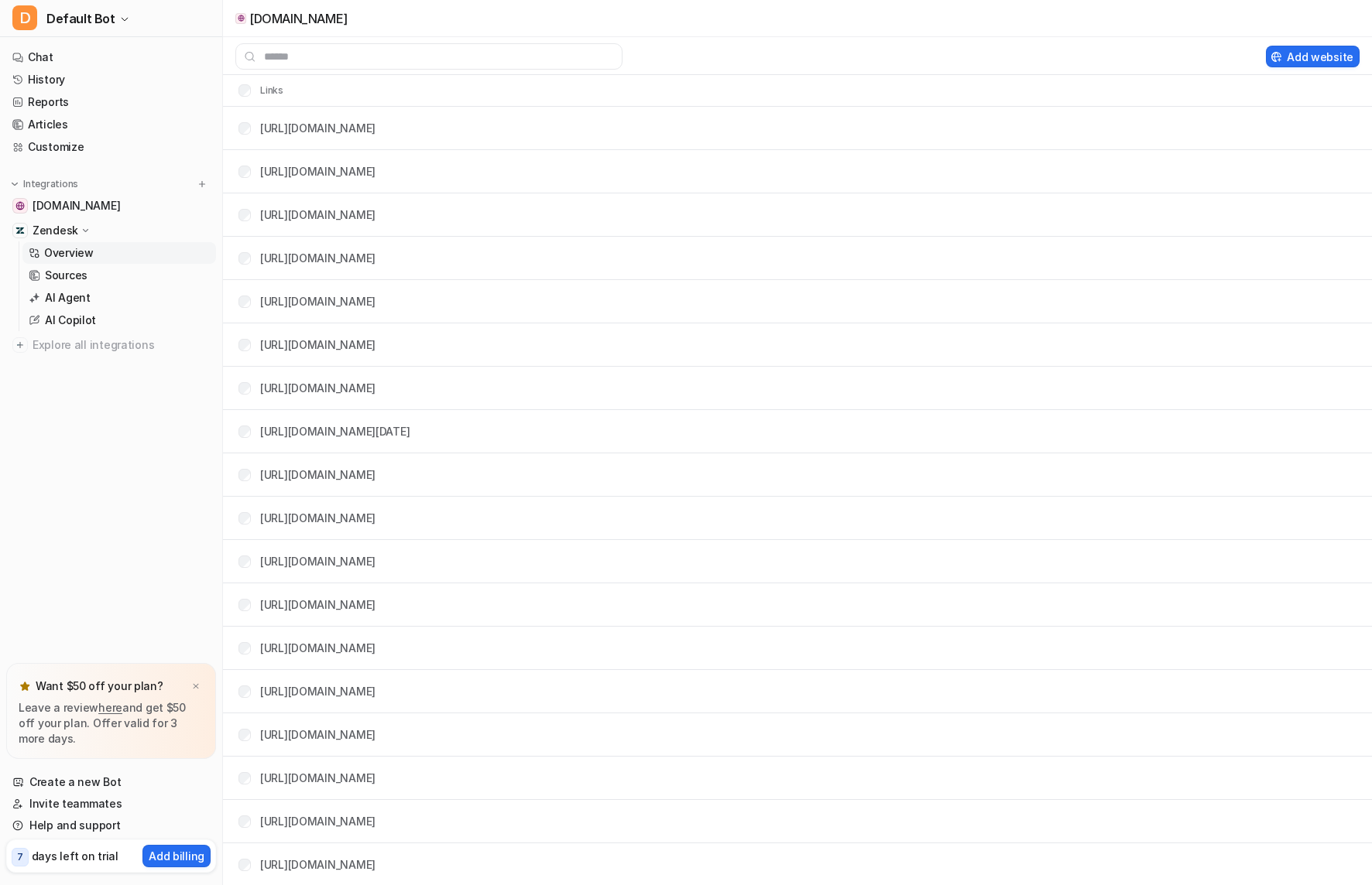
click at [76, 245] on p "Overview" at bounding box center [69, 252] width 50 height 16
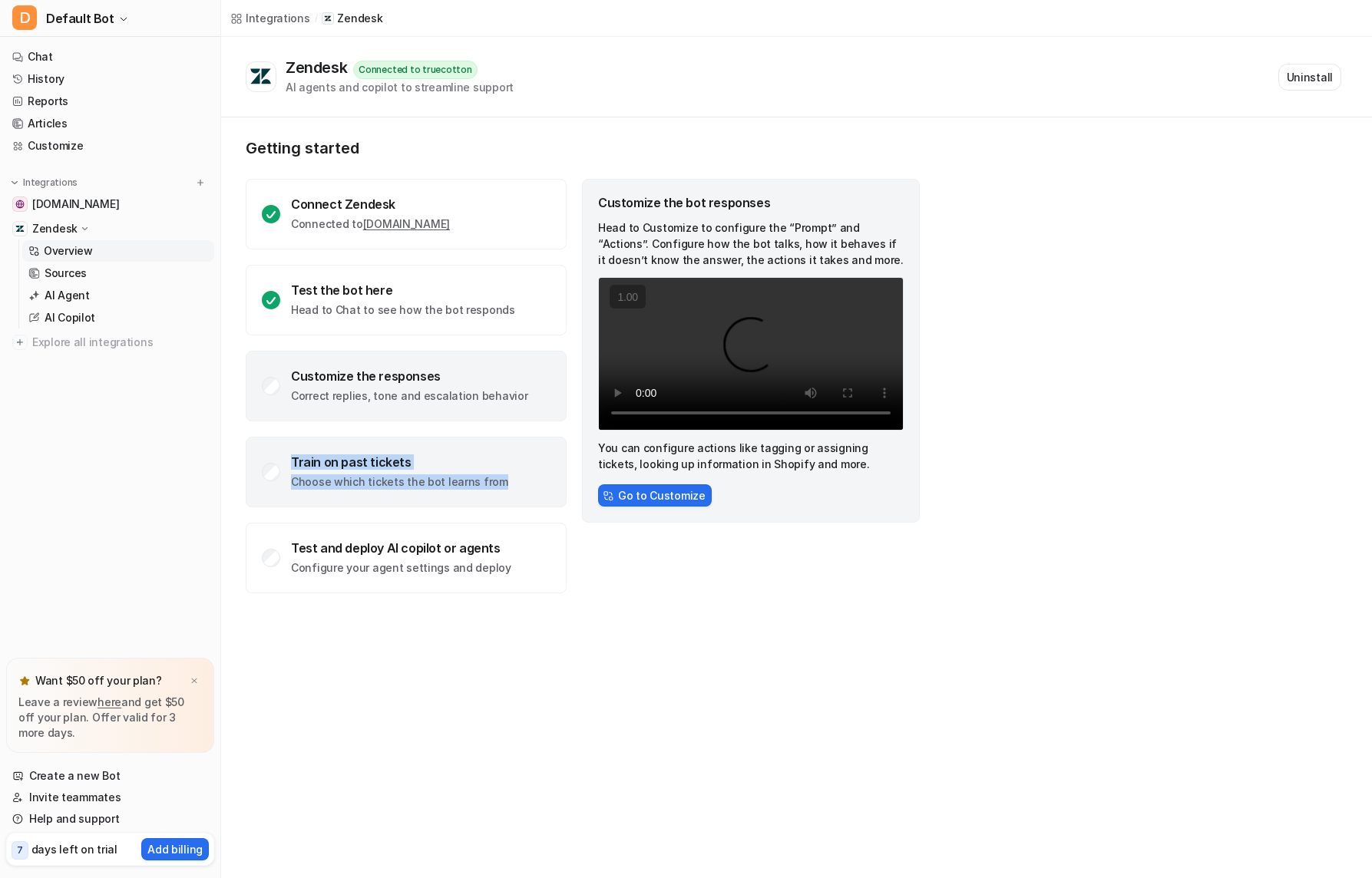
drag, startPoint x: 279, startPoint y: 459, endPoint x: 506, endPoint y: 493, distance: 229.5
click at [503, 493] on div "Train on past tickets Choose which tickets the bot learns from" at bounding box center [406, 471] width 321 height 70
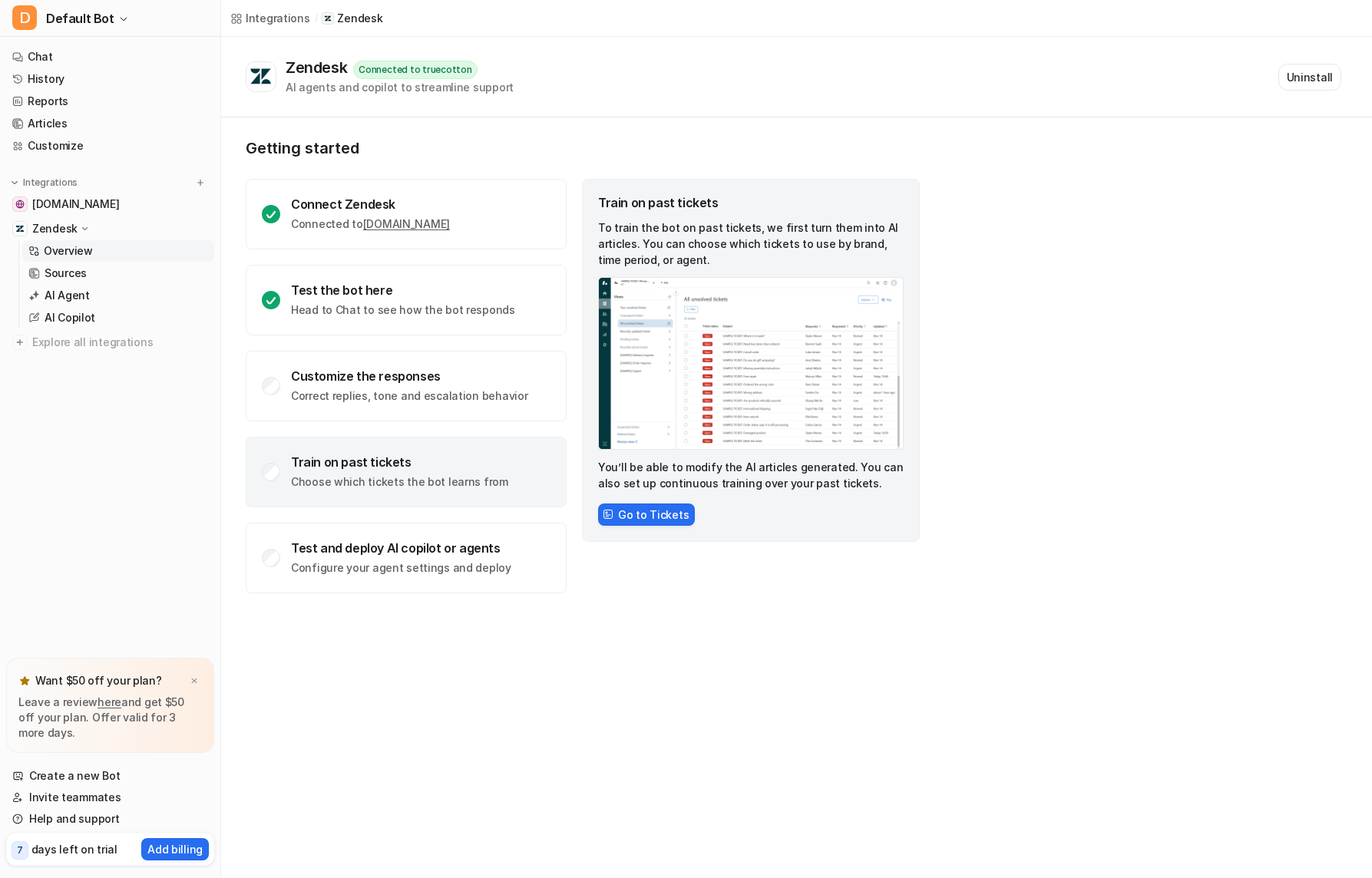
click at [1203, 132] on div "Getting started Connect Zendesk Connected to truecotton.zendesk.com Test the bo…" at bounding box center [797, 366] width 1151 height 498
